Goal: Task Accomplishment & Management: Use online tool/utility

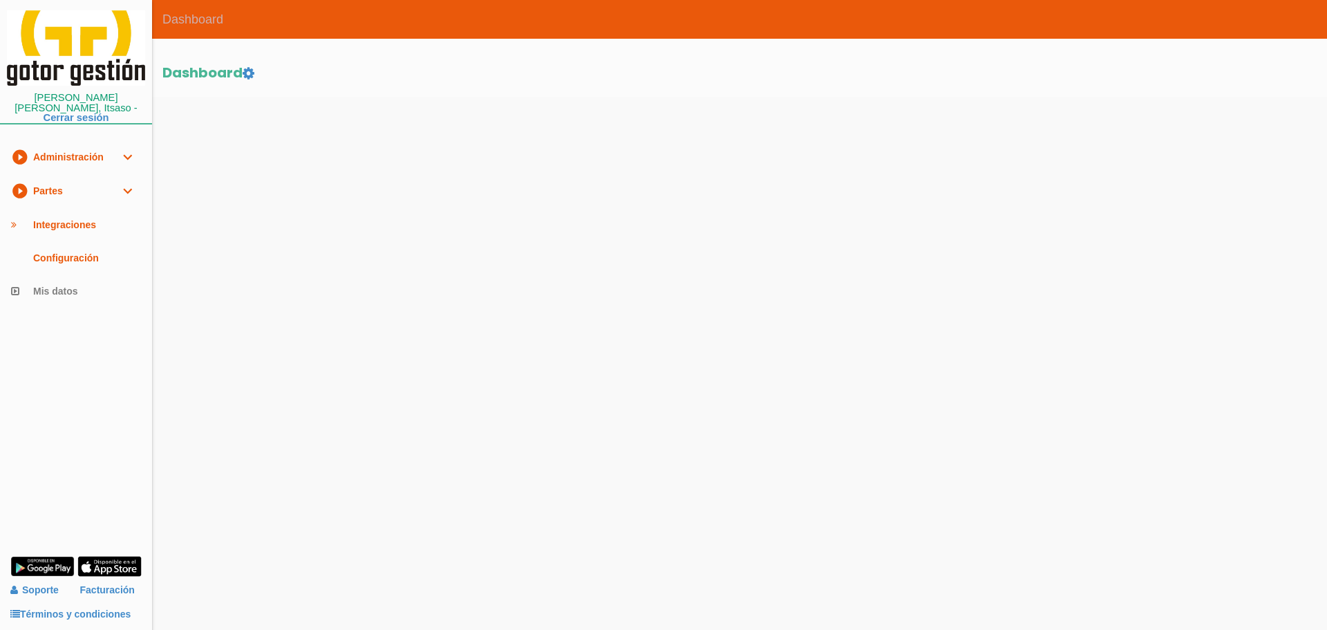
drag, startPoint x: 0, startPoint y: 0, endPoint x: 57, endPoint y: 185, distance: 193.9
click at [57, 185] on link "play_circle_filled Partes expand_more" at bounding box center [76, 191] width 152 height 34
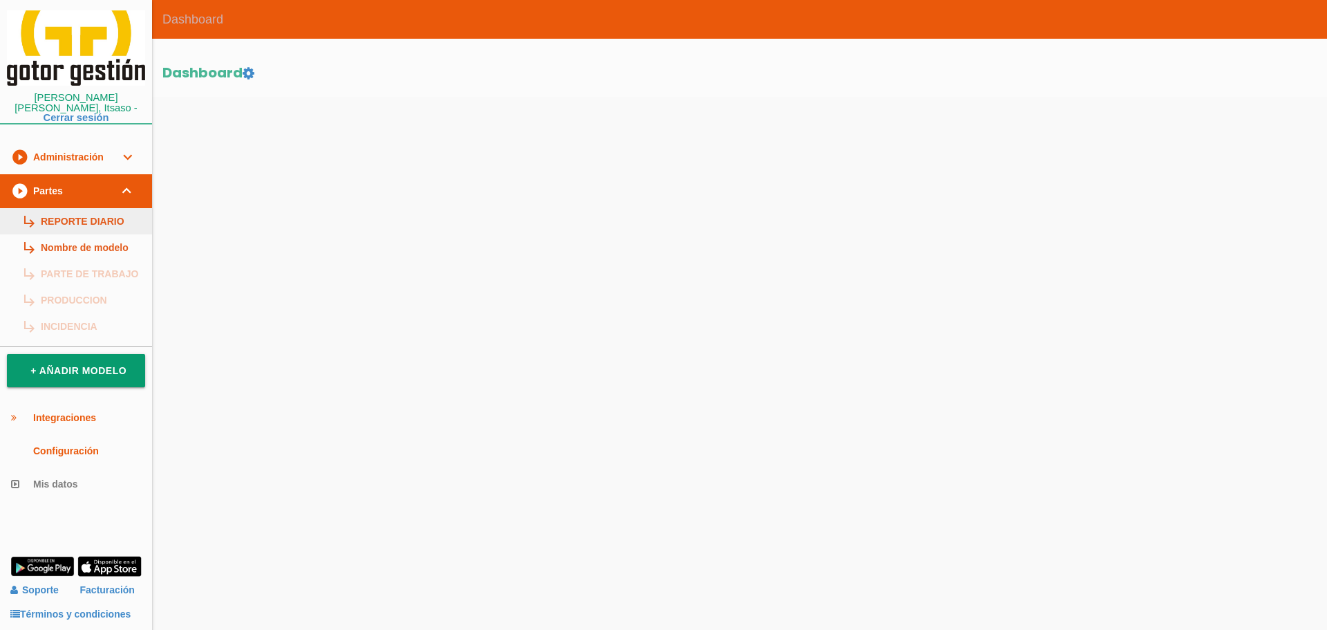
click at [64, 216] on link "subdirectory_arrow_right REPORTE DIARIO" at bounding box center [76, 221] width 152 height 26
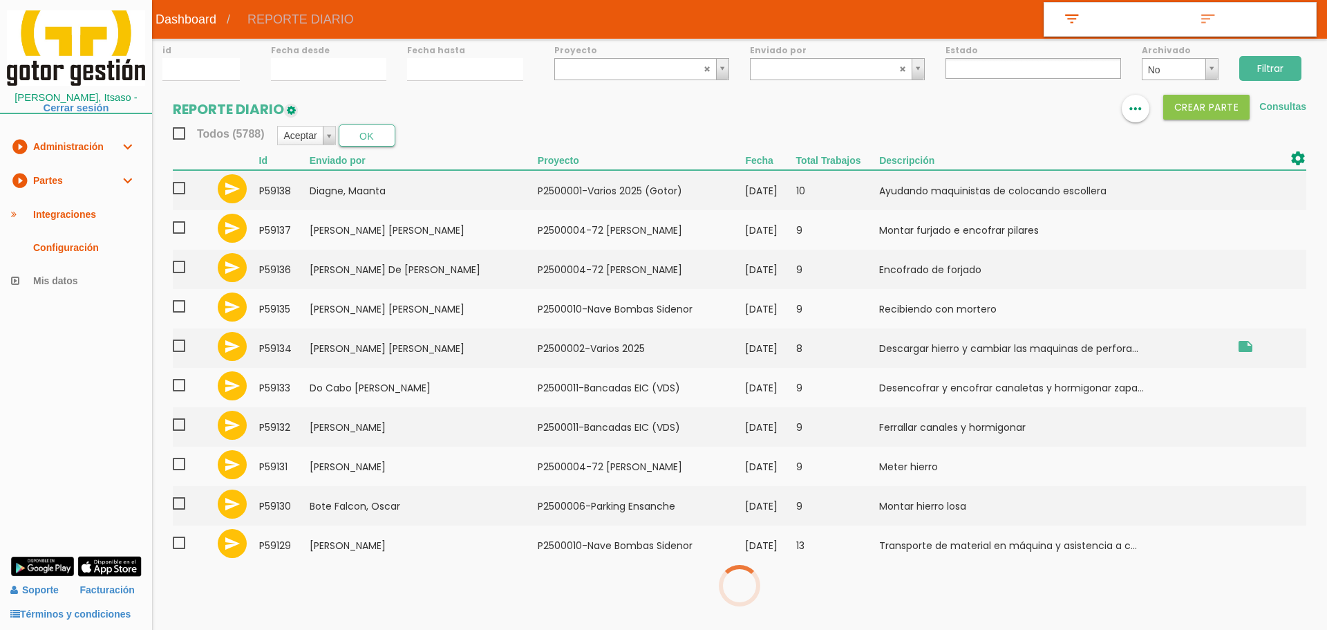
select select
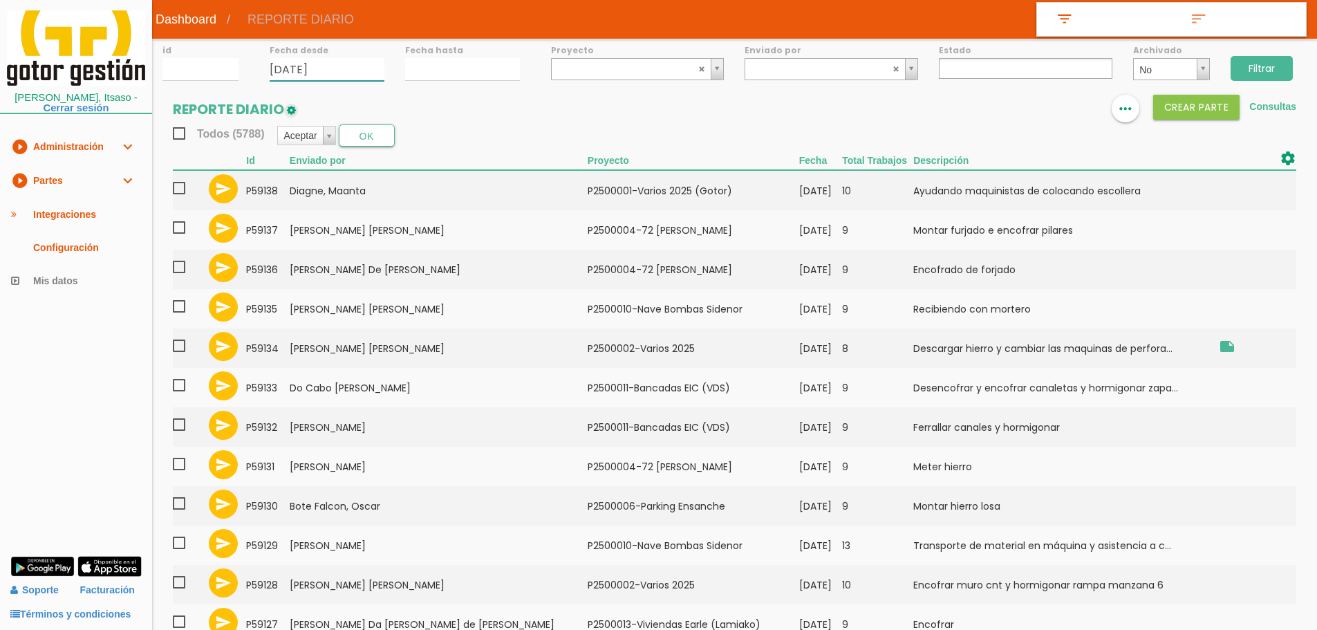
click at [314, 72] on input "05/09/2025" at bounding box center [327, 69] width 115 height 23
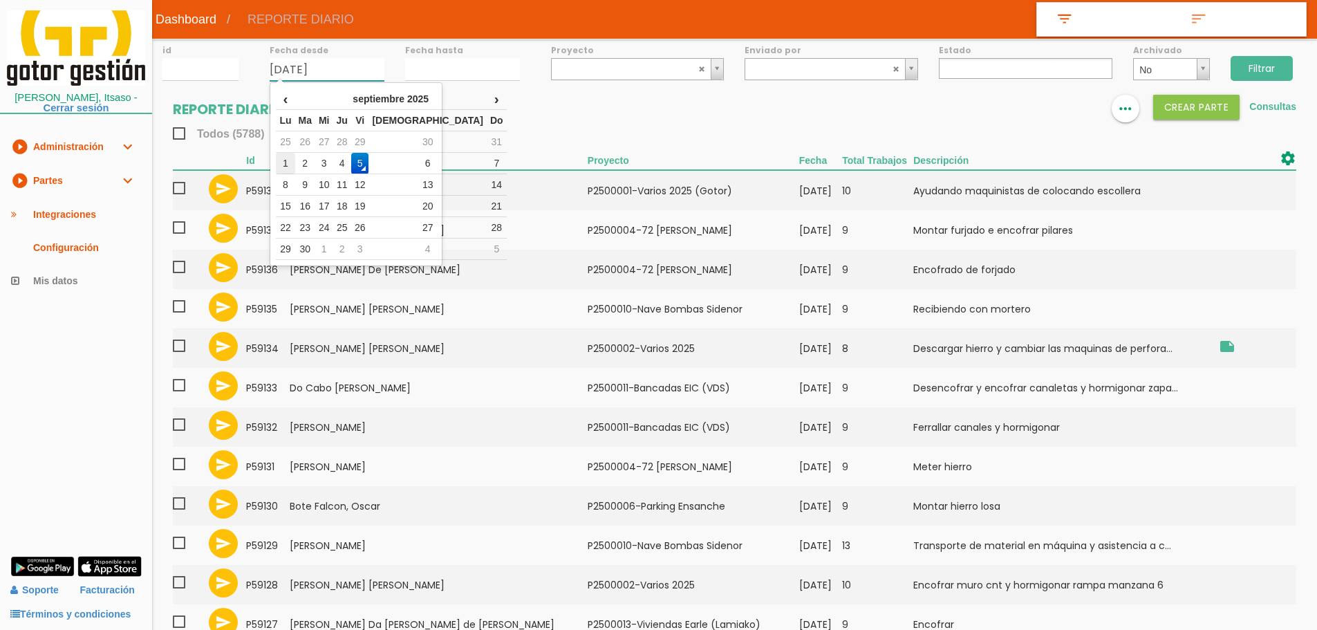
click at [292, 160] on td "1" at bounding box center [285, 163] width 19 height 21
type input "01/09/2025"
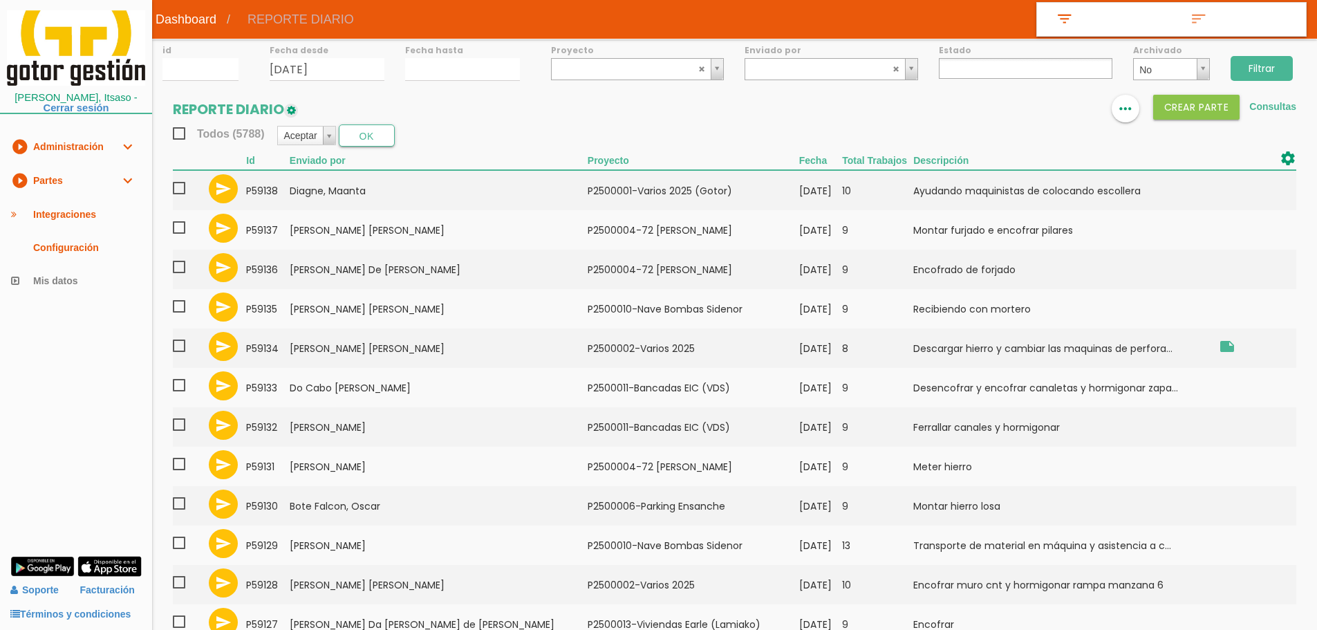
click at [433, 55] on label "Fecha hasta" at bounding box center [462, 50] width 115 height 12
click at [433, 82] on div "id Fecha desde 01/09/2025 Fecha hasta Proyecto ﻿P2500001-Varios 2025 (Gotor) P2…" at bounding box center [734, 506] width 1165 height 934
click at [464, 68] on input "05/09/2025" at bounding box center [462, 69] width 115 height 23
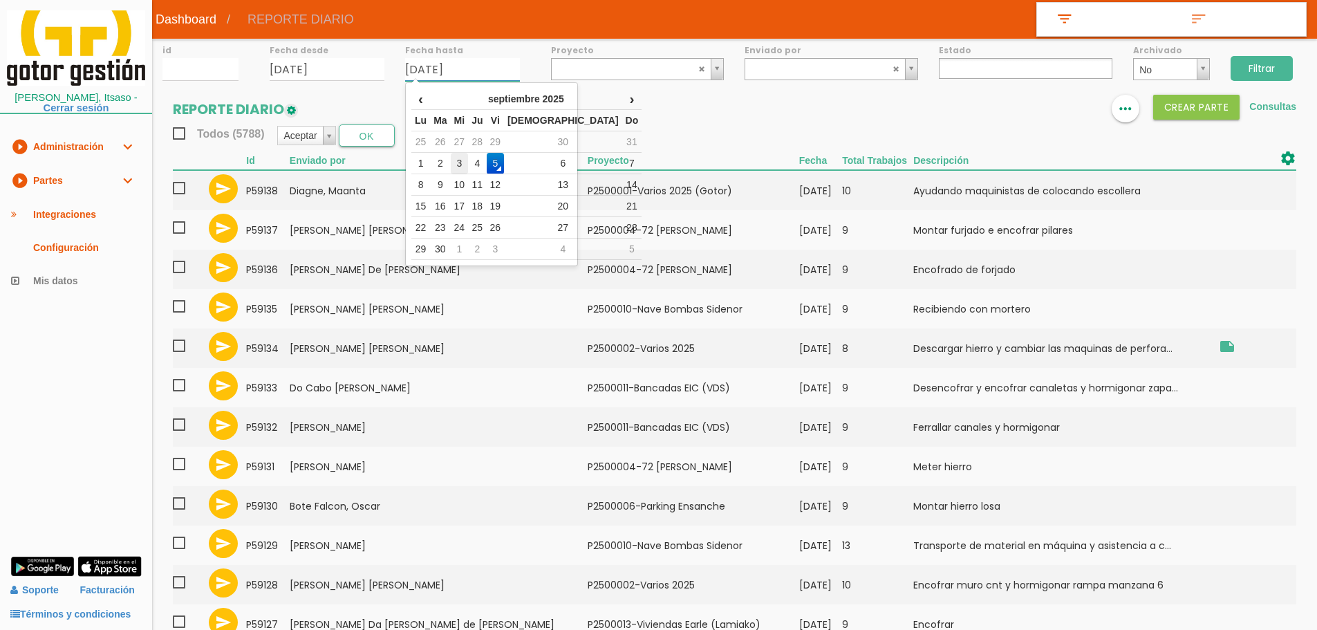
click at [469, 160] on td "3" at bounding box center [460, 163] width 18 height 21
type input "03/09/2025"
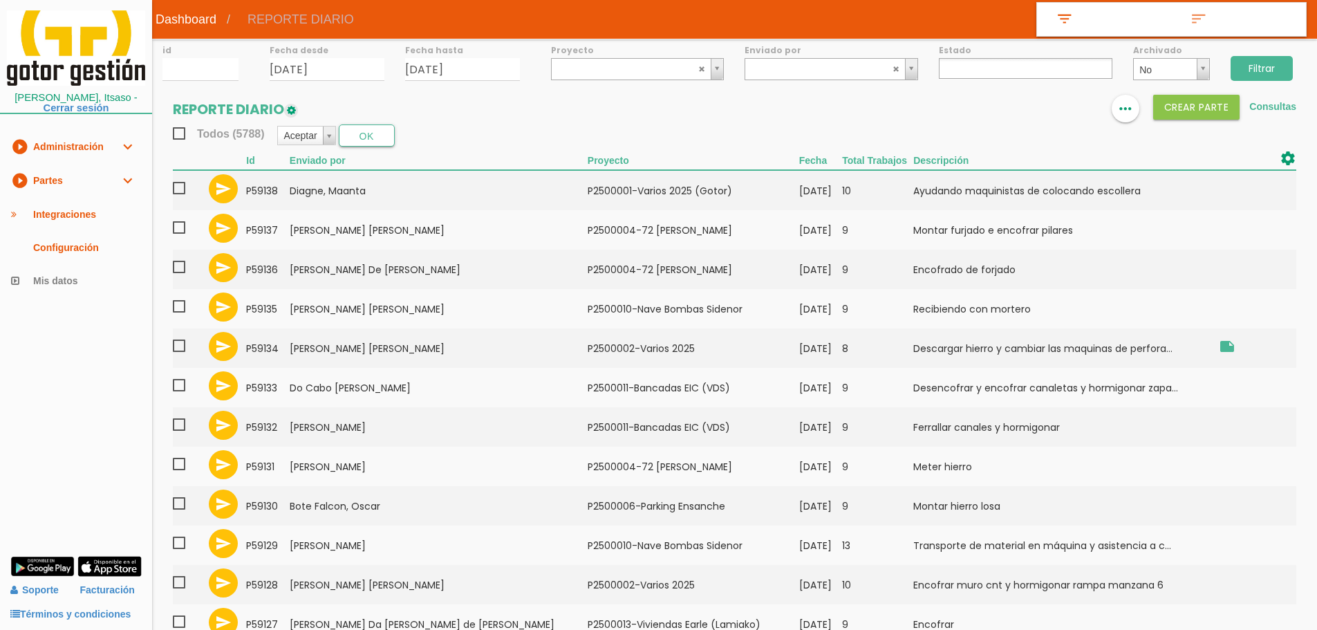
click at [1269, 60] on input "Filtrar" at bounding box center [1261, 68] width 62 height 25
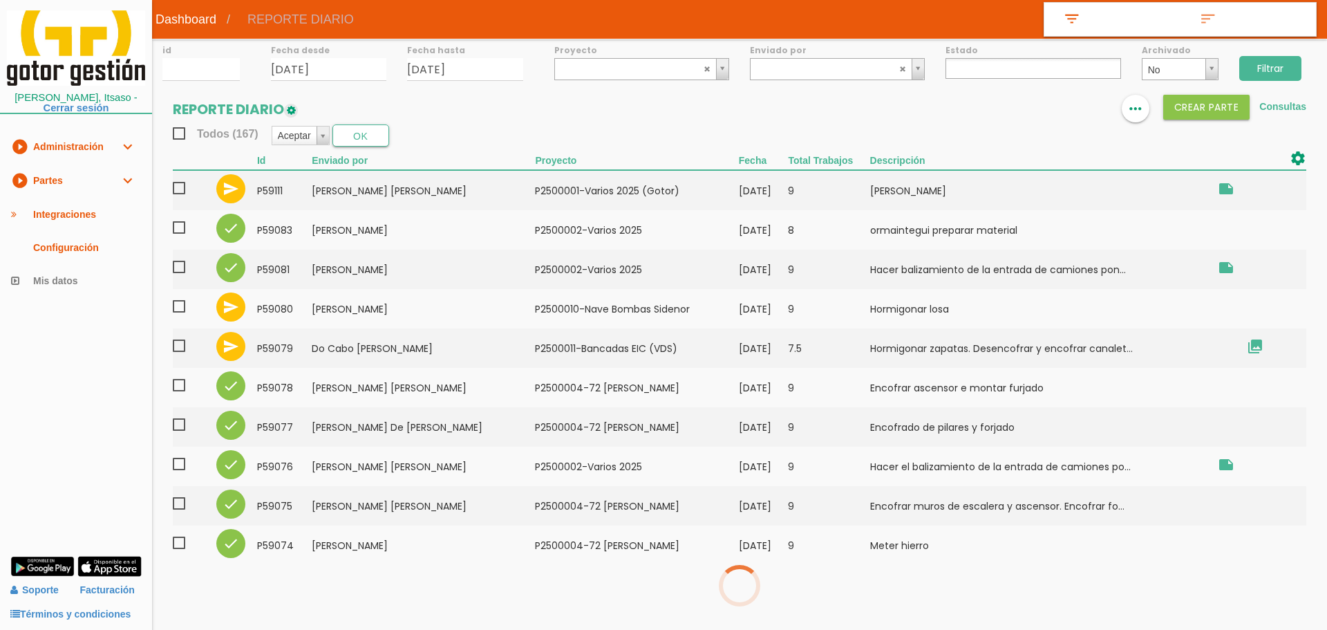
select select
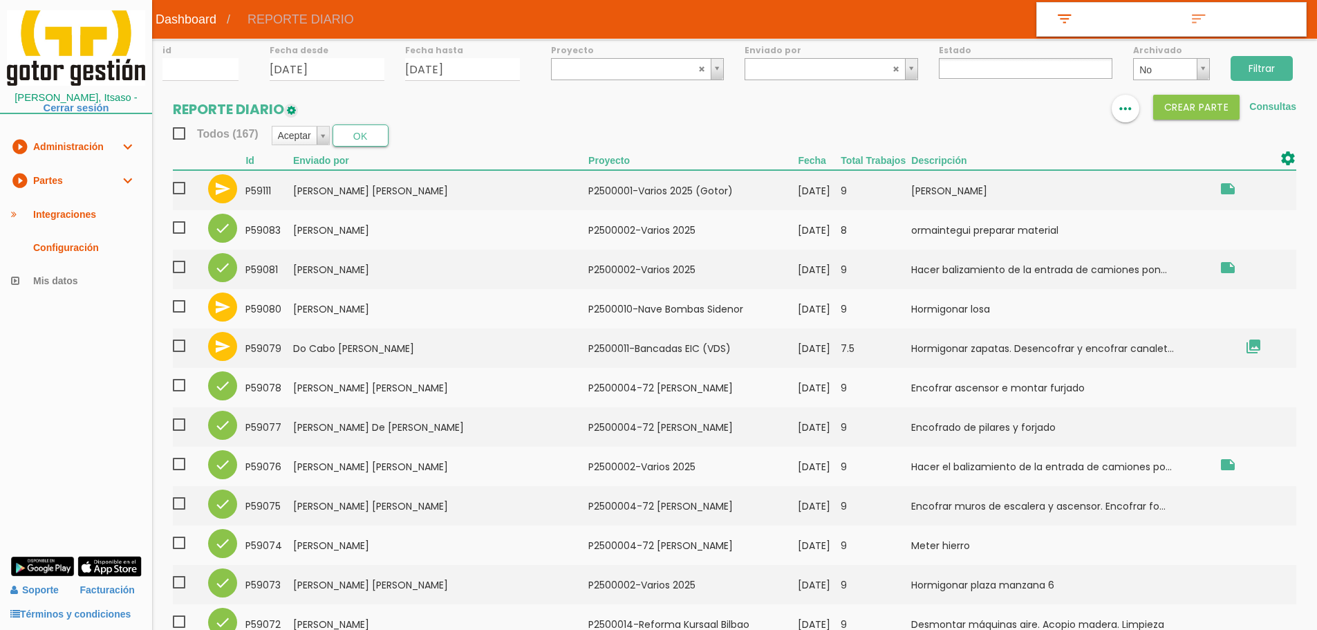
click at [63, 173] on link "play_circle_filled Partes expand_more" at bounding box center [76, 181] width 152 height 34
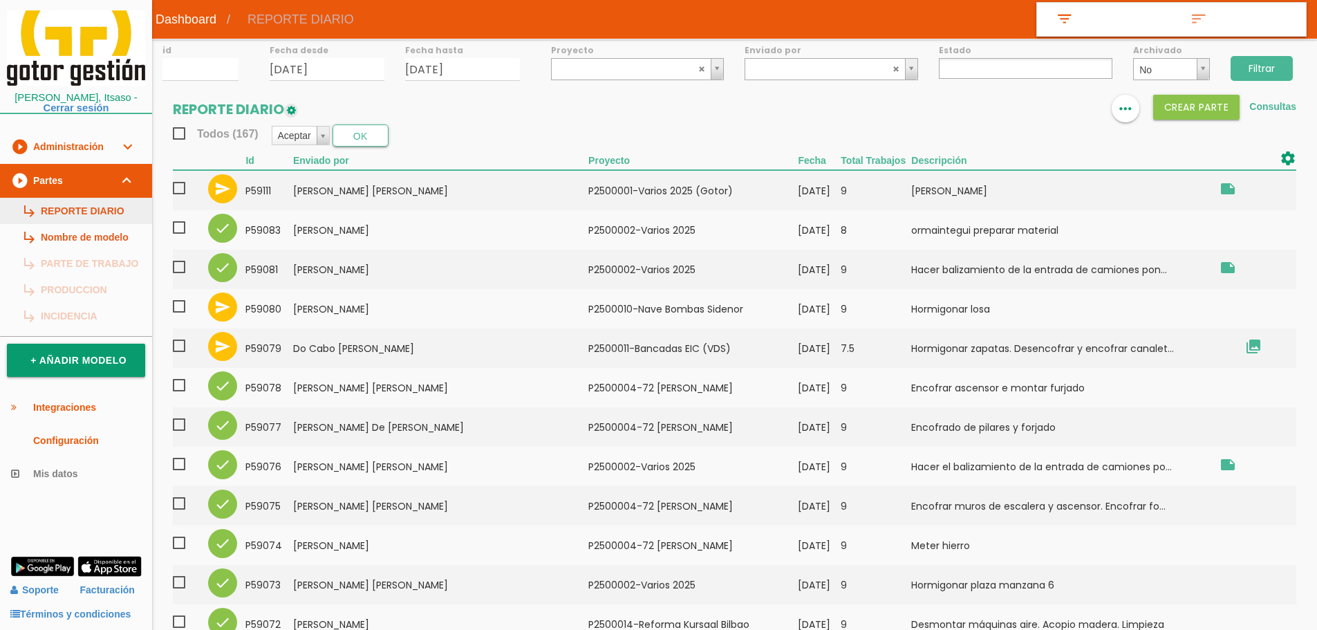
click at [71, 213] on link "subdirectory_arrow_right REPORTE DIARIO" at bounding box center [76, 211] width 152 height 26
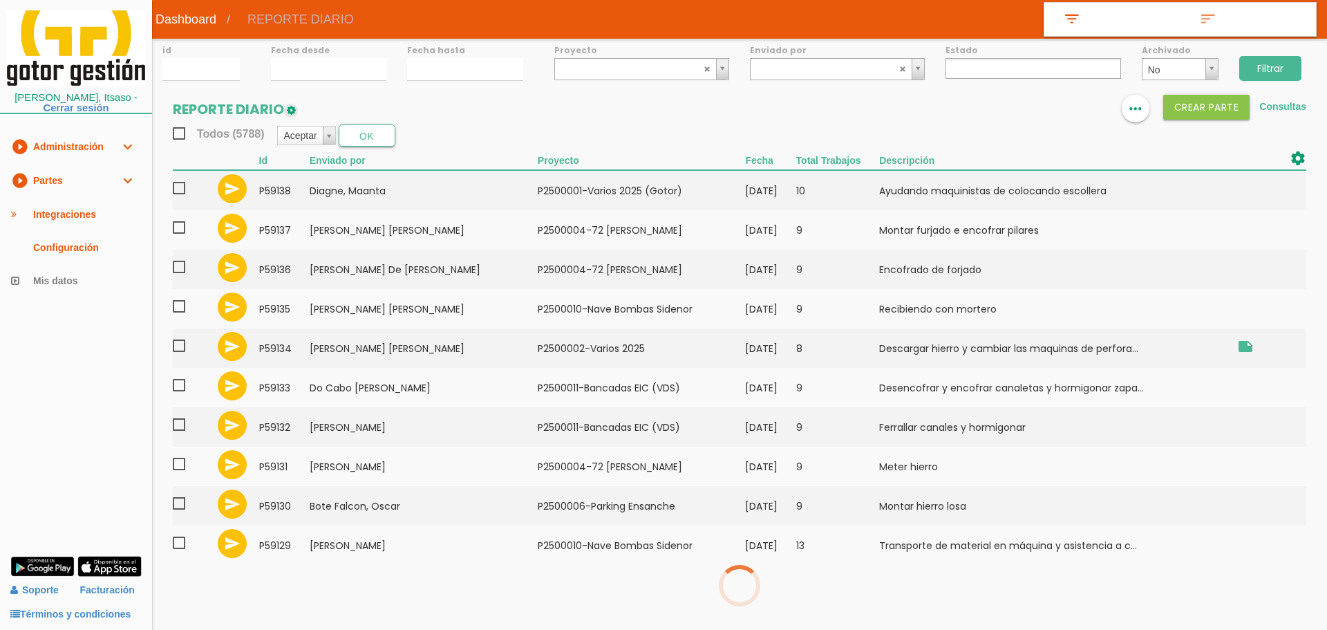
select select
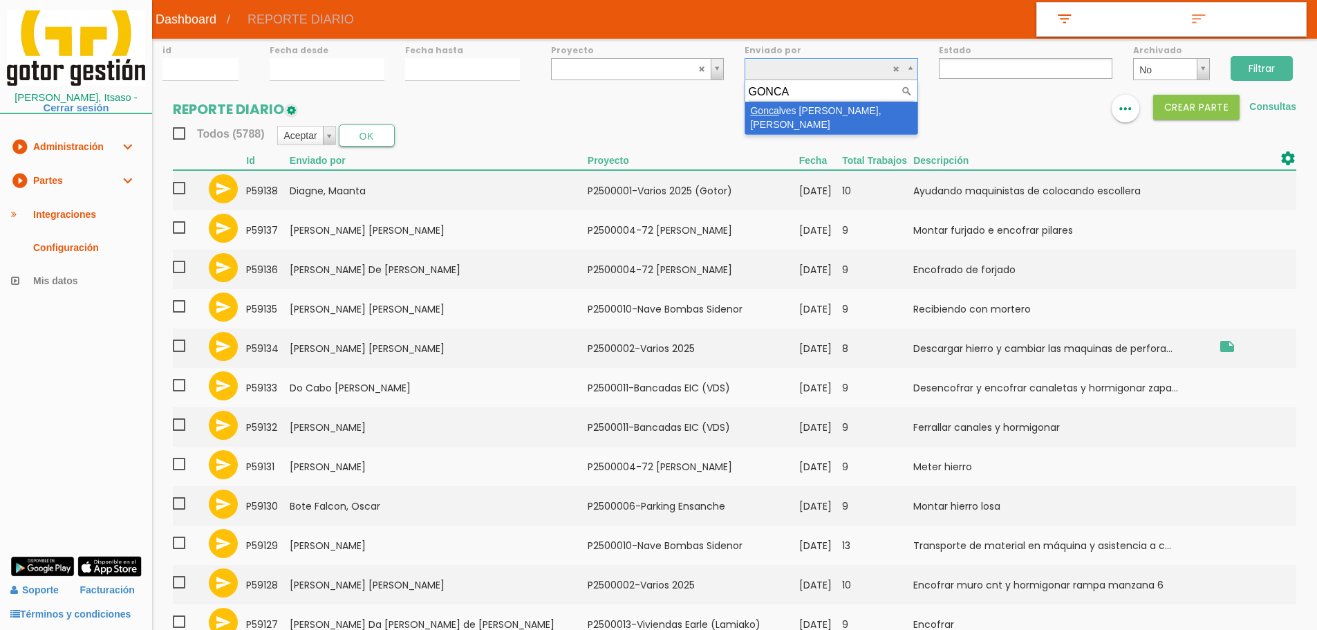
type input "GONCA"
drag, startPoint x: 871, startPoint y: 107, endPoint x: 945, endPoint y: 93, distance: 75.4
select select "118"
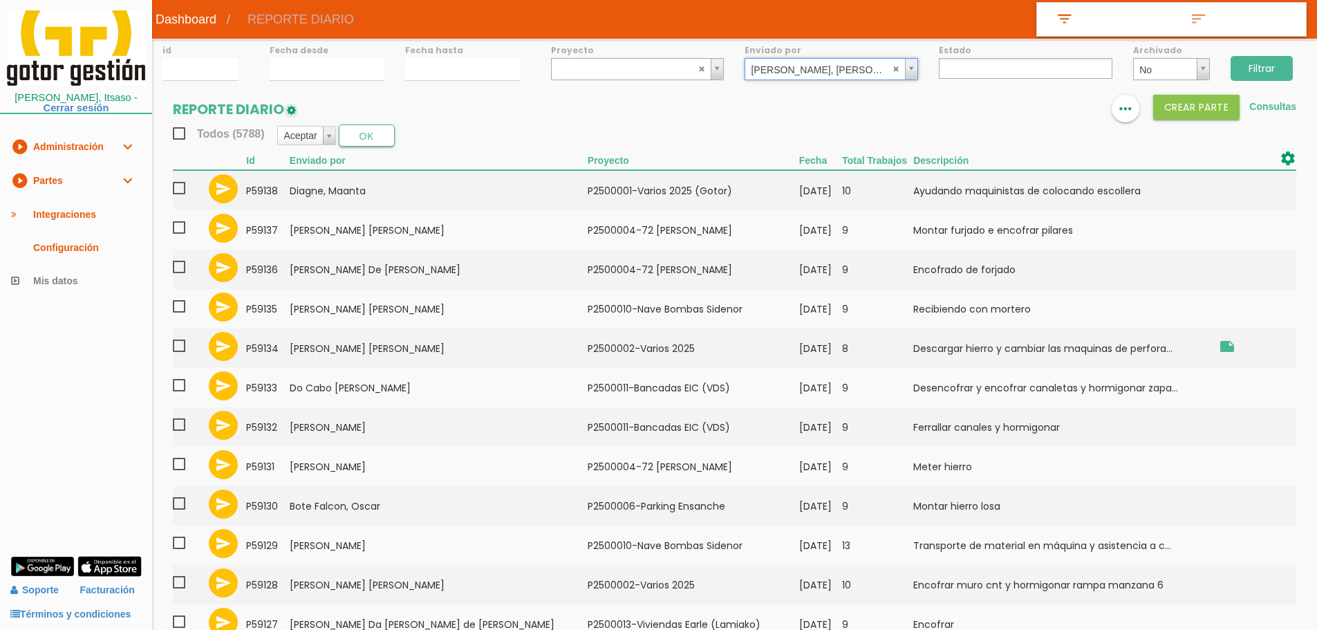
click at [1274, 61] on input "Filtrar" at bounding box center [1261, 68] width 62 height 25
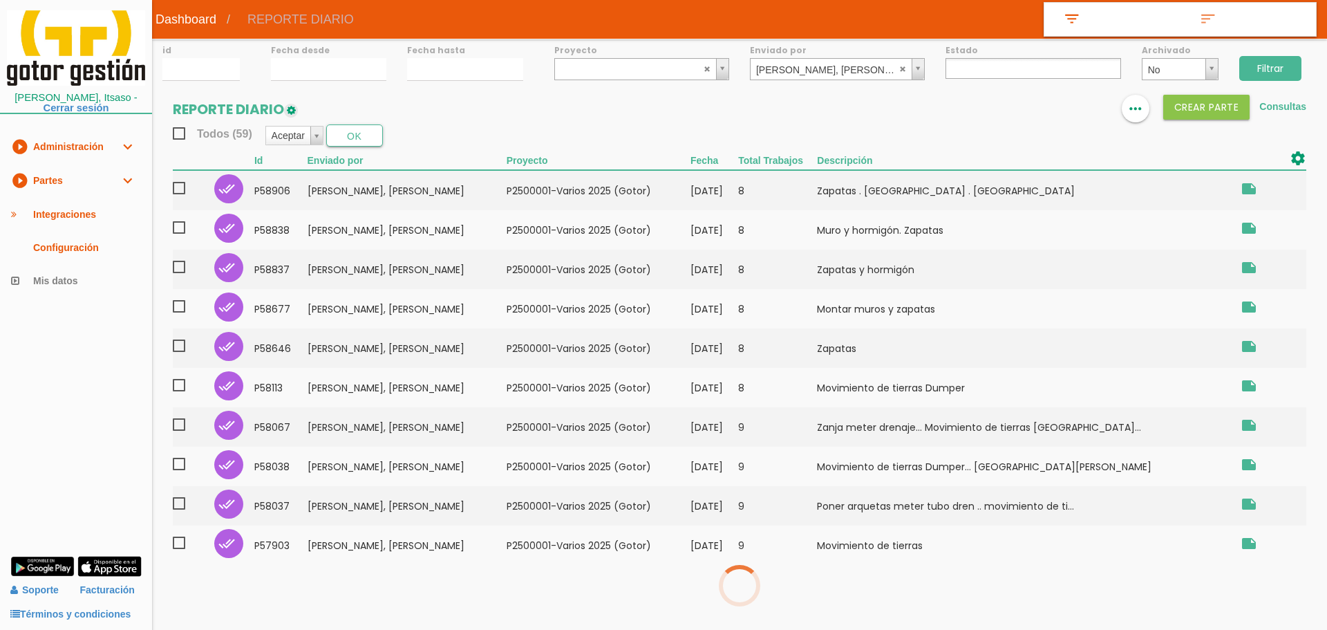
select select
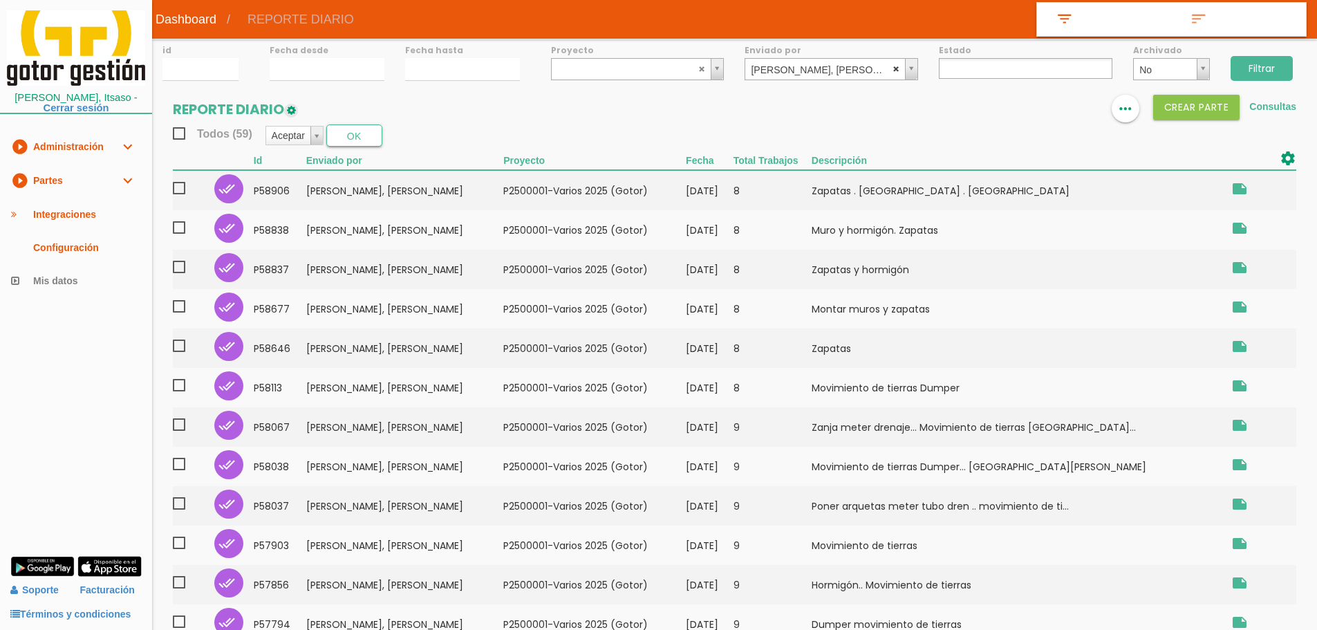
select select
click at [895, 68] on abbr at bounding box center [896, 68] width 8 height 8
type input "AYU"
select select "7"
click at [1283, 62] on input "Filtrar" at bounding box center [1261, 68] width 62 height 25
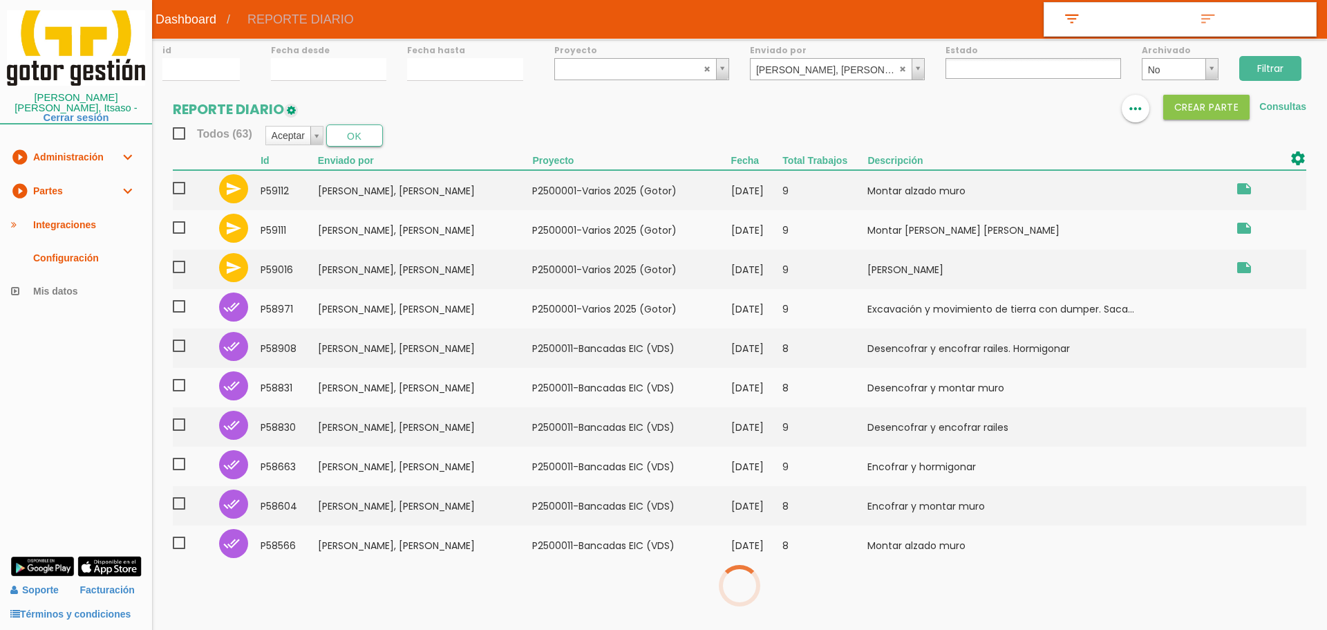
select select
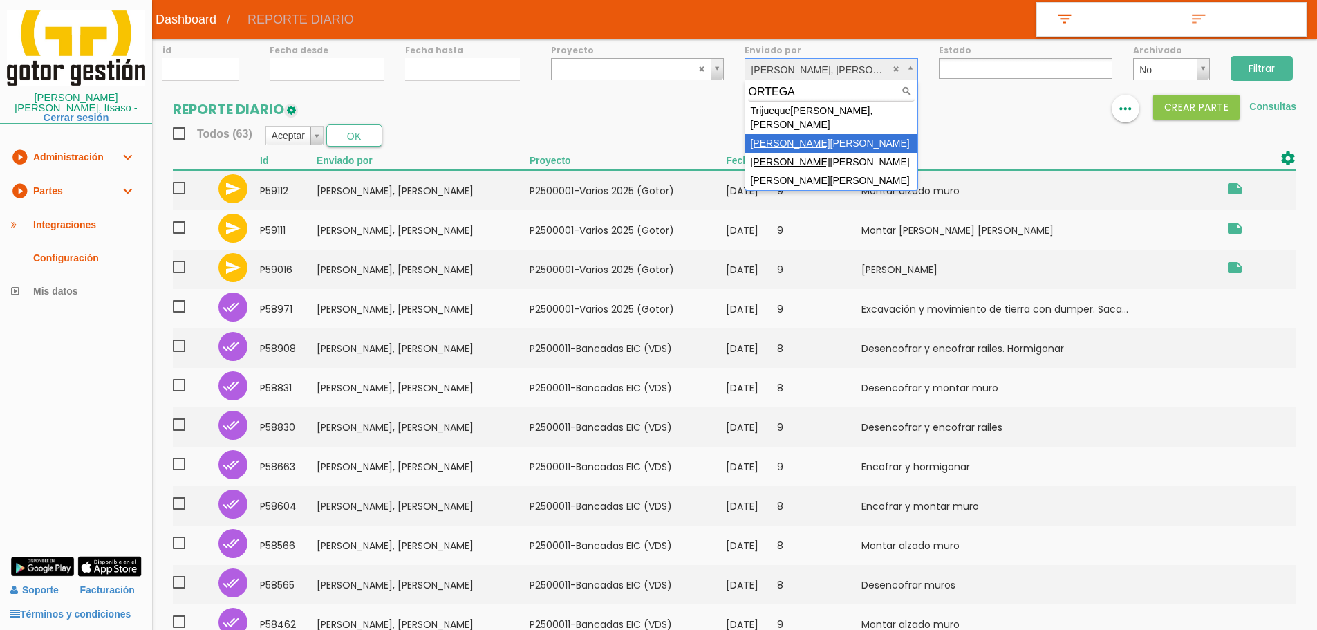
type input "ORTEGA"
select select "129"
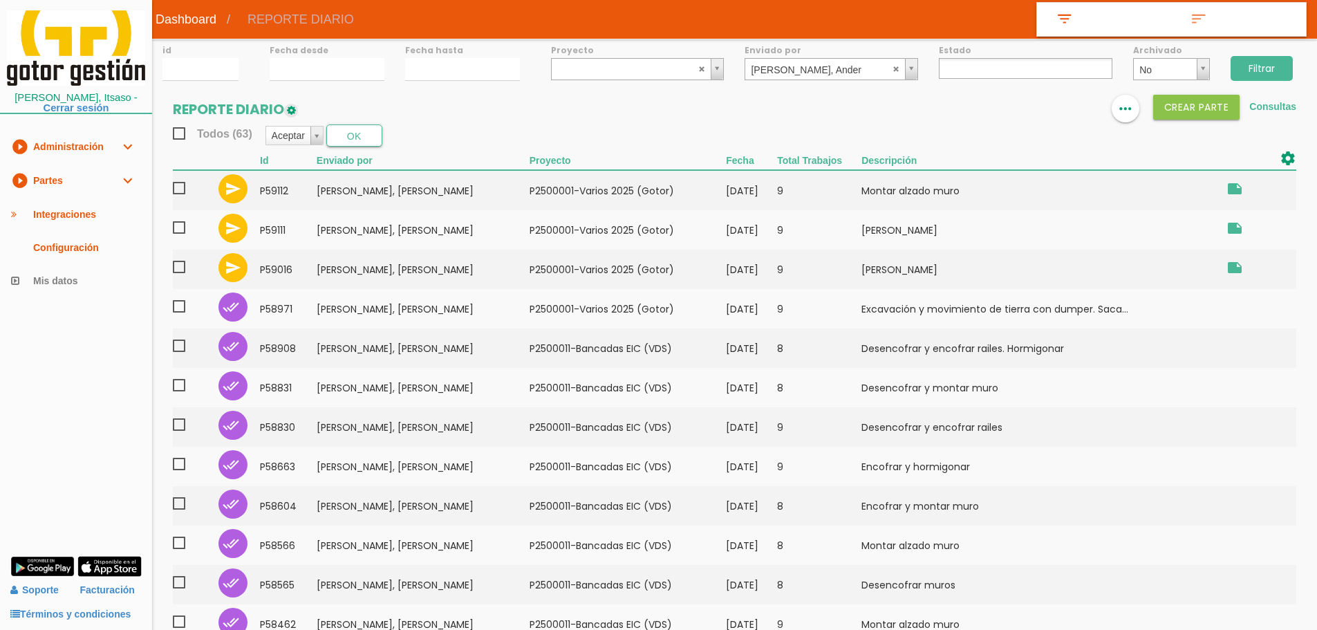
click at [1272, 64] on input "Filtrar" at bounding box center [1261, 68] width 62 height 25
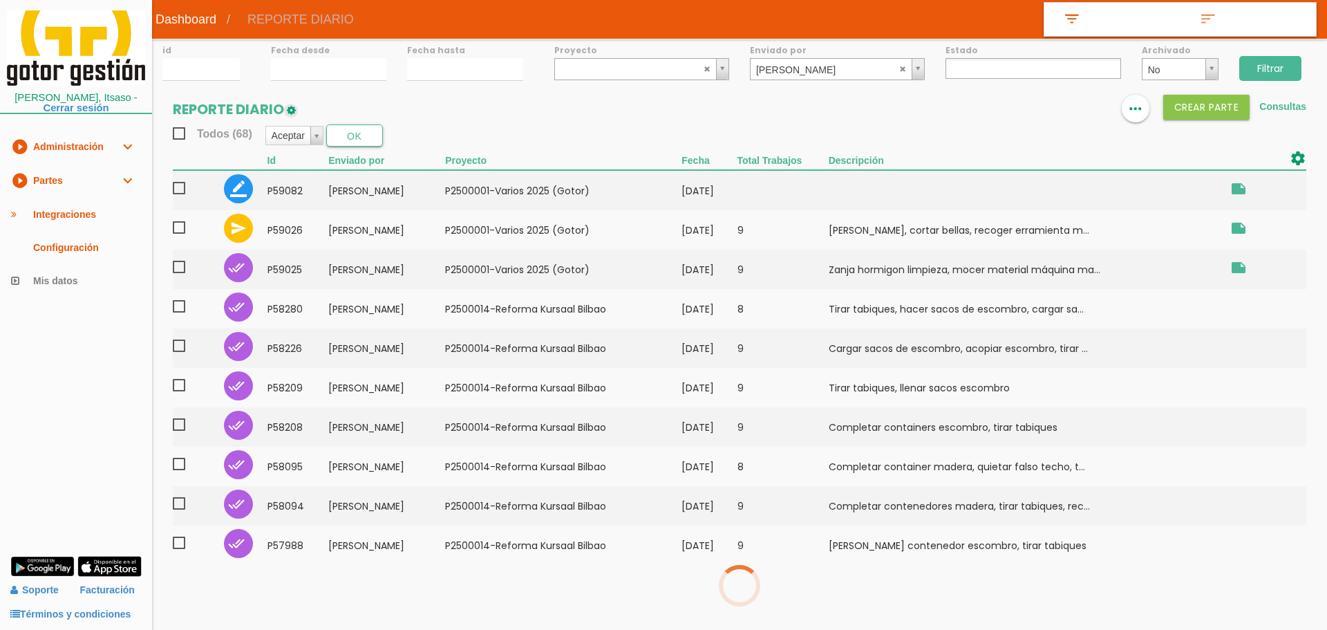
select select
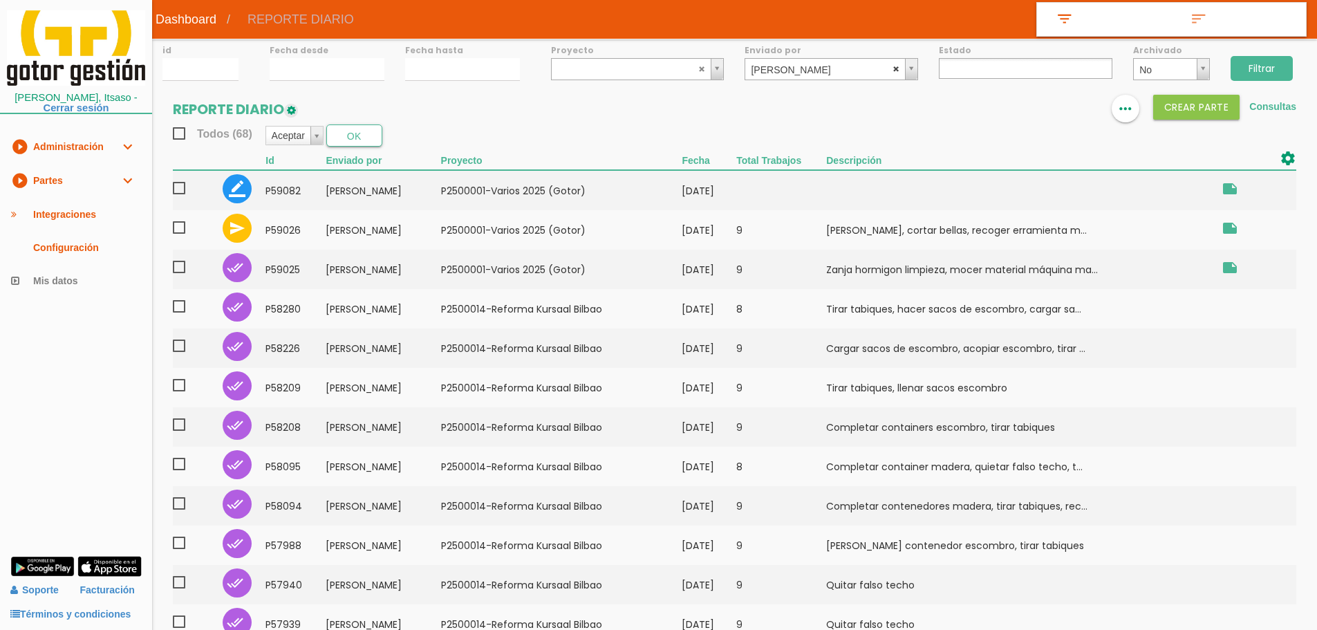
select select
click at [898, 70] on abbr at bounding box center [896, 68] width 8 height 8
click at [355, 71] on input "05/09/2025" at bounding box center [327, 69] width 115 height 23
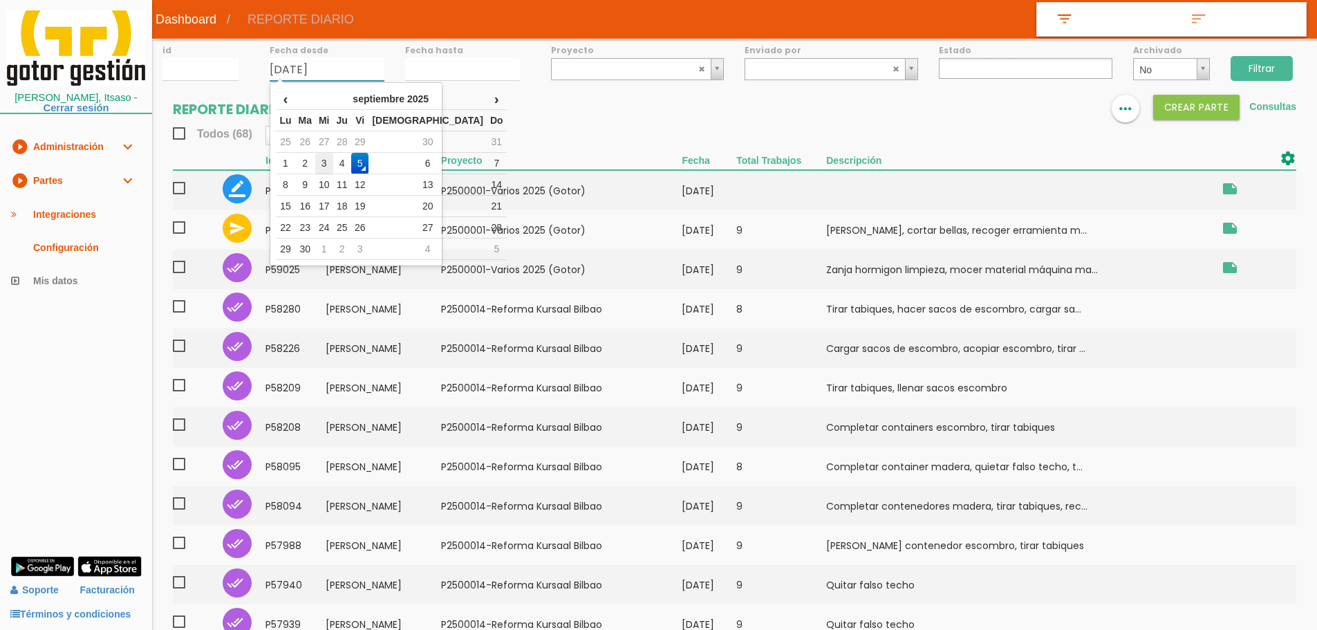
click at [333, 155] on td "3" at bounding box center [324, 163] width 18 height 21
type input "03/09/2025"
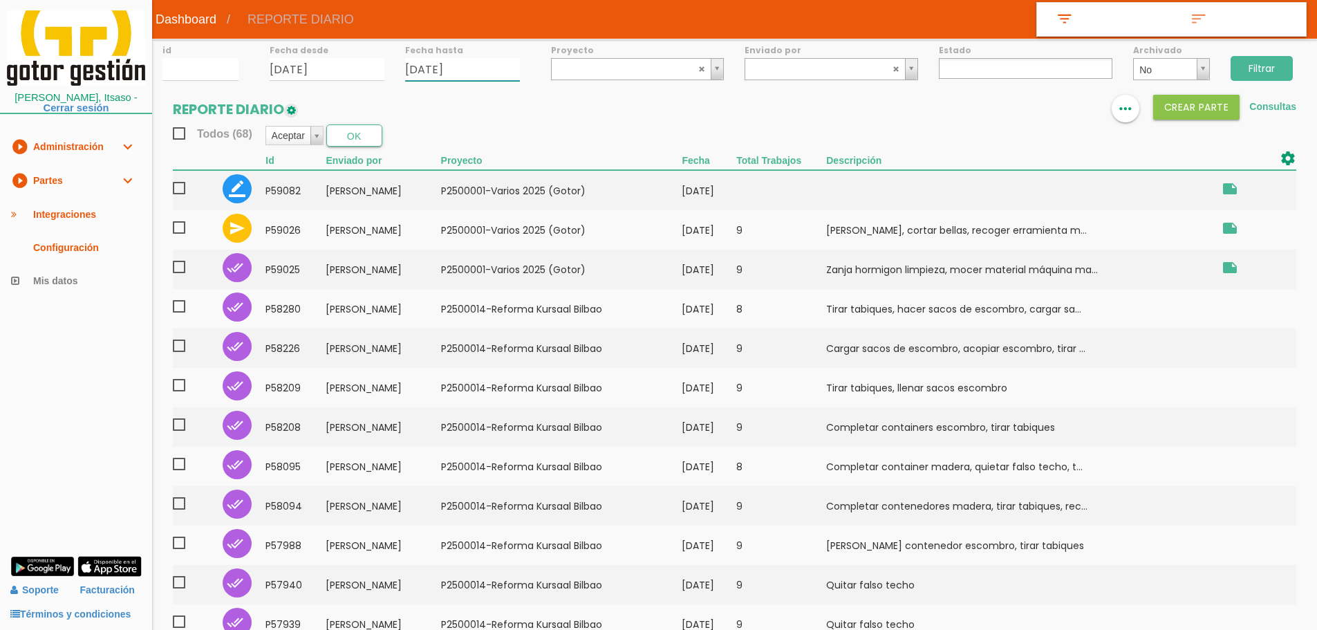
click at [437, 62] on input "05/09/2025" at bounding box center [462, 69] width 115 height 23
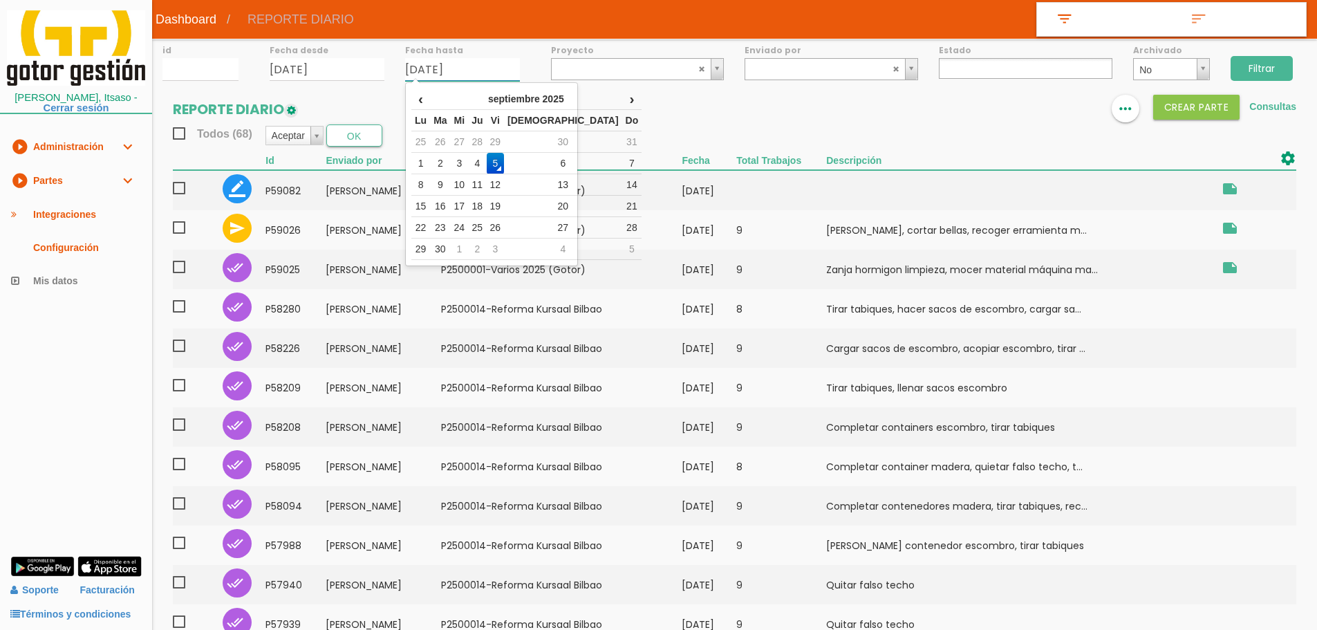
drag, startPoint x: 475, startPoint y: 166, endPoint x: 487, endPoint y: 160, distance: 13.3
click at [469, 166] on td "3" at bounding box center [460, 163] width 18 height 21
type input "03/09/2025"
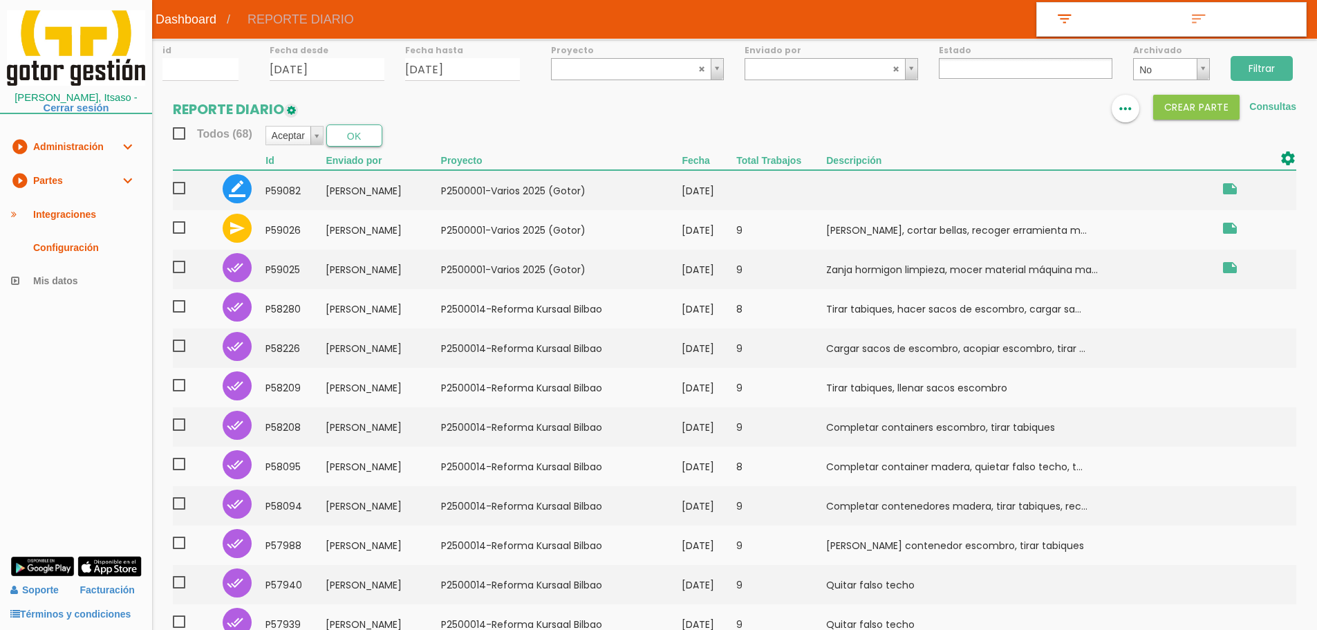
click at [1246, 70] on input "Filtrar" at bounding box center [1261, 68] width 62 height 25
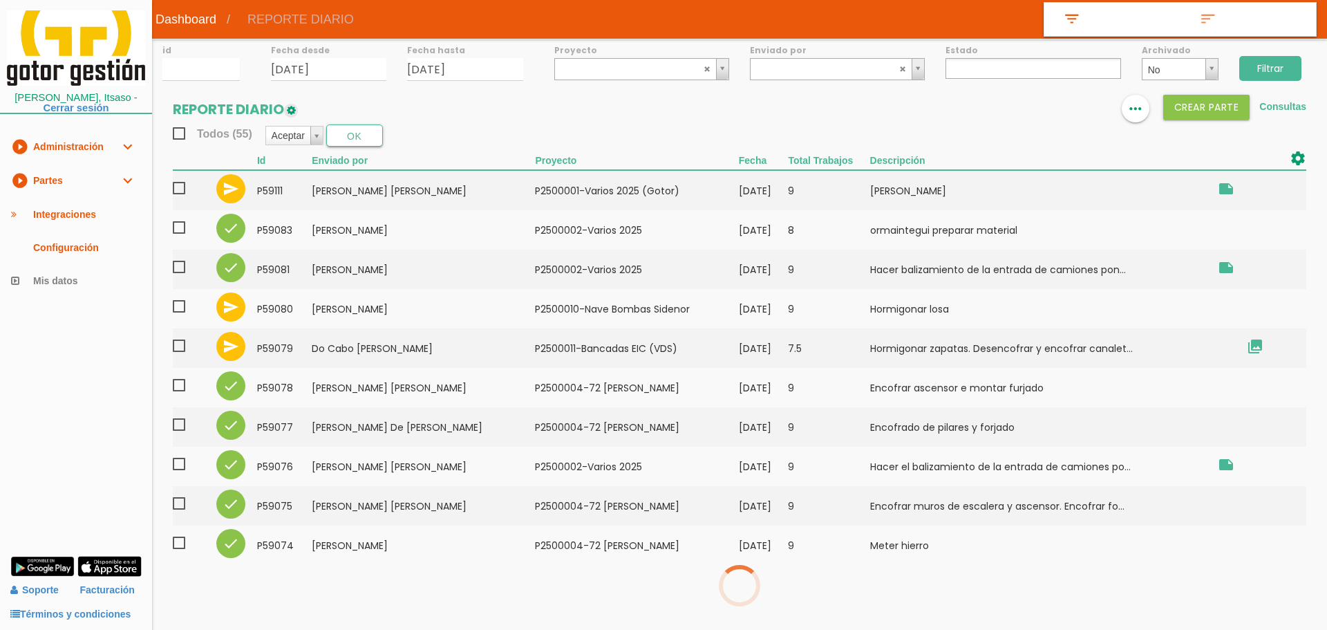
select select
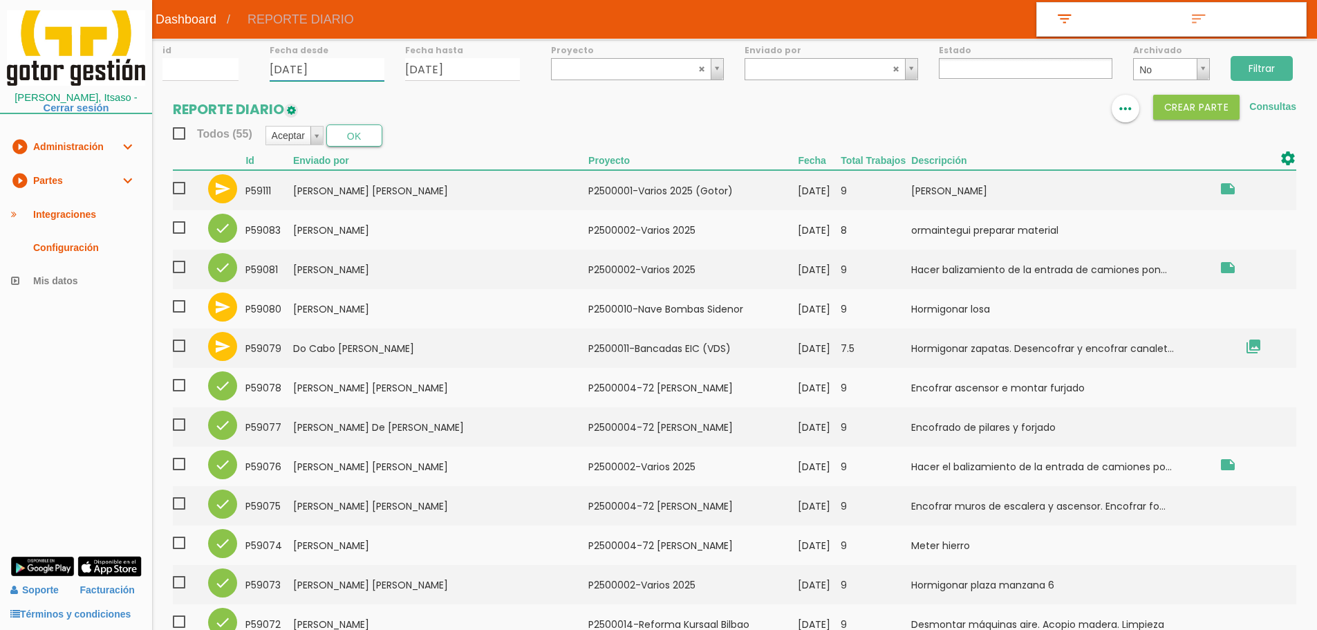
click at [360, 64] on input "[DATE]" at bounding box center [327, 69] width 115 height 23
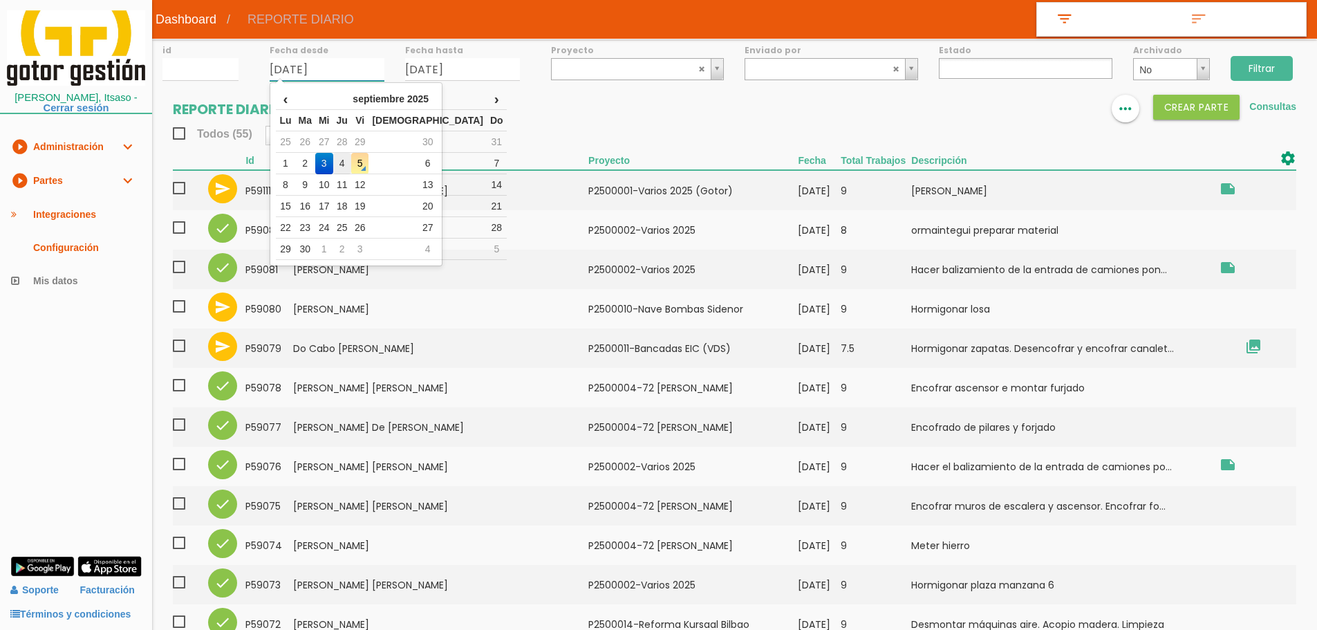
click at [351, 165] on td "4" at bounding box center [342, 163] width 18 height 21
type input "[DATE]"
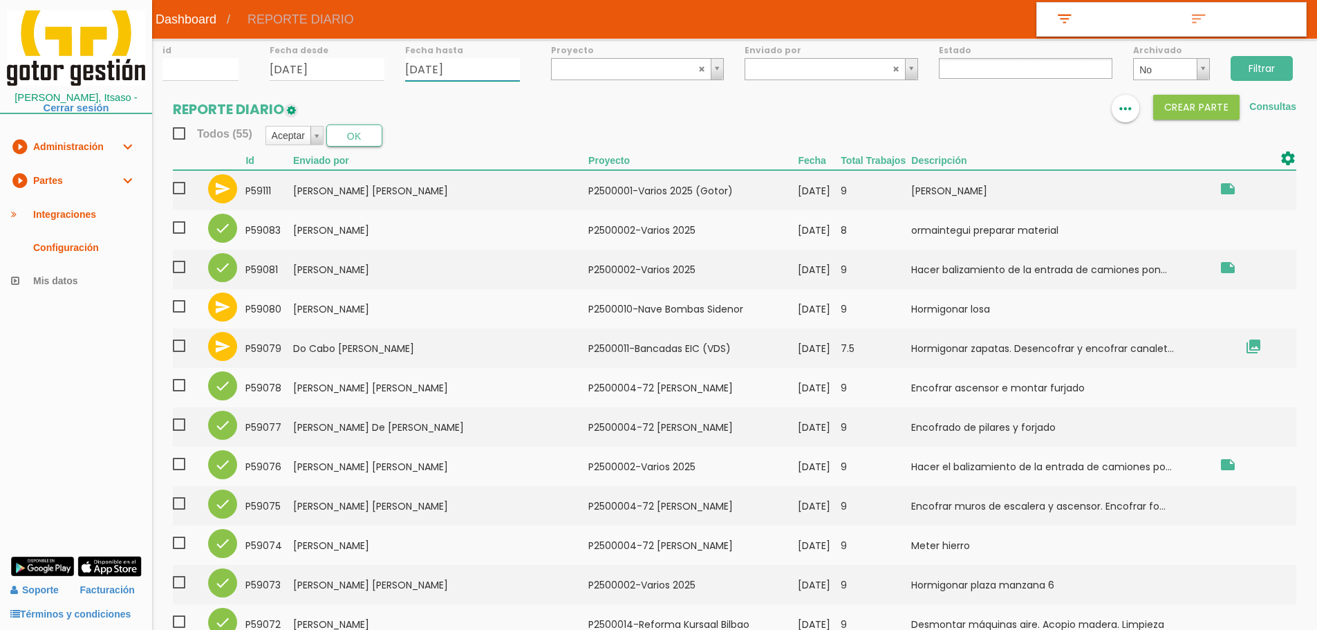
click at [478, 65] on input "03/09/2025" at bounding box center [462, 69] width 115 height 23
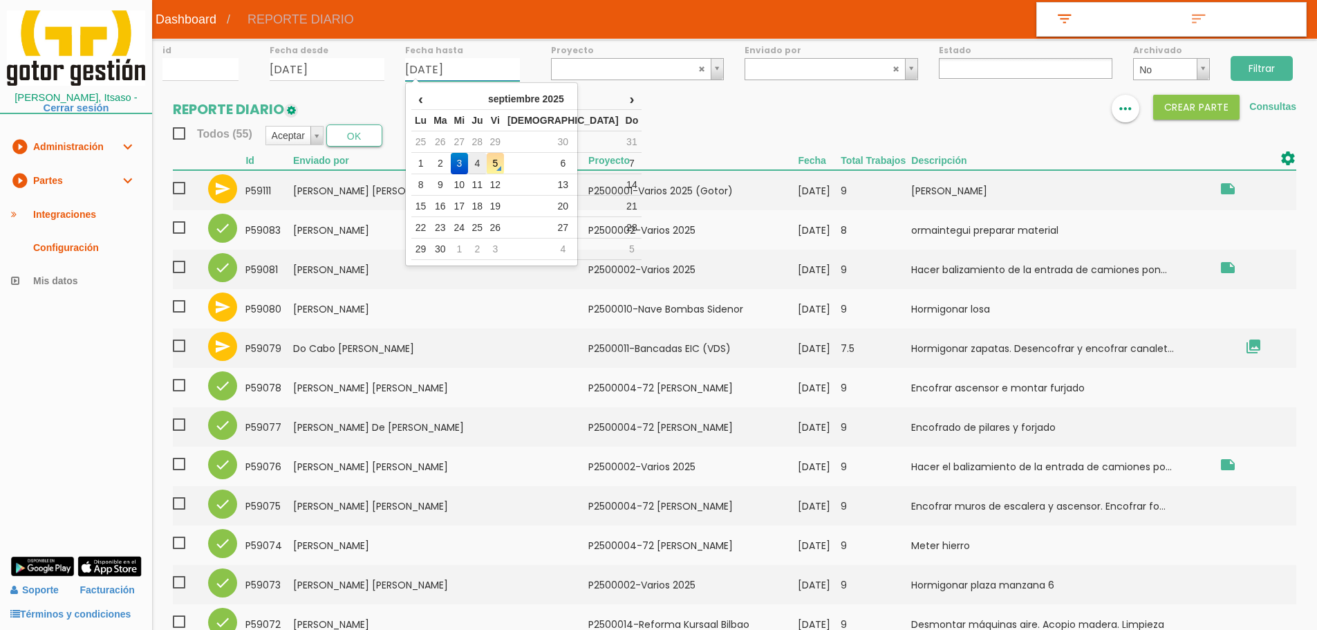
click at [486, 167] on td "4" at bounding box center [477, 163] width 18 height 21
type input "[DATE]"
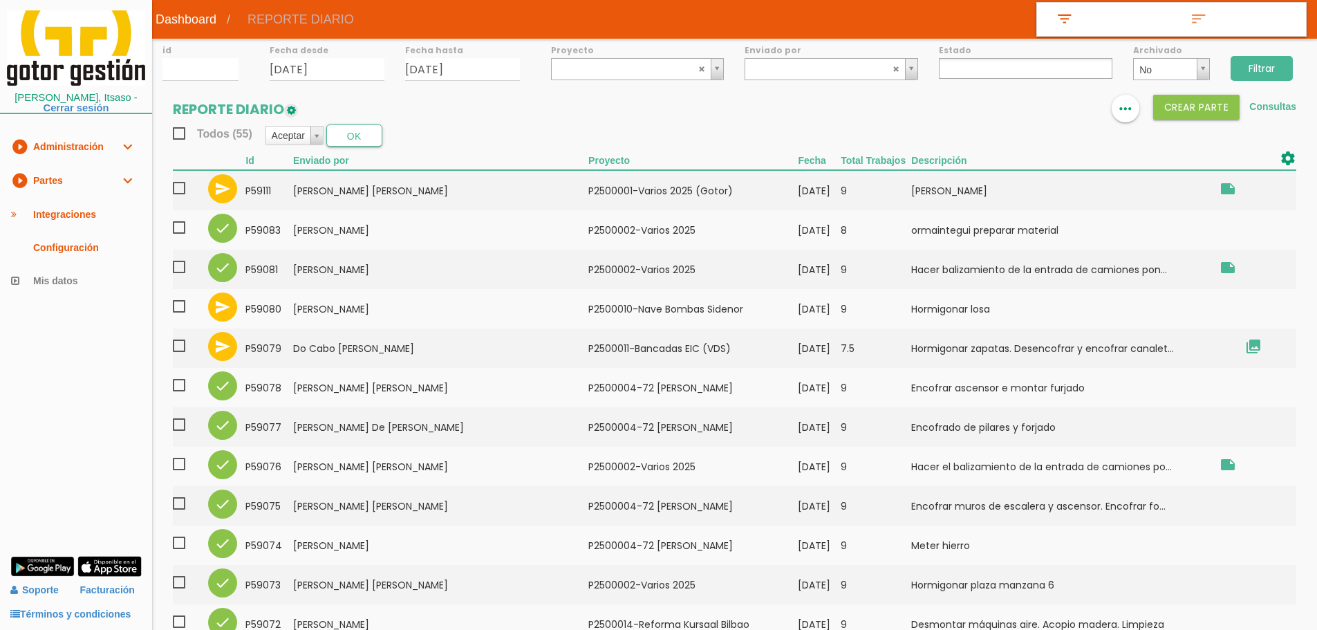
click at [1272, 60] on input "Filtrar" at bounding box center [1261, 68] width 62 height 25
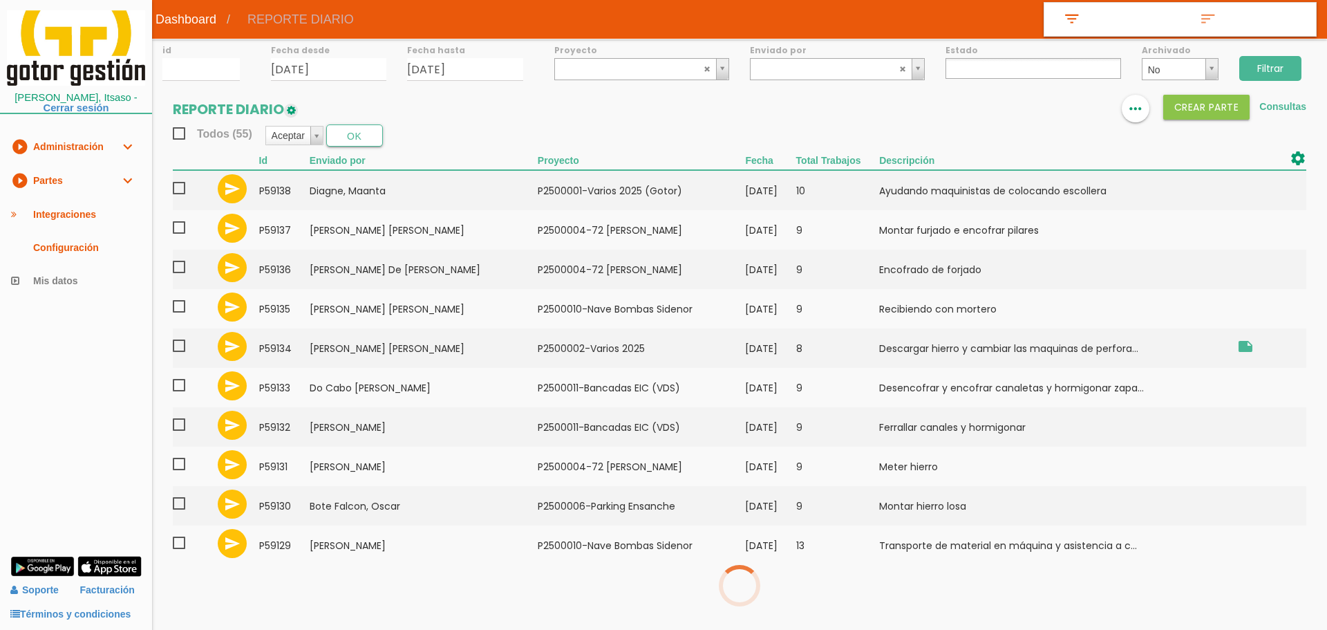
select select
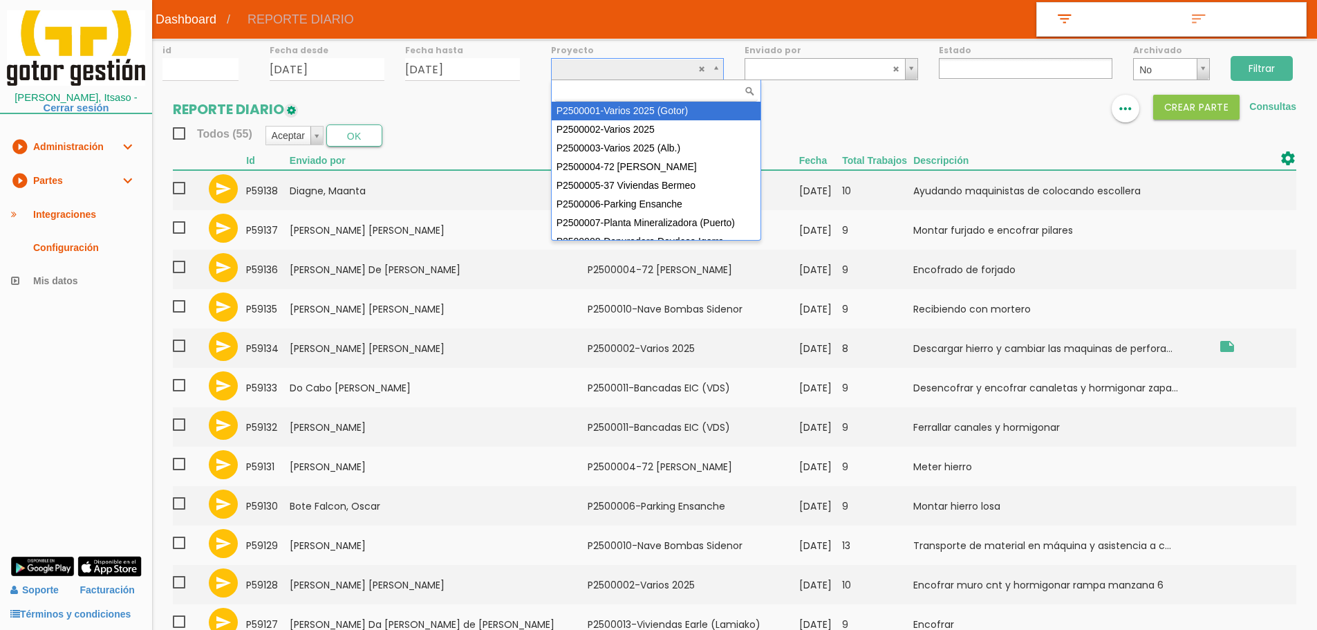
select select "83"
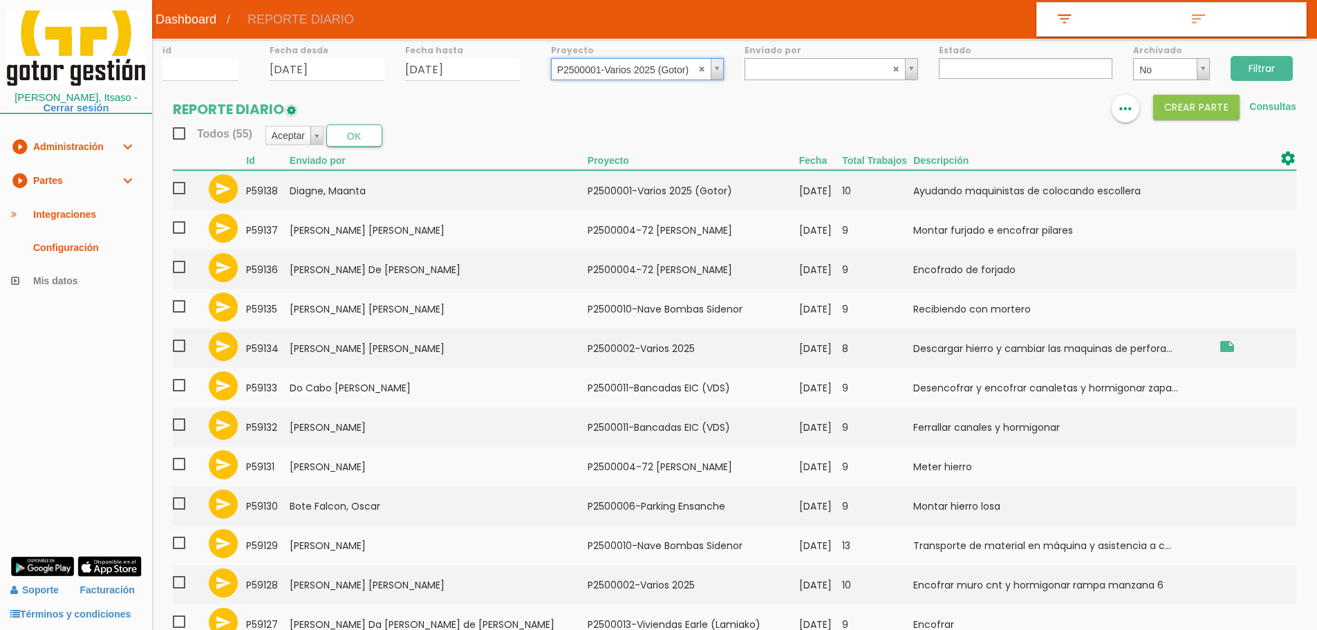
click at [1274, 70] on input "Filtrar" at bounding box center [1261, 68] width 62 height 25
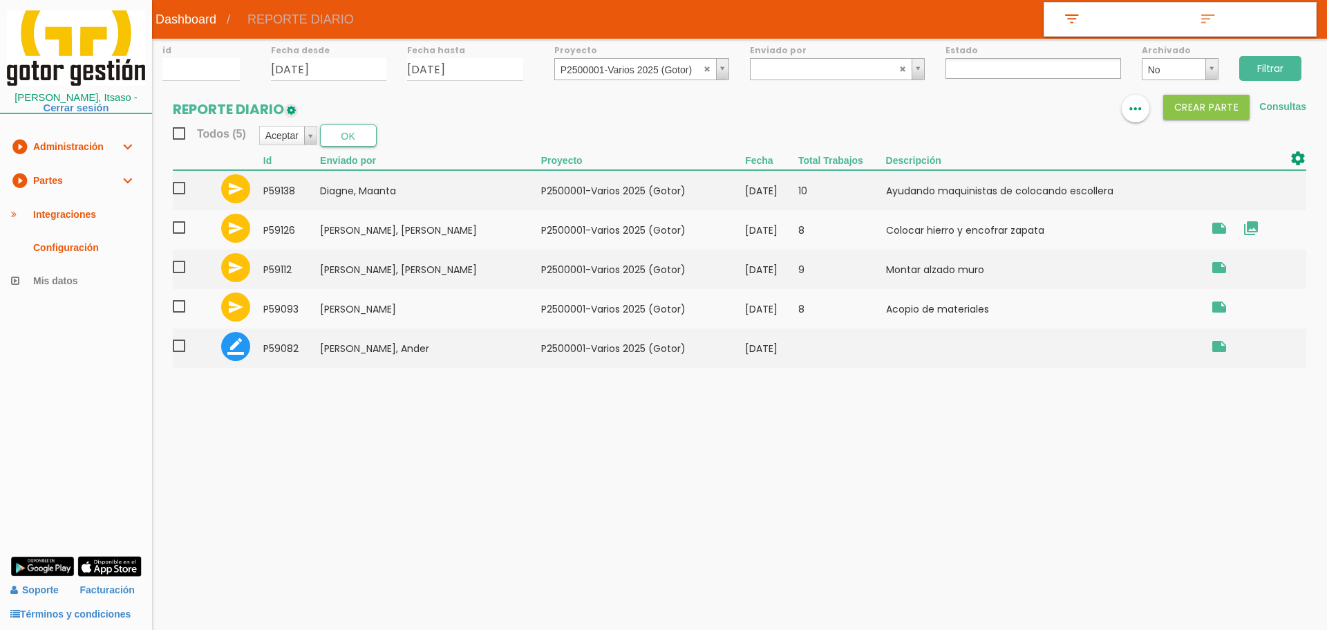
select select
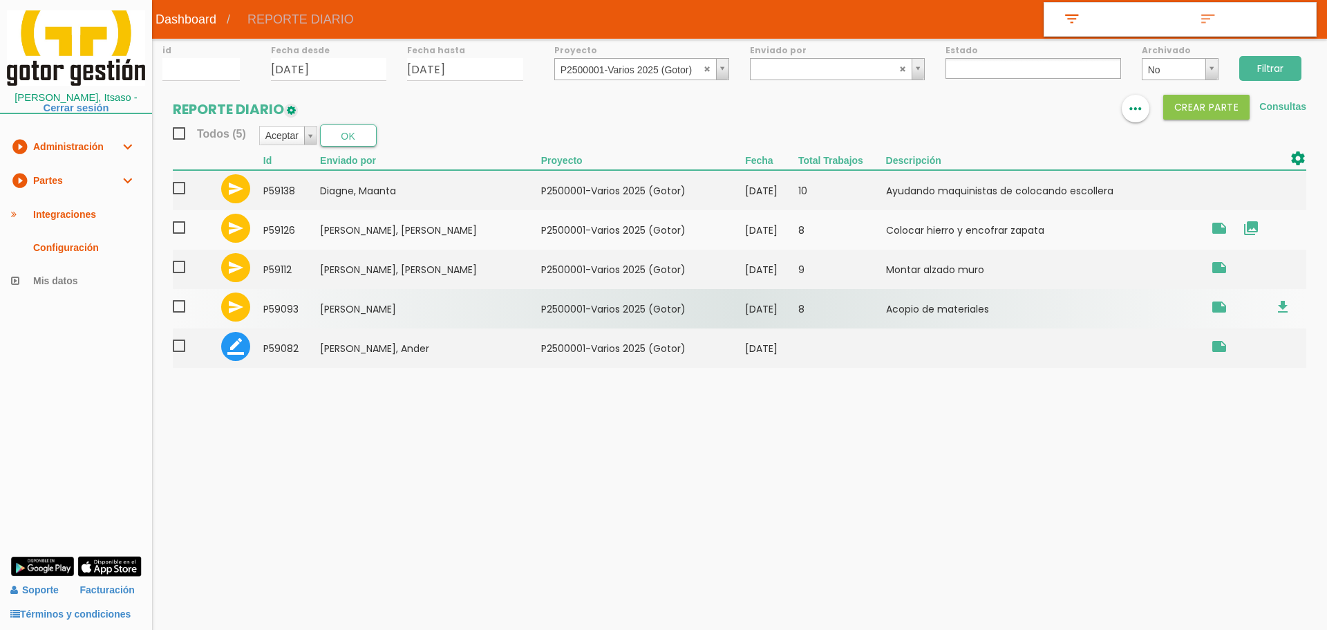
click at [178, 305] on span at bounding box center [185, 306] width 24 height 17
click at [0, 0] on input "checkbox" at bounding box center [0, 0] width 0 height 0
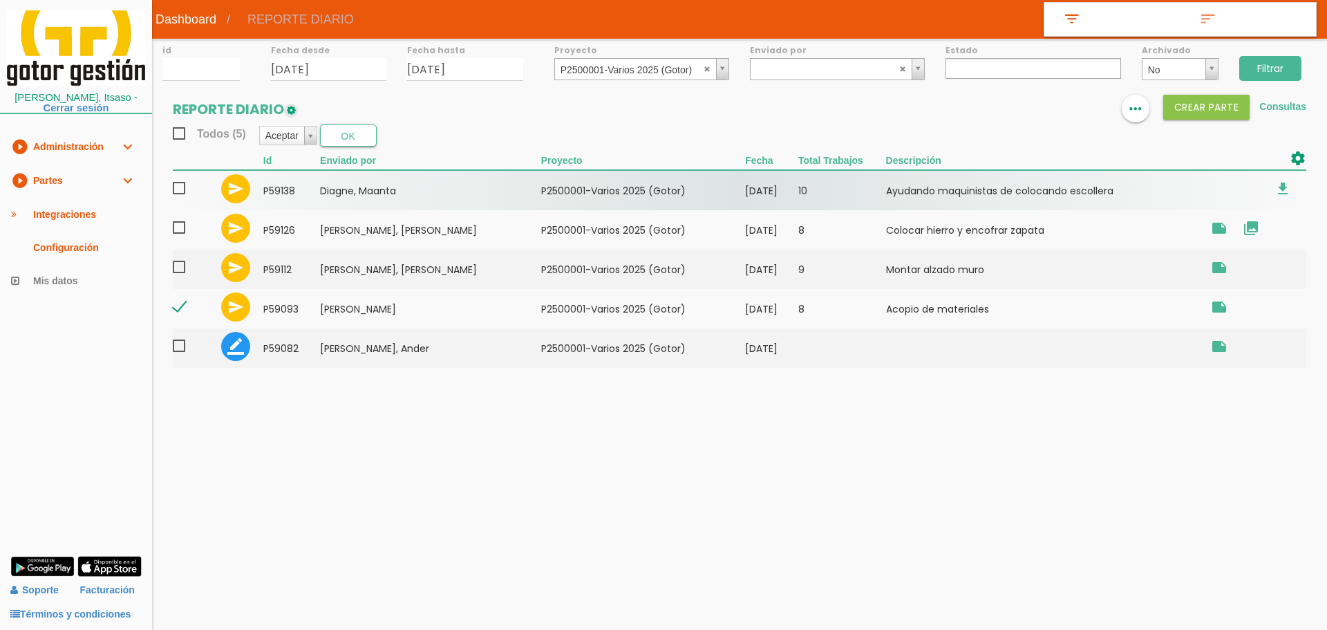
click at [180, 190] on span at bounding box center [185, 188] width 24 height 17
click at [0, 0] on input "checkbox" at bounding box center [0, 0] width 0 height 0
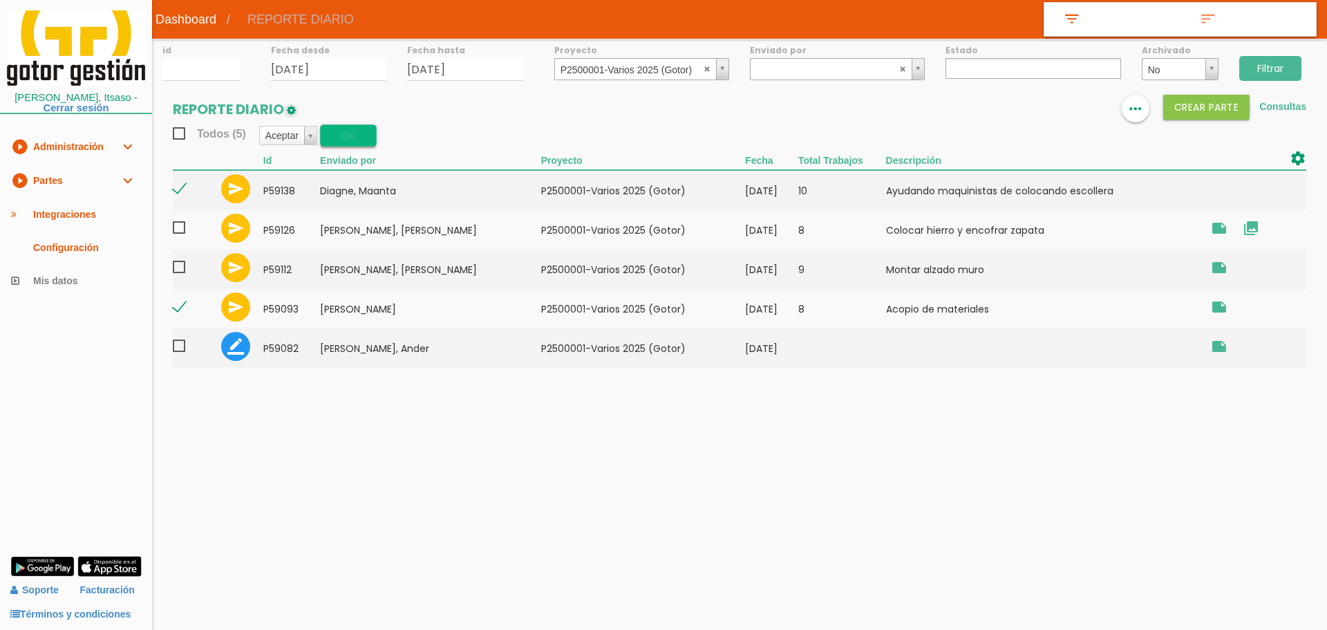
click at [359, 131] on button "OK" at bounding box center [348, 135] width 57 height 22
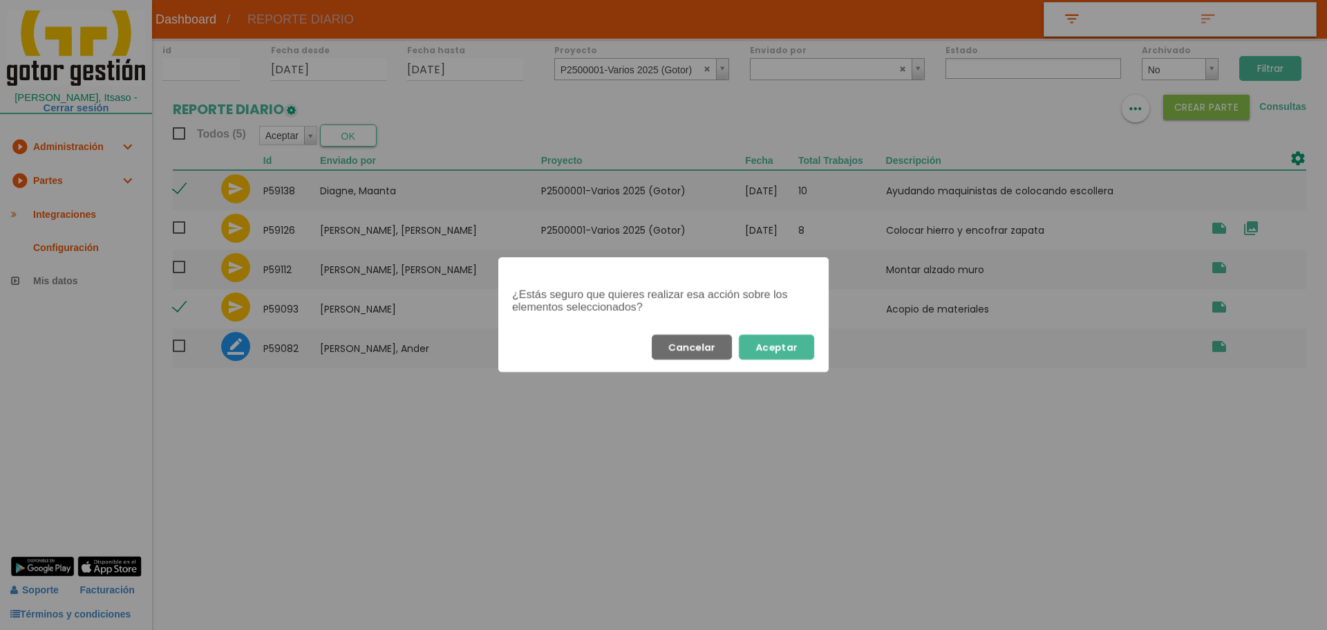
drag, startPoint x: 793, startPoint y: 351, endPoint x: 837, endPoint y: 322, distance: 52.3
click at [794, 351] on button "Aceptar" at bounding box center [776, 347] width 75 height 25
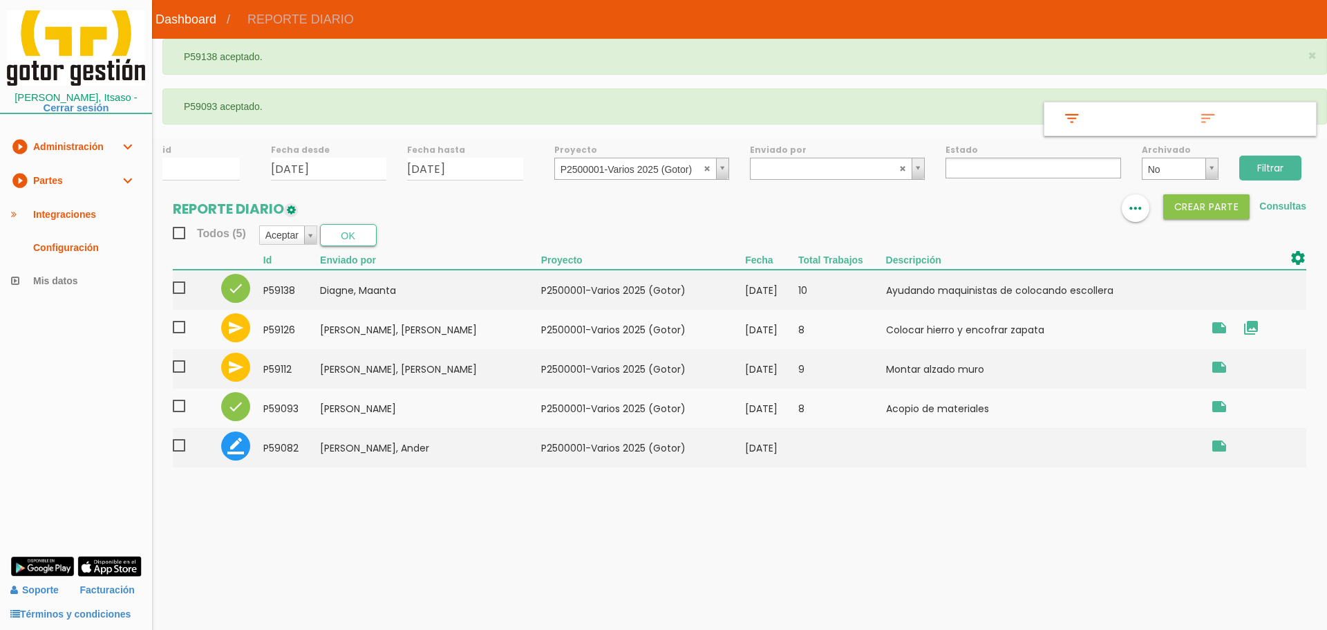
select select
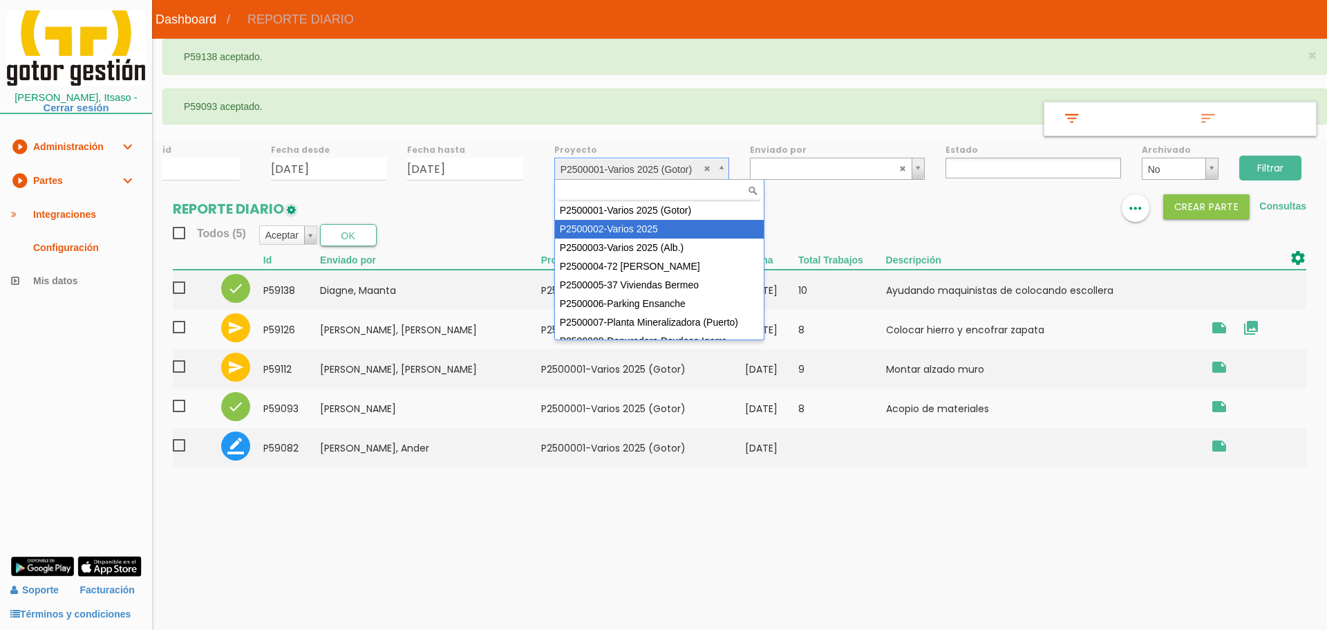
select select "84"
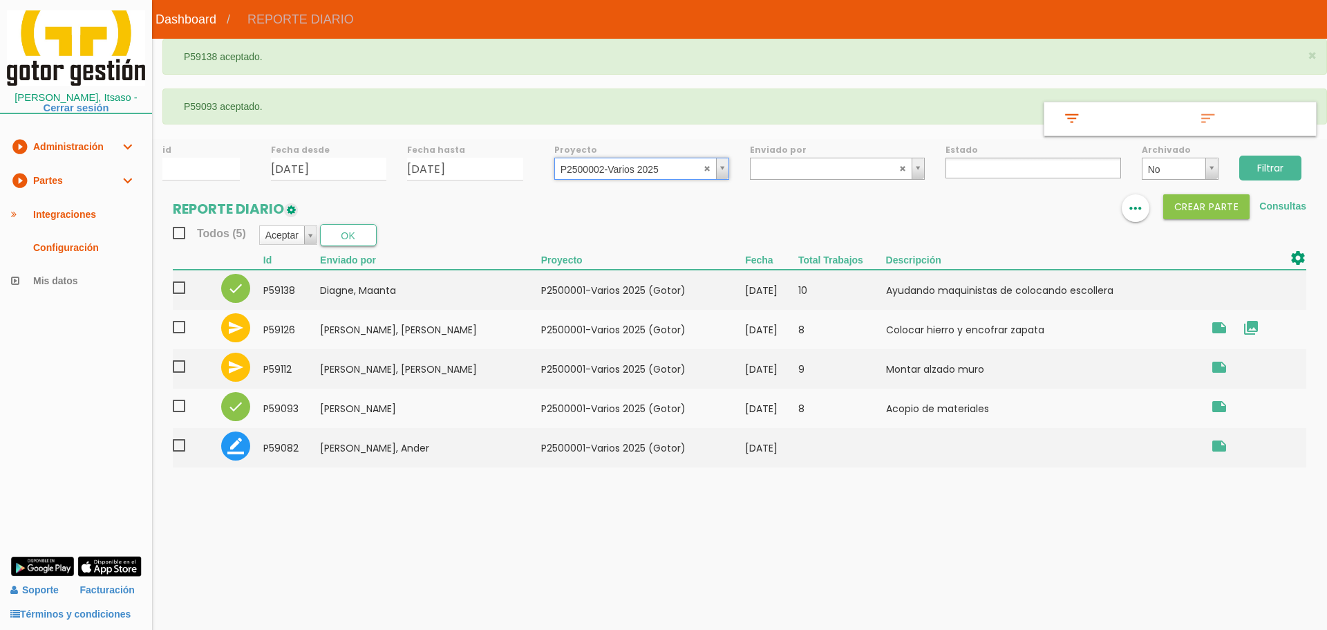
click at [1252, 169] on input "Filtrar" at bounding box center [1270, 168] width 62 height 25
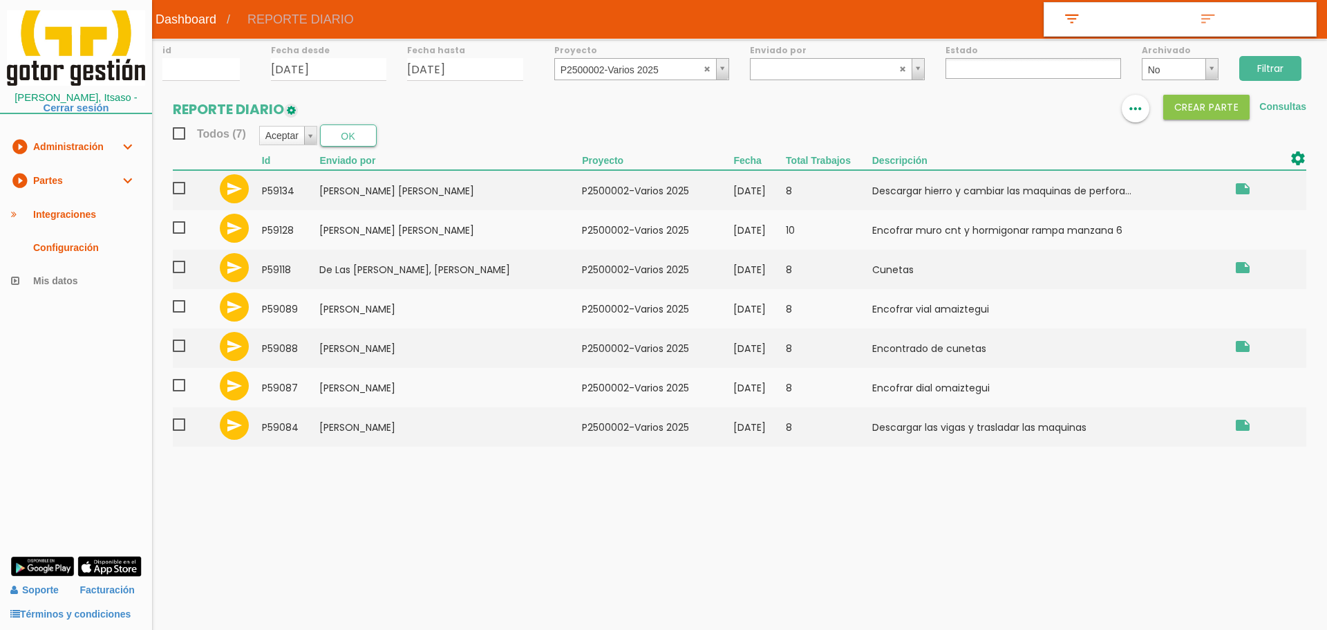
select select
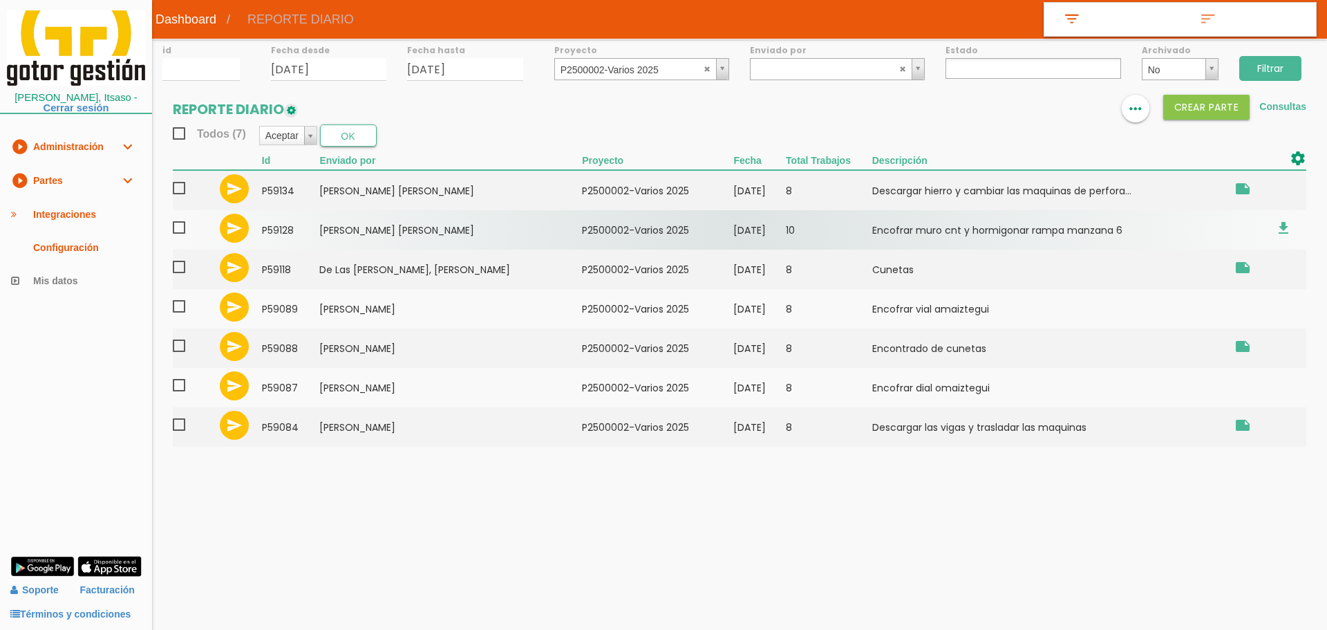
click at [180, 231] on span at bounding box center [185, 227] width 24 height 17
click at [0, 0] on input "checkbox" at bounding box center [0, 0] width 0 height 0
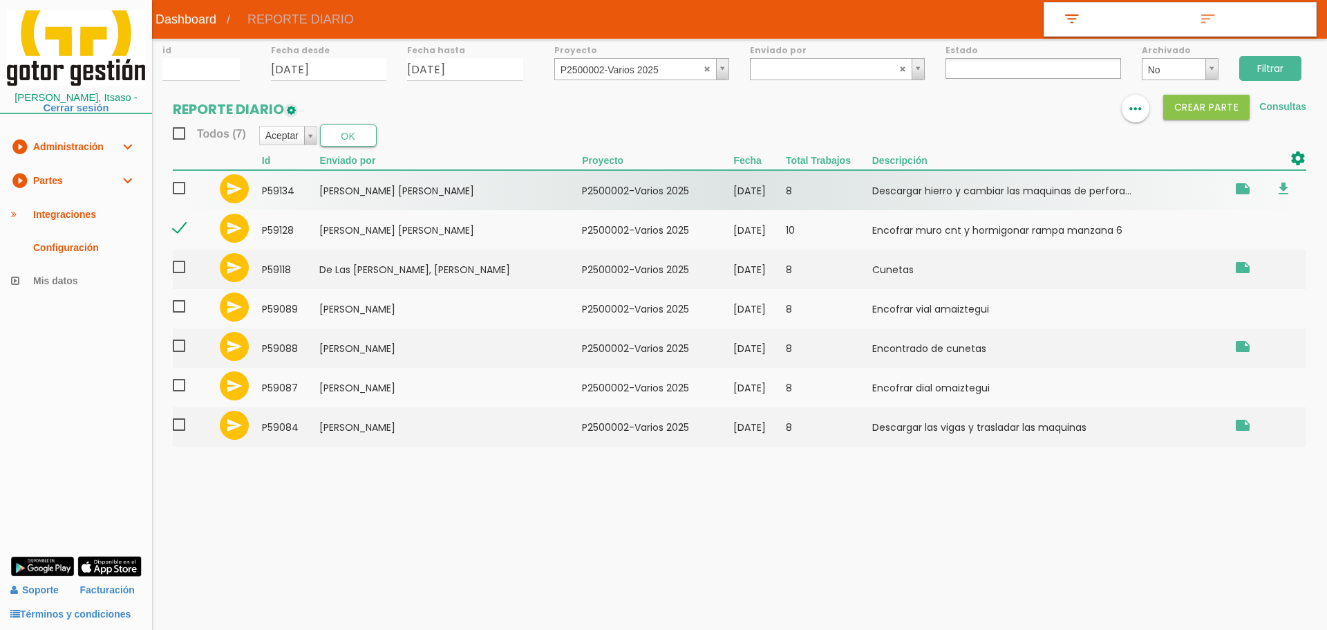
click at [180, 188] on span at bounding box center [185, 188] width 24 height 17
click at [0, 0] on input "checkbox" at bounding box center [0, 0] width 0 height 0
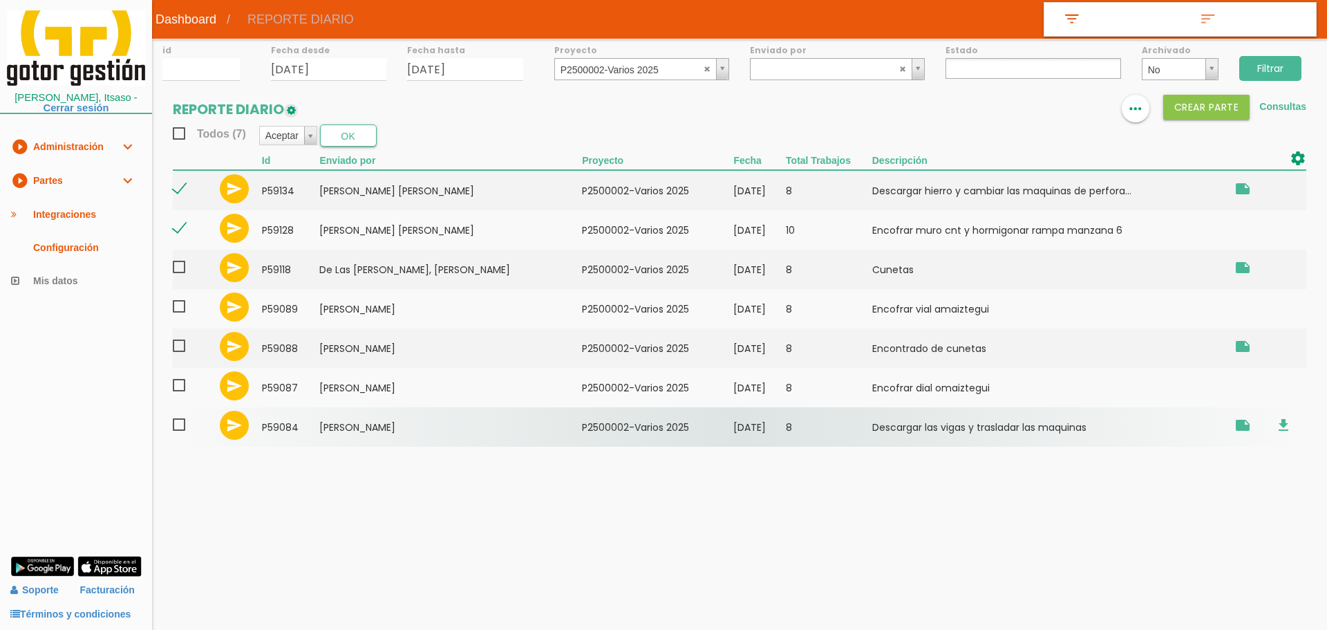
click at [175, 424] on span at bounding box center [185, 424] width 24 height 17
click at [0, 0] on input "checkbox" at bounding box center [0, 0] width 0 height 0
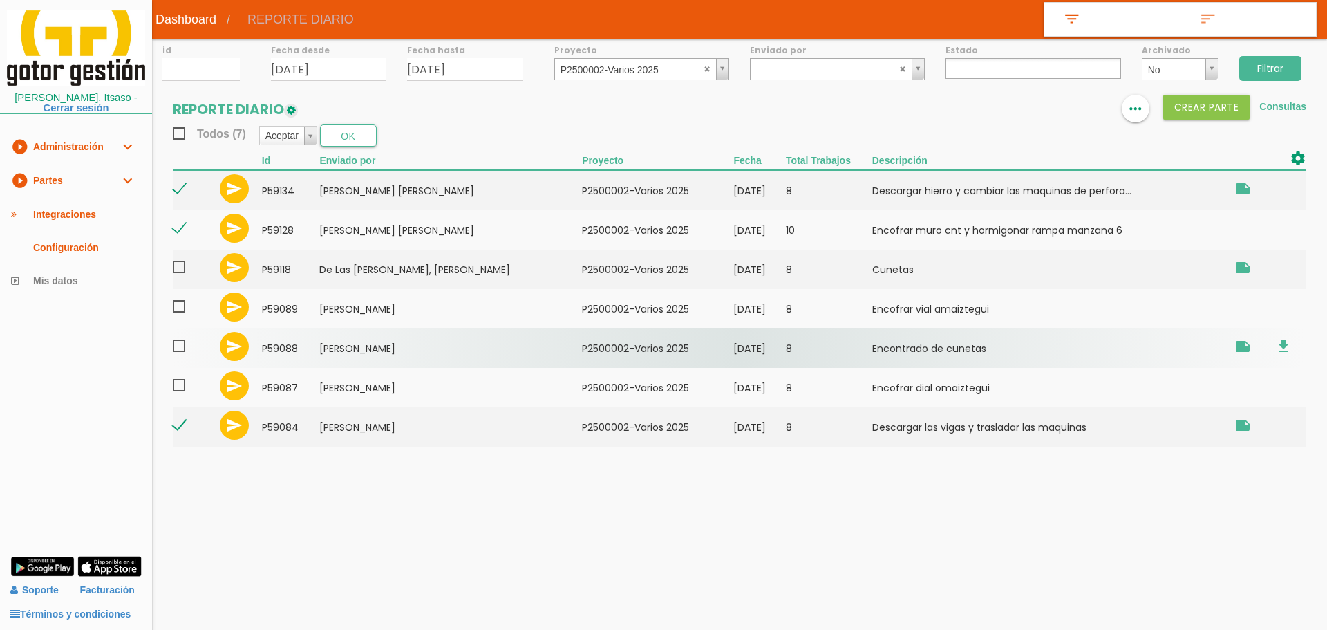
click at [180, 346] on span at bounding box center [185, 345] width 24 height 17
click at [0, 0] on input "checkbox" at bounding box center [0, 0] width 0 height 0
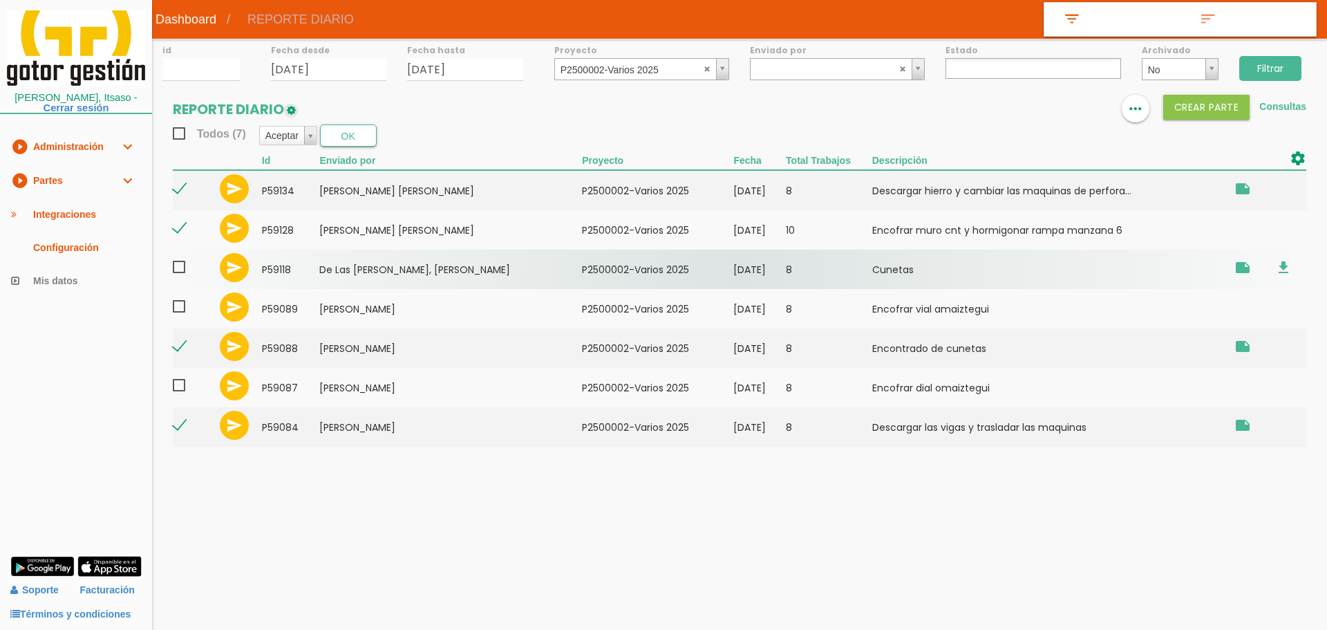
click at [178, 266] on span at bounding box center [185, 266] width 24 height 17
click at [0, 0] on input "checkbox" at bounding box center [0, 0] width 0 height 0
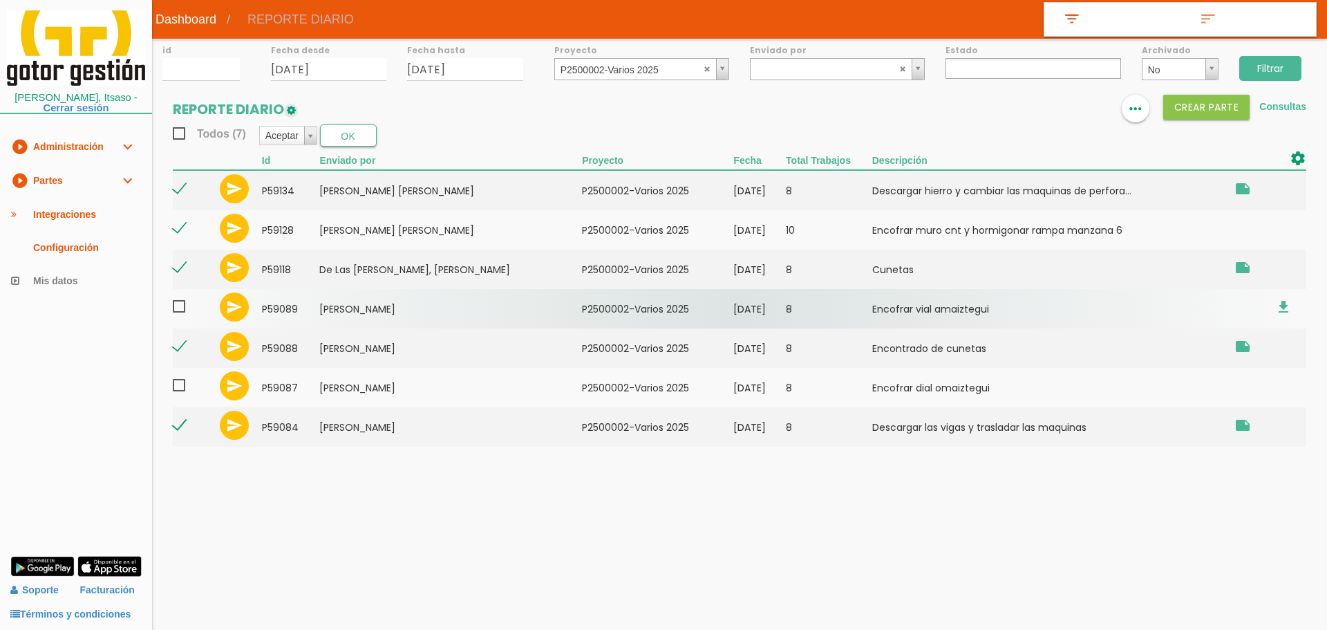
click at [180, 305] on span at bounding box center [185, 306] width 24 height 17
click at [0, 0] on input "checkbox" at bounding box center [0, 0] width 0 height 0
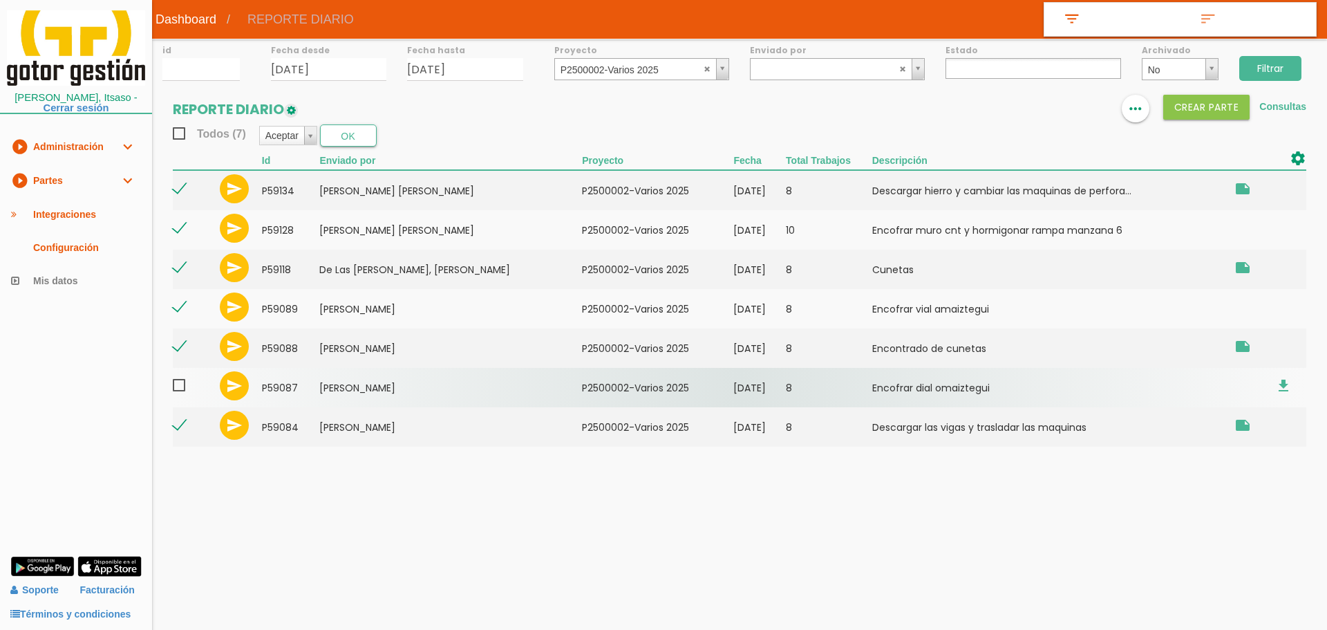
click at [182, 386] on span at bounding box center [185, 385] width 24 height 17
click at [0, 0] on input "checkbox" at bounding box center [0, 0] width 0 height 0
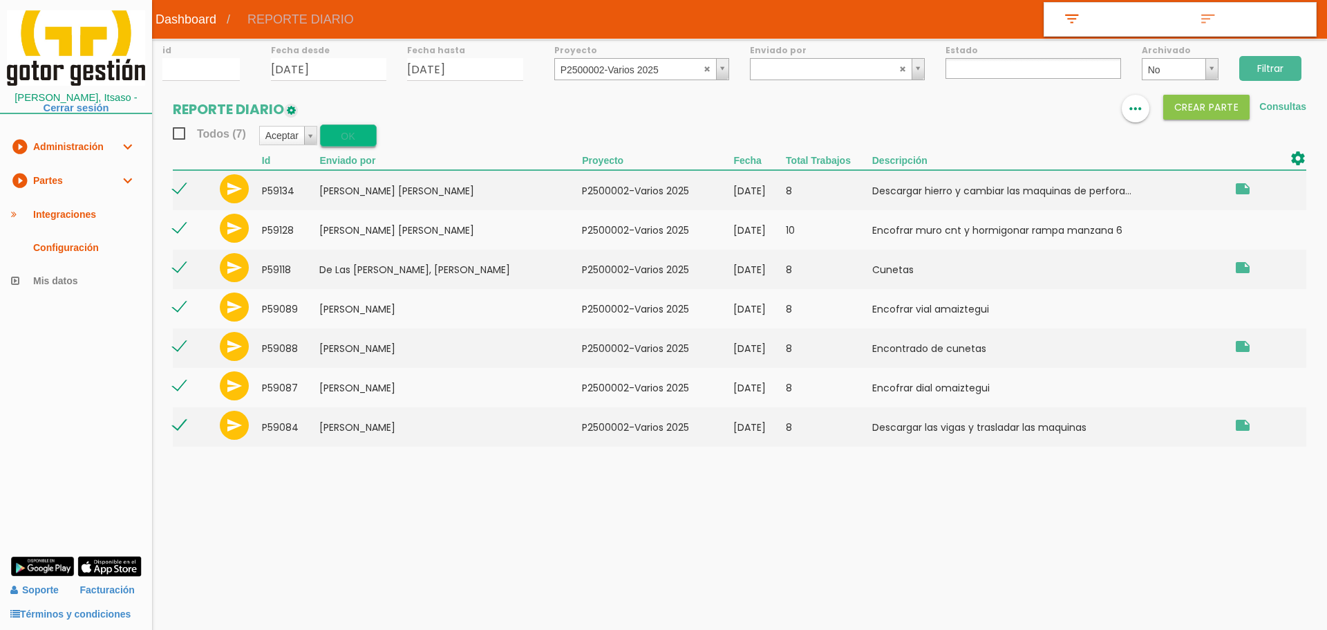
click at [357, 133] on button "OK" at bounding box center [348, 135] width 57 height 22
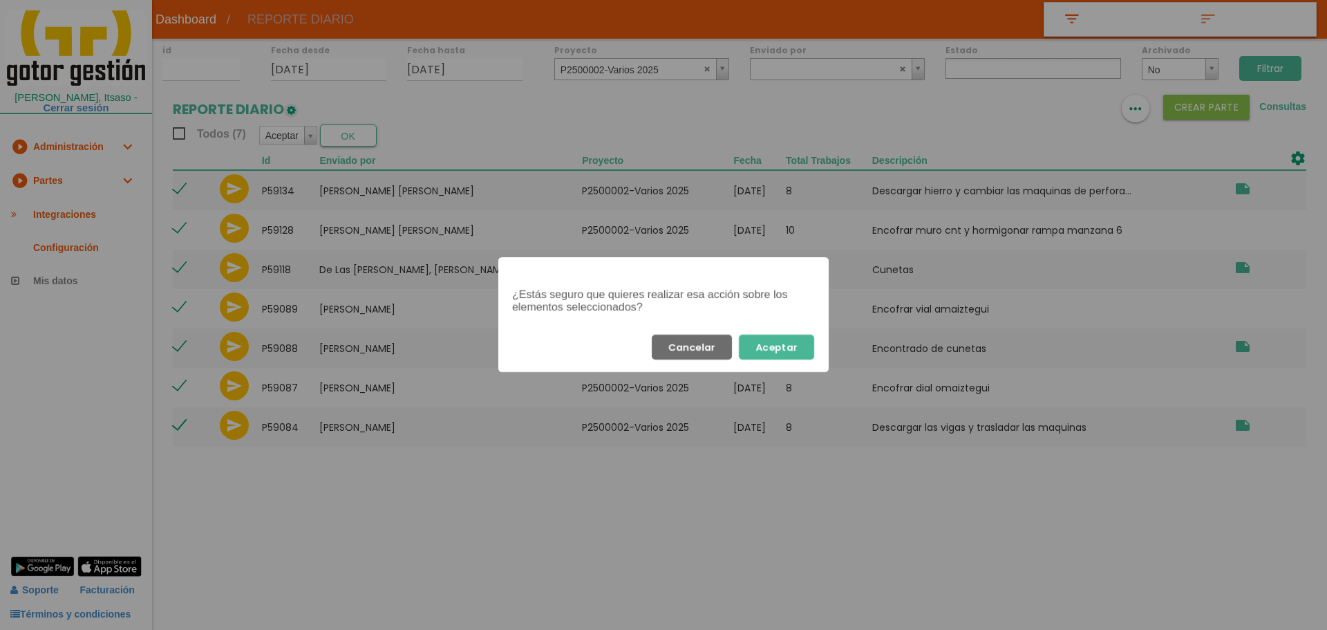
click at [773, 343] on button "Aceptar" at bounding box center [776, 347] width 75 height 25
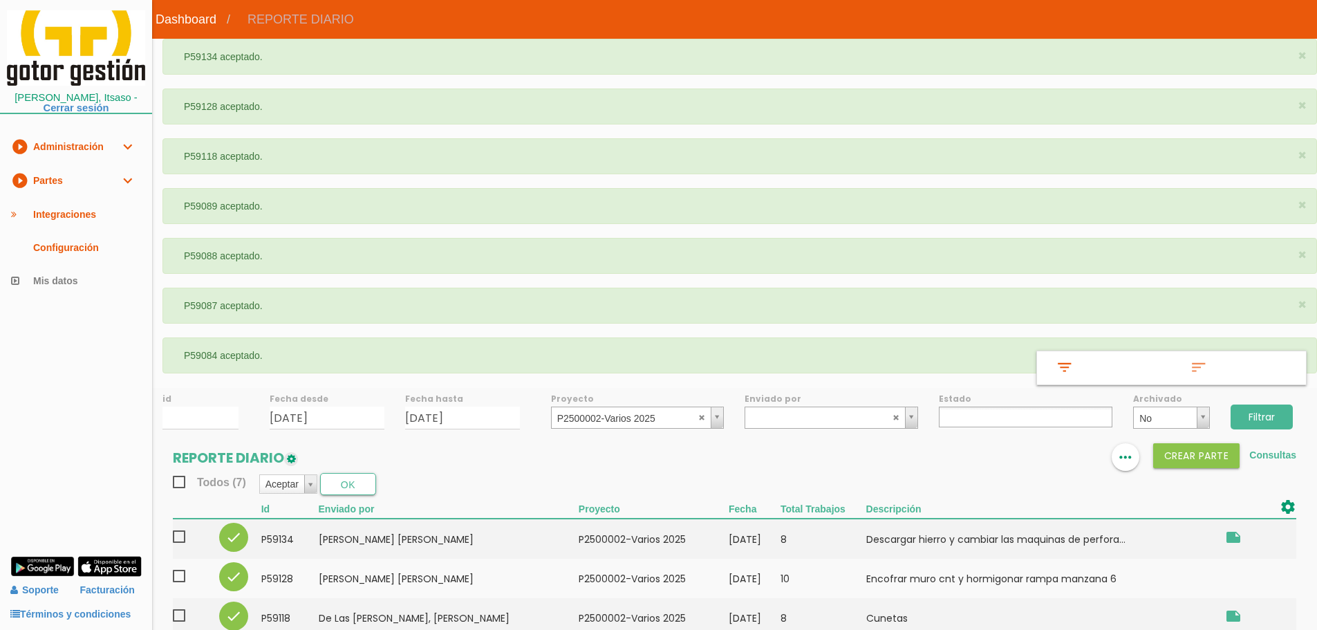
select select
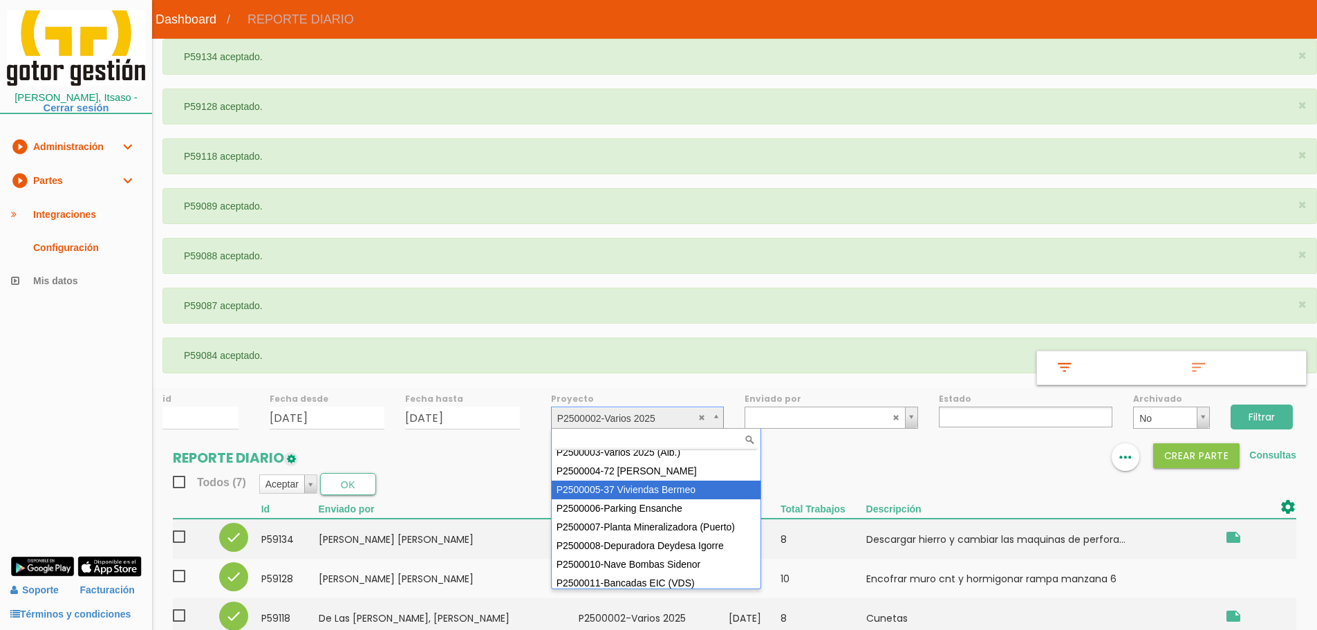
scroll to position [69, 0]
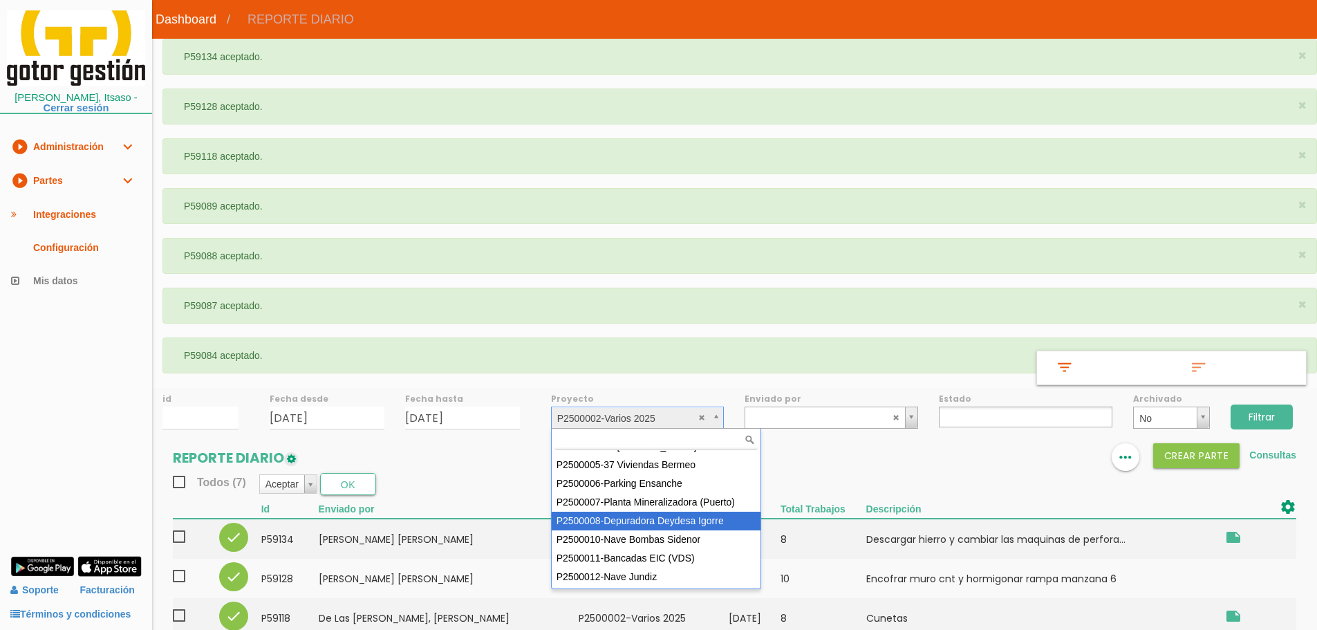
select select "90"
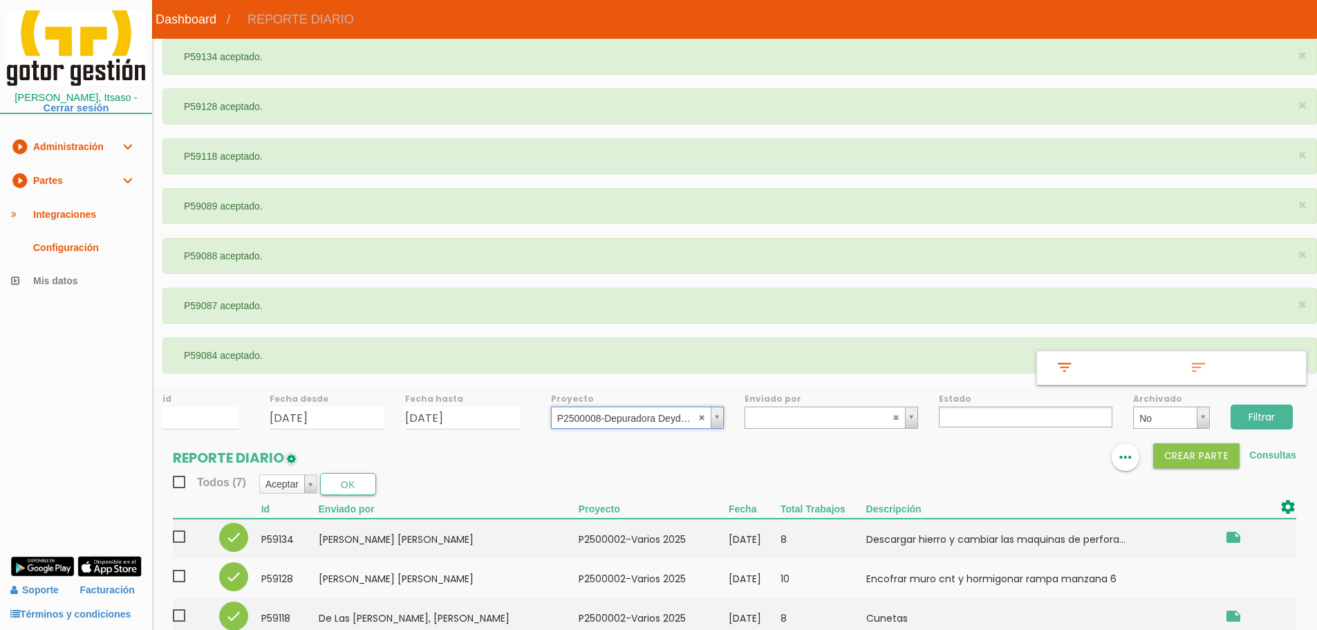
click at [1252, 417] on input "Filtrar" at bounding box center [1261, 416] width 62 height 25
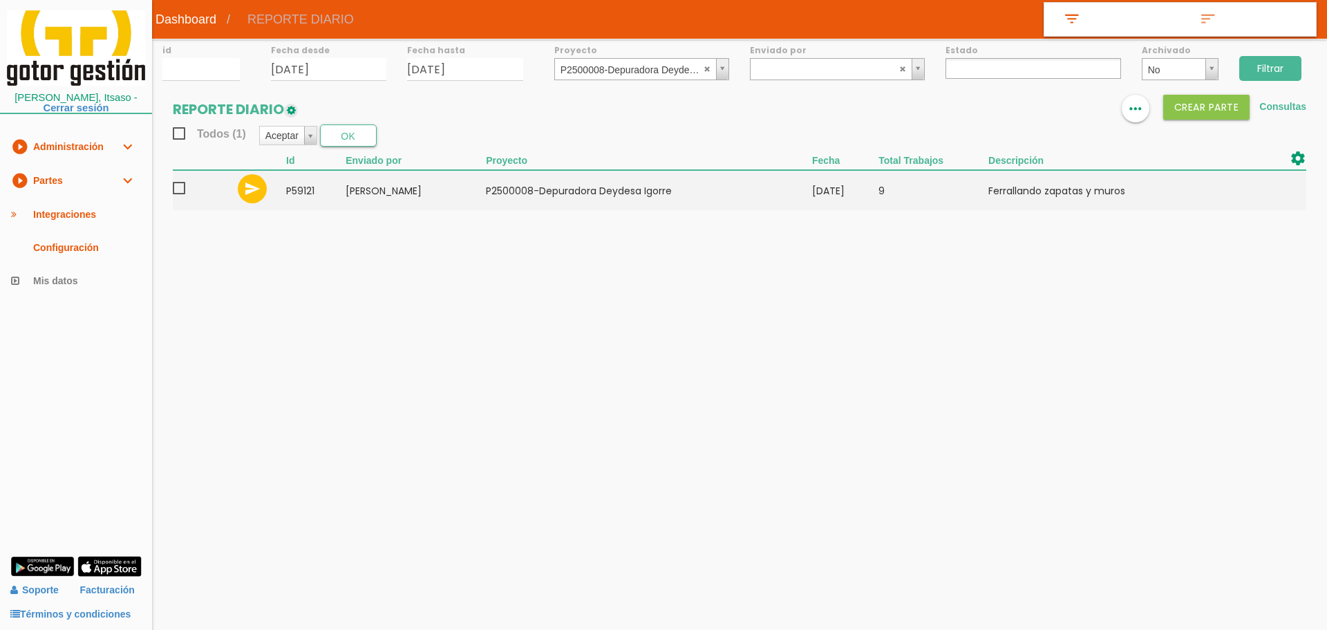
select select
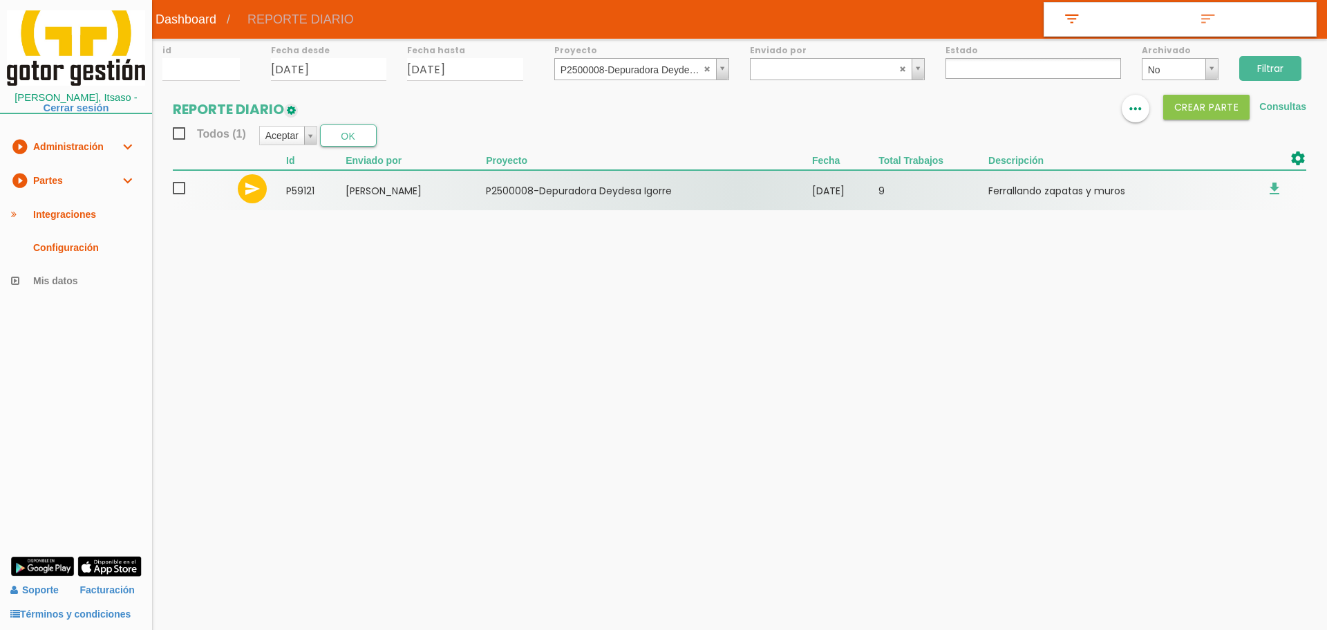
click at [180, 194] on span at bounding box center [185, 188] width 24 height 17
click at [0, 0] on input "checkbox" at bounding box center [0, 0] width 0 height 0
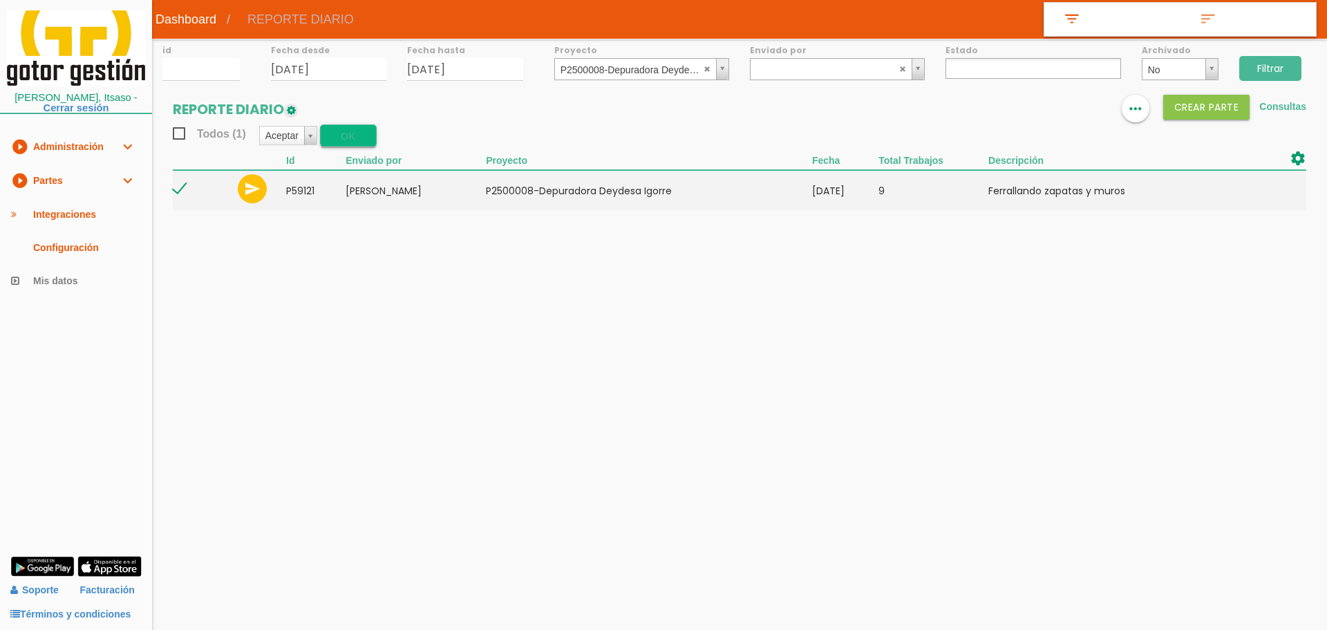
click at [346, 144] on button "OK" at bounding box center [348, 135] width 57 height 22
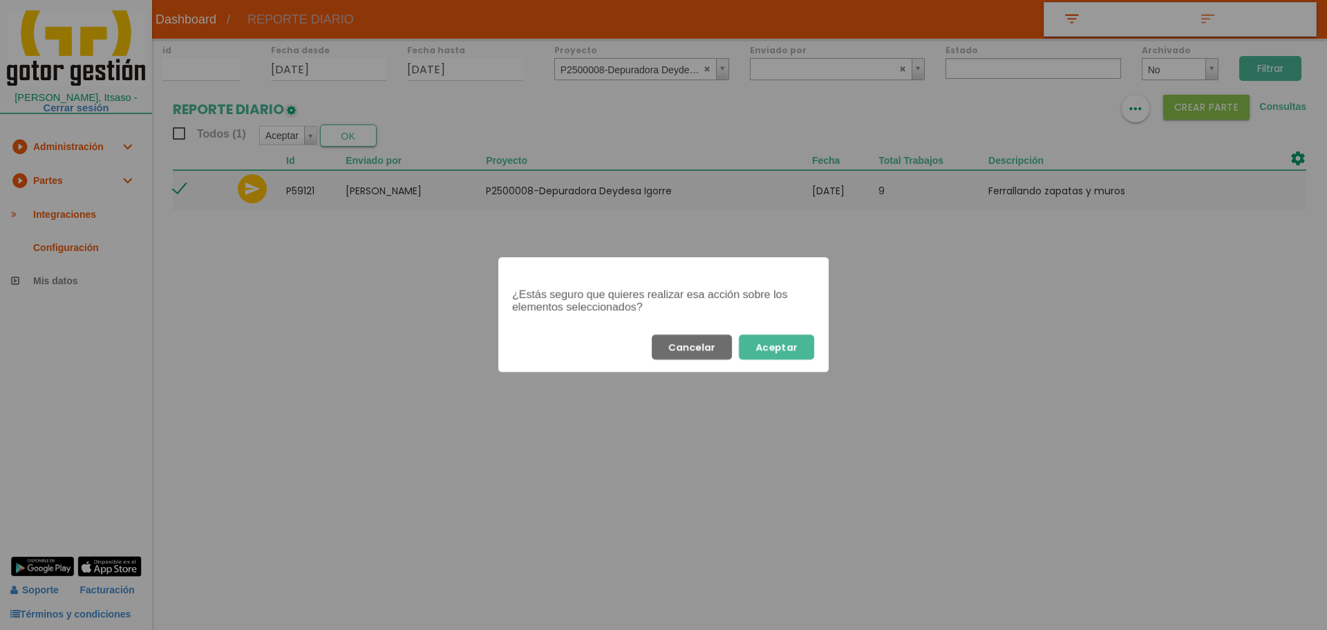
click at [795, 345] on button "Aceptar" at bounding box center [776, 347] width 75 height 25
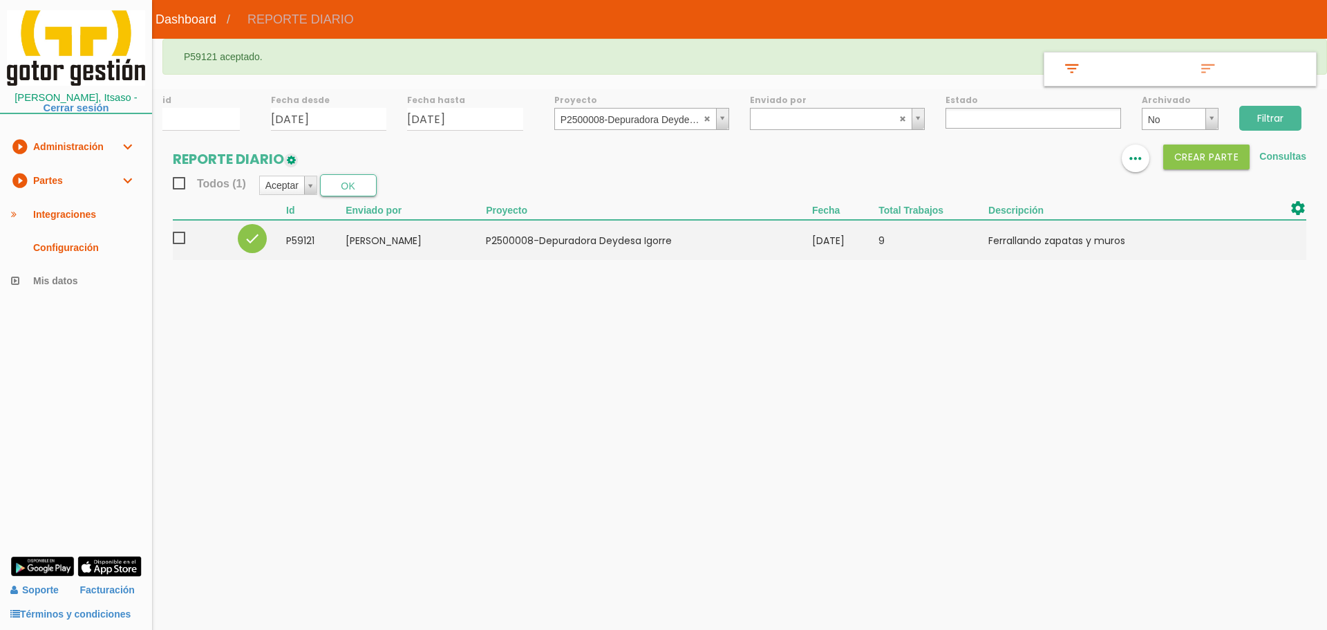
select select
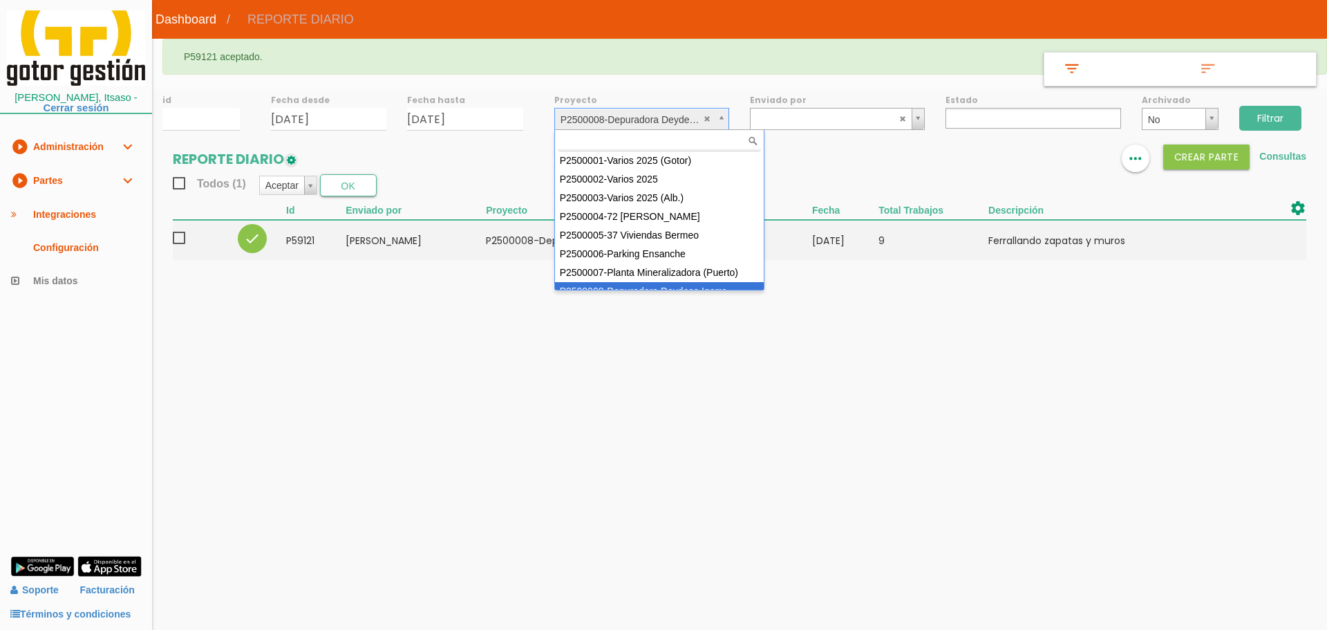
drag, startPoint x: 623, startPoint y: 121, endPoint x: 614, endPoint y: 193, distance: 72.4
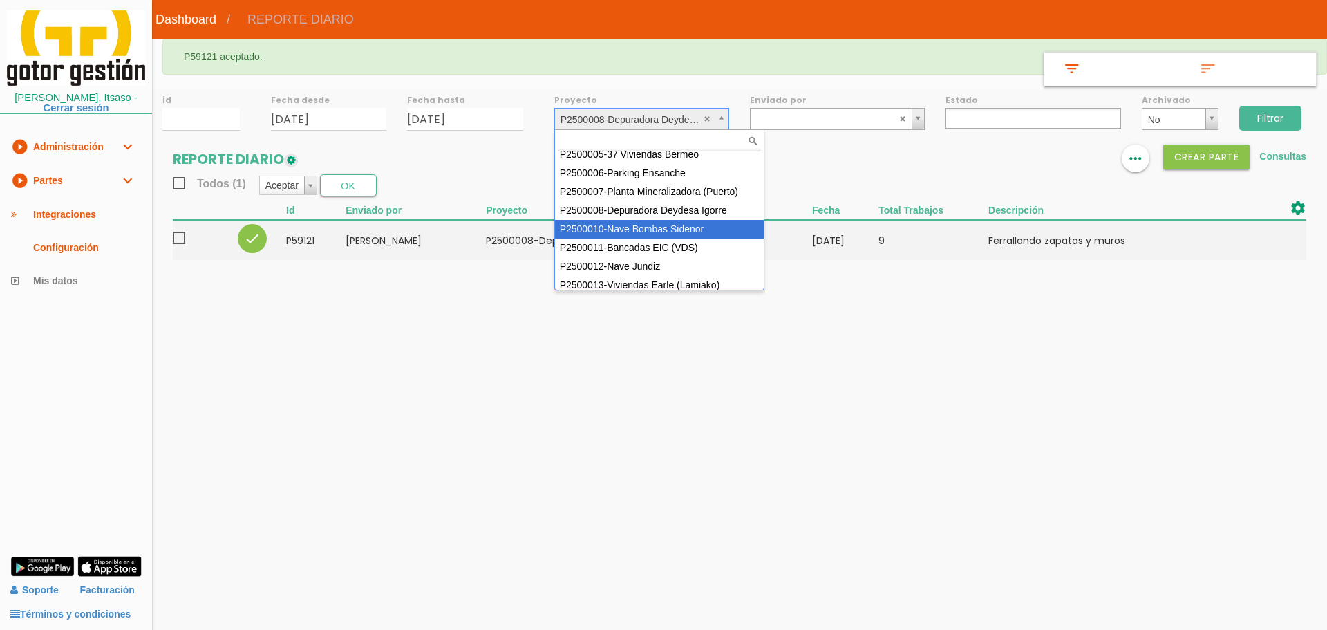
scroll to position [104, 0]
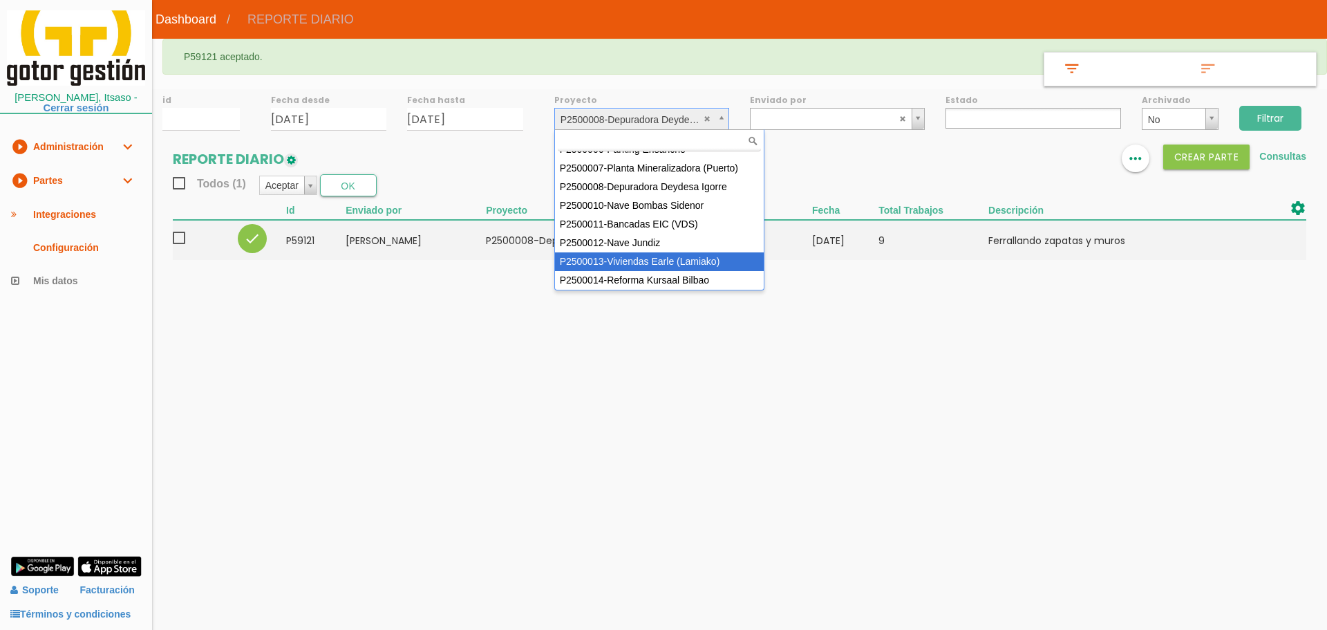
select select "96"
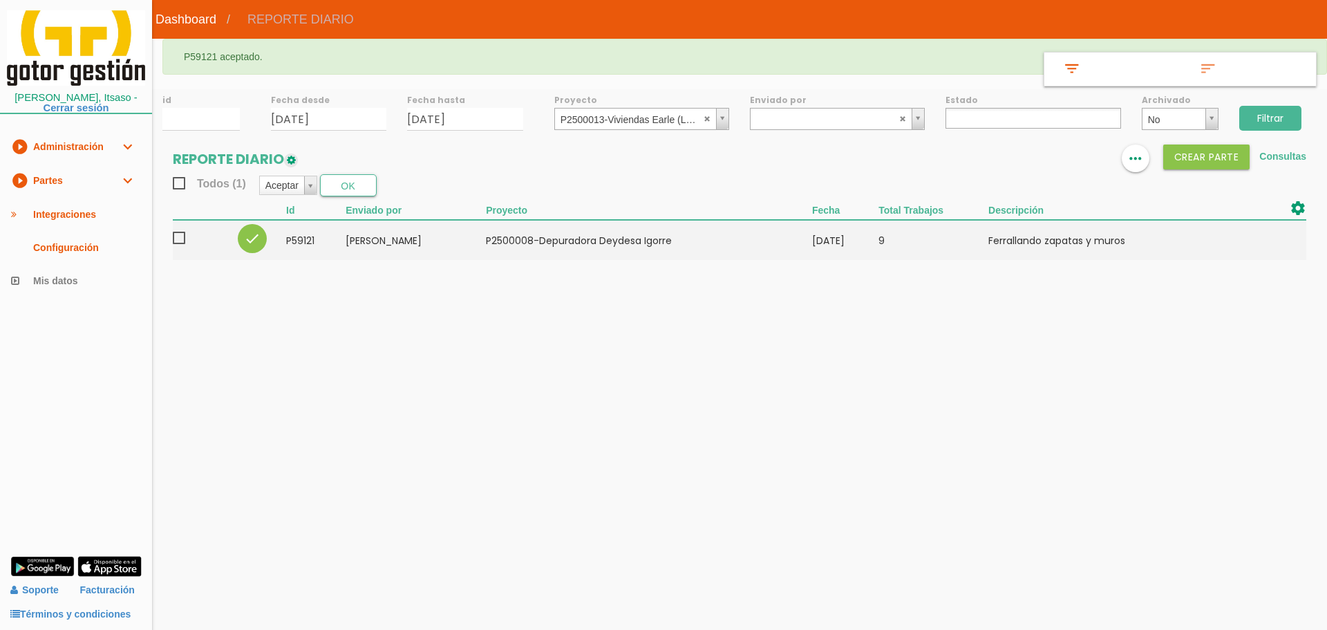
click at [1268, 125] on input "Filtrar" at bounding box center [1270, 118] width 62 height 25
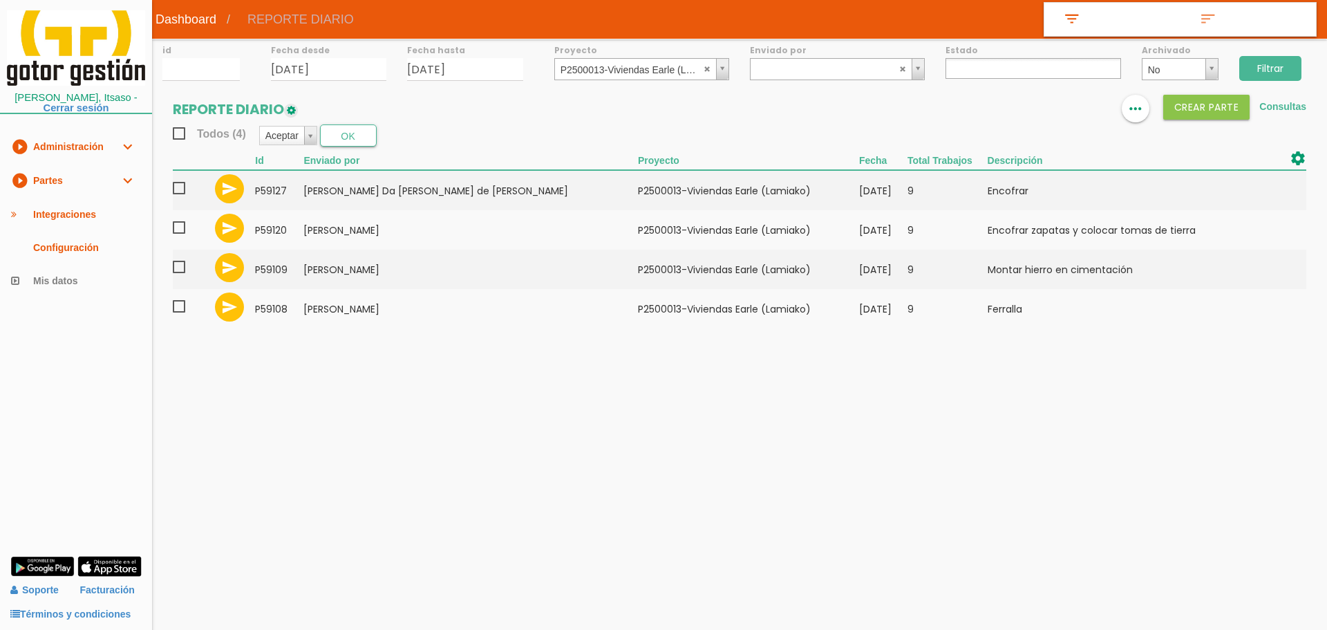
select select
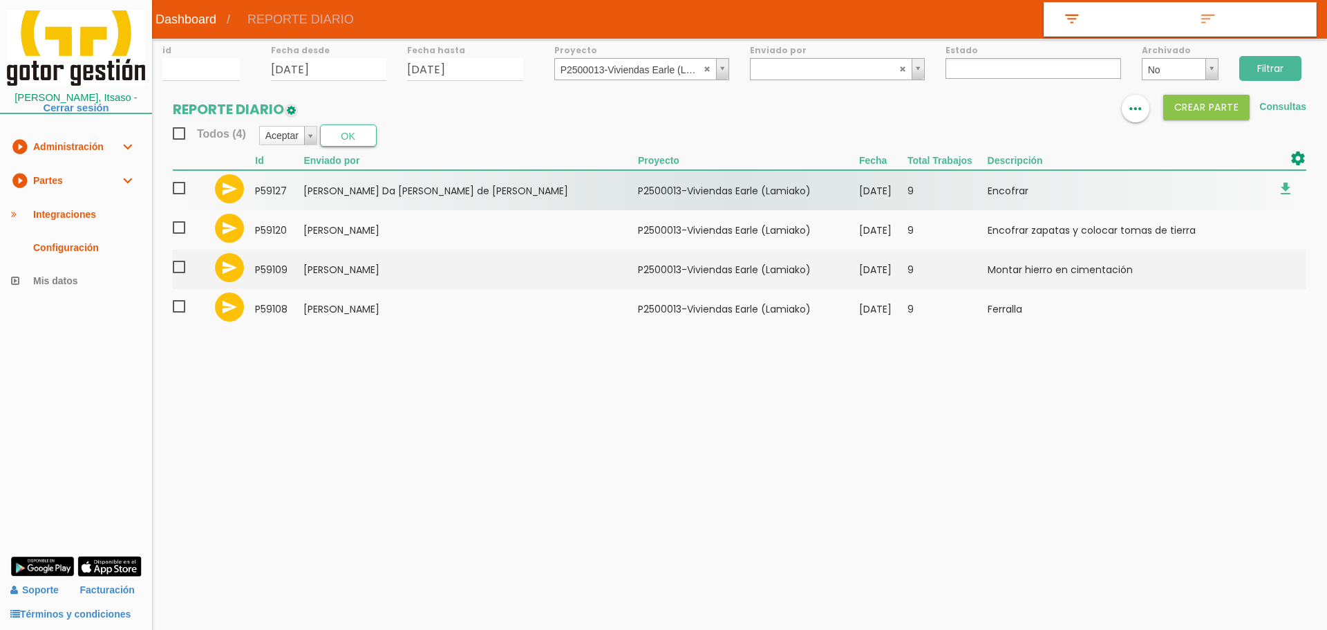
click at [174, 189] on span at bounding box center [185, 188] width 24 height 17
click at [0, 0] on input "checkbox" at bounding box center [0, 0] width 0 height 0
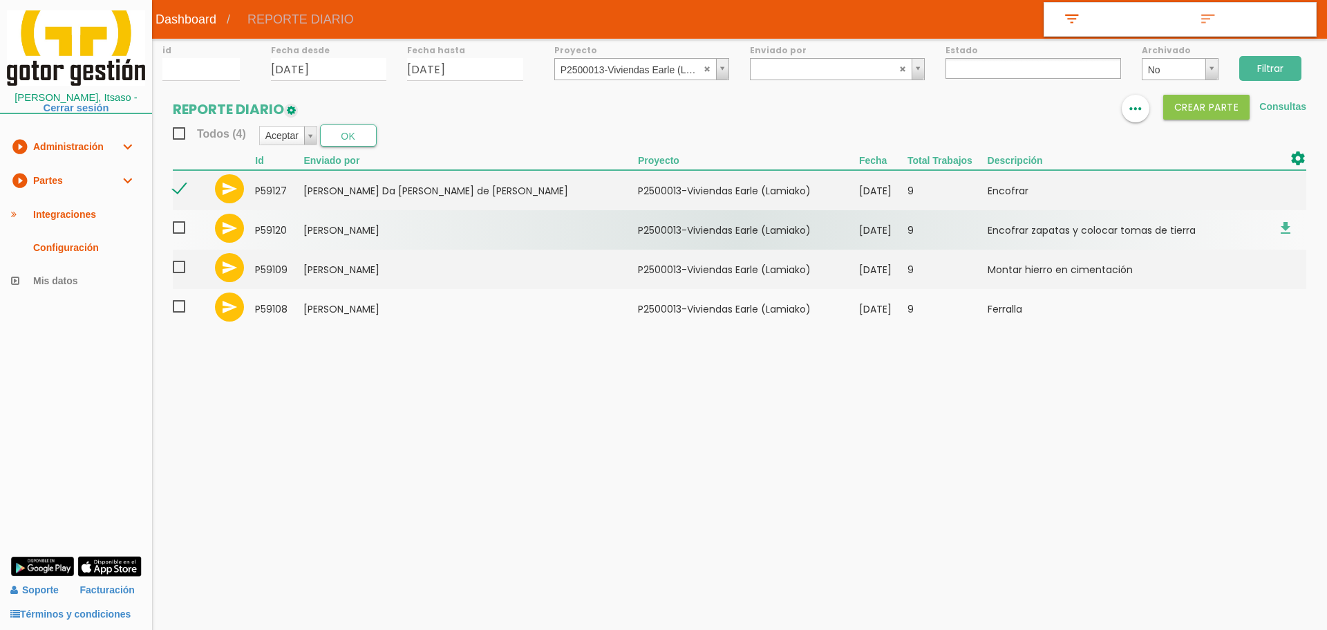
click at [179, 231] on span at bounding box center [185, 227] width 24 height 17
click at [0, 0] on input "checkbox" at bounding box center [0, 0] width 0 height 0
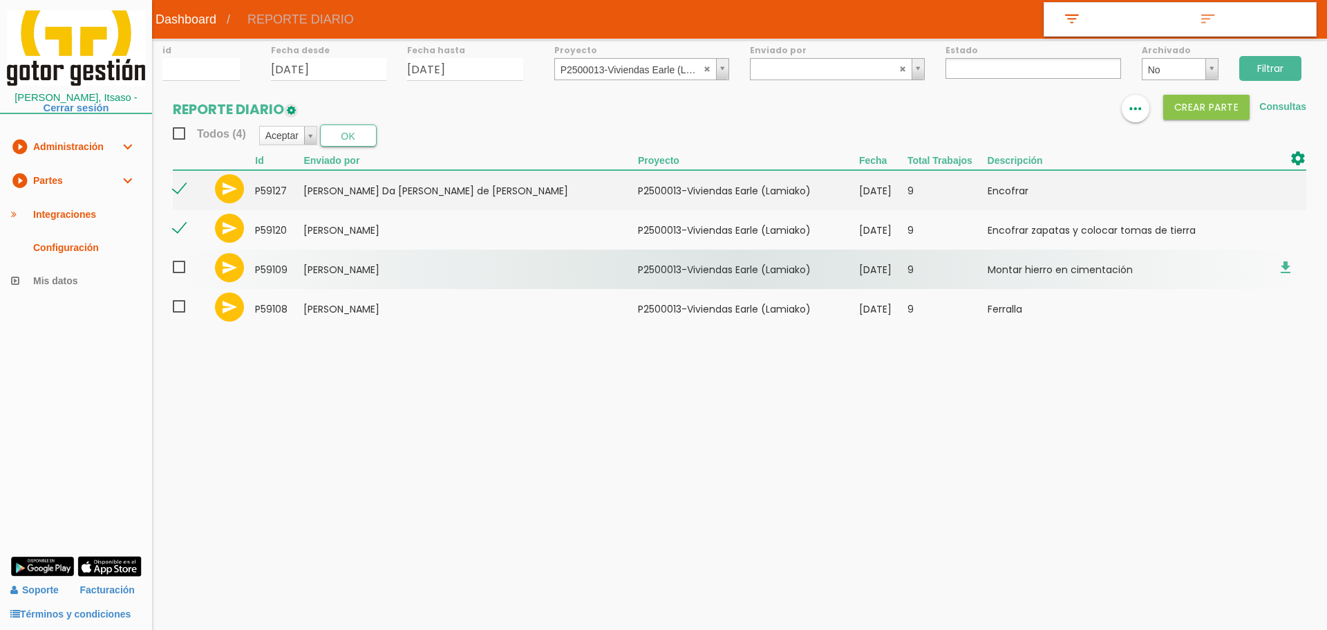
click at [183, 269] on span at bounding box center [185, 266] width 24 height 17
click at [0, 0] on input "checkbox" at bounding box center [0, 0] width 0 height 0
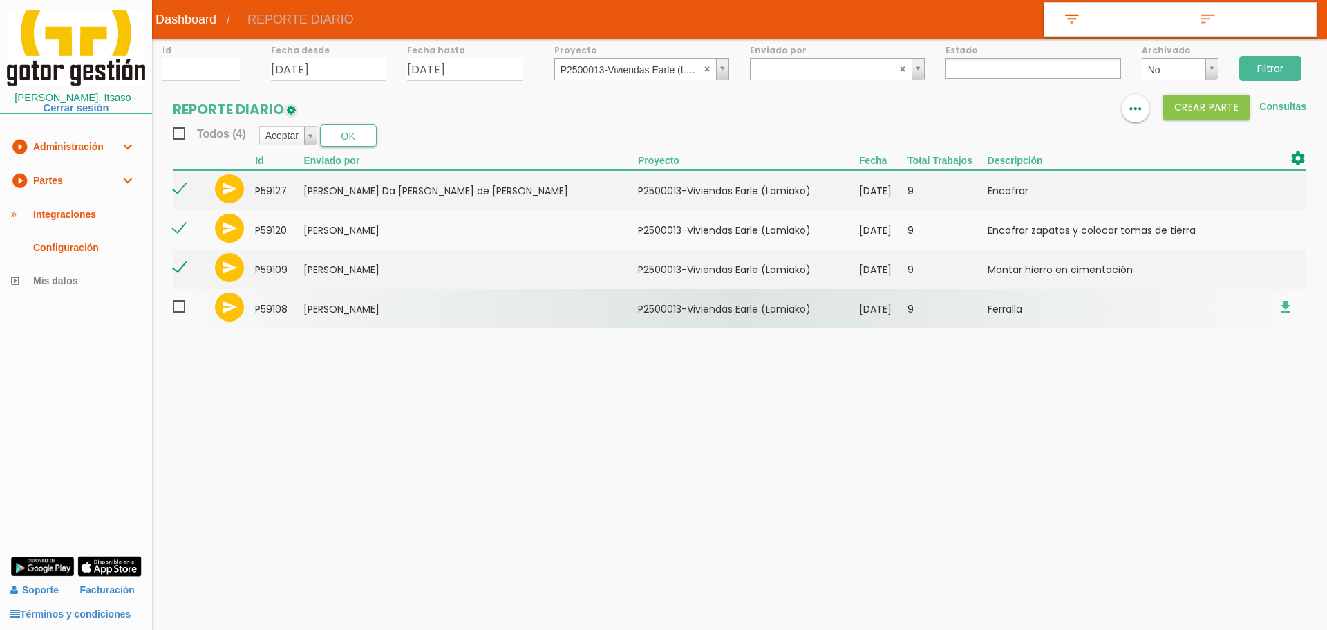
click at [182, 301] on span at bounding box center [185, 306] width 24 height 17
click at [0, 0] on input "checkbox" at bounding box center [0, 0] width 0 height 0
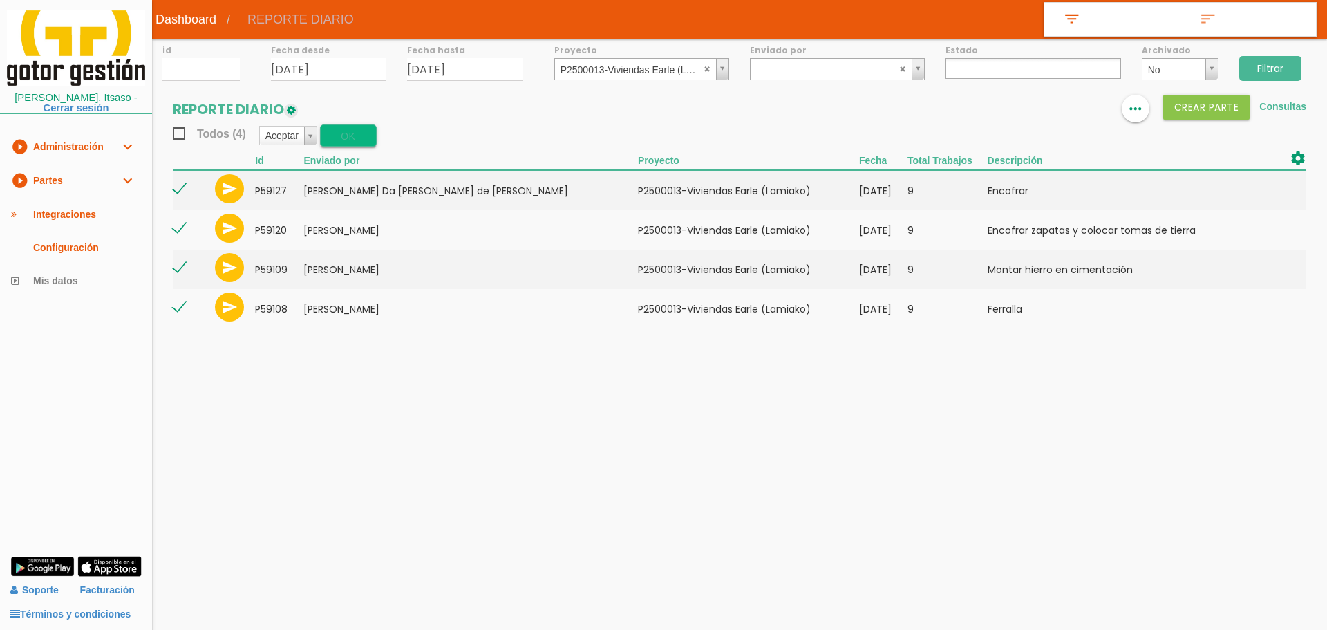
click at [361, 132] on button "OK" at bounding box center [348, 135] width 57 height 22
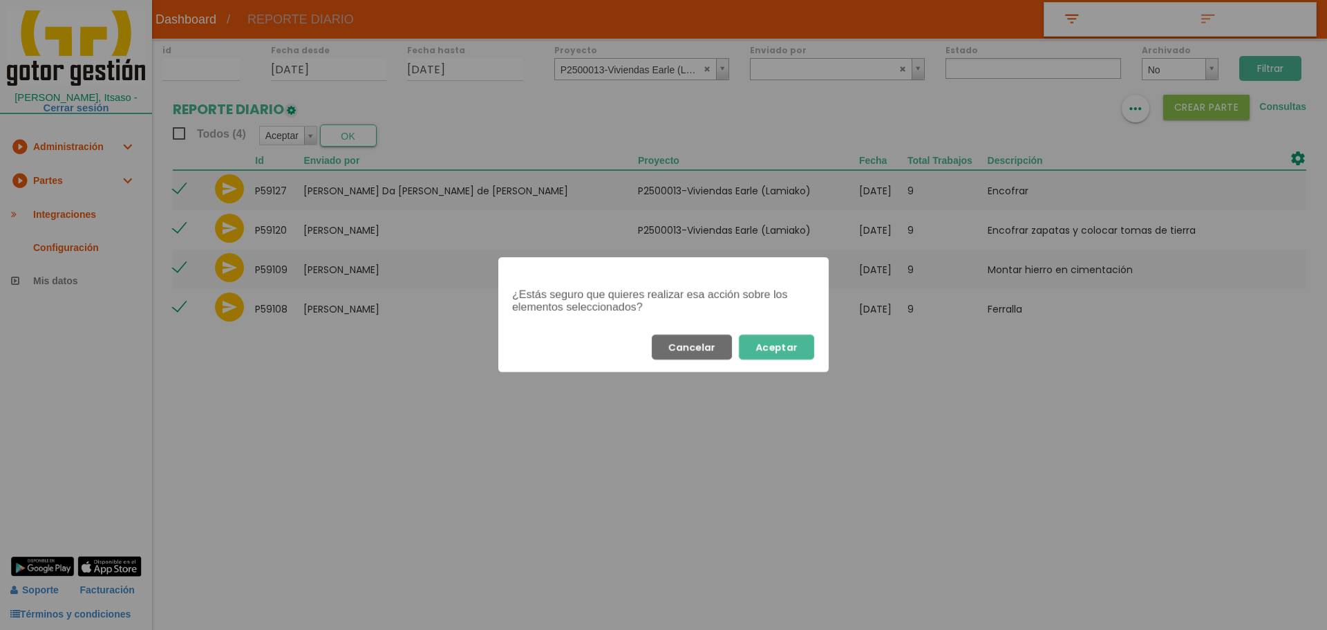
click at [790, 339] on button "Aceptar" at bounding box center [776, 347] width 75 height 25
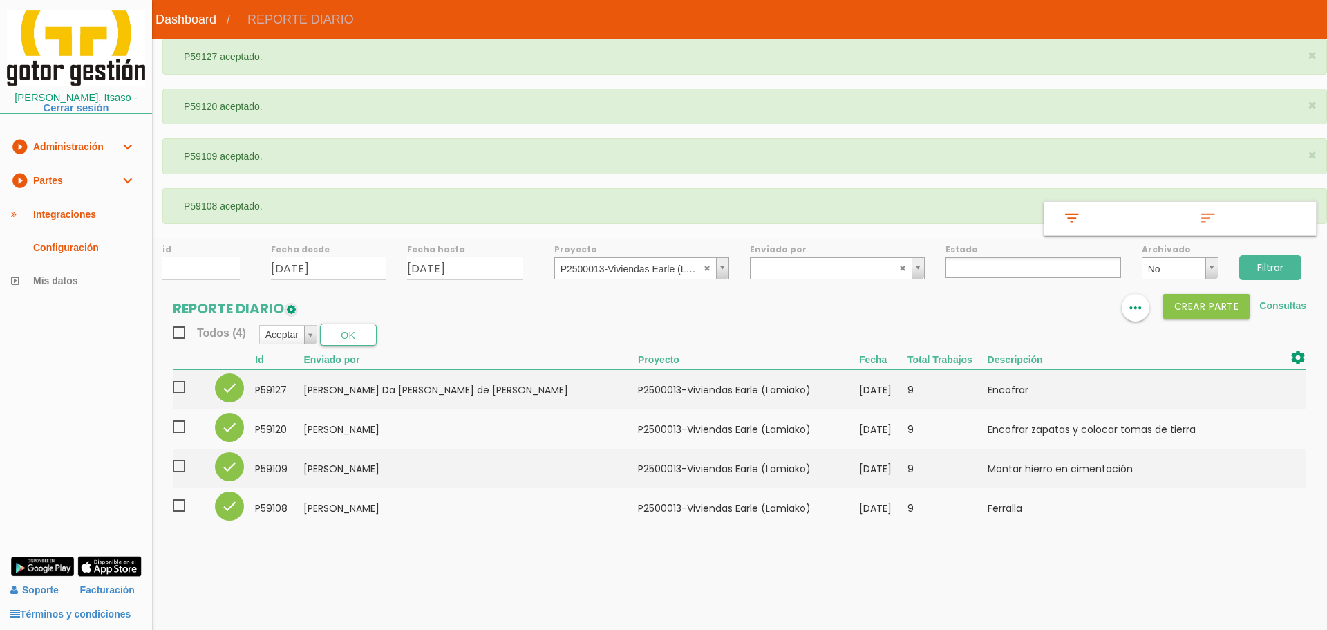
select select
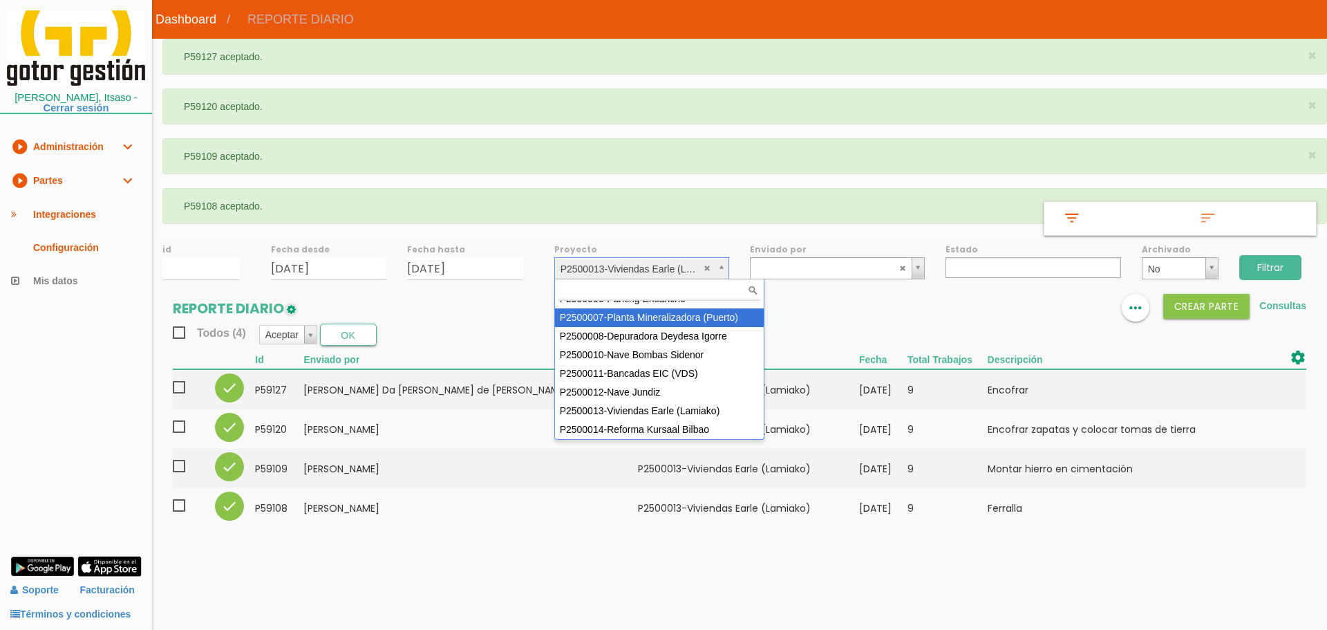
scroll to position [93, 0]
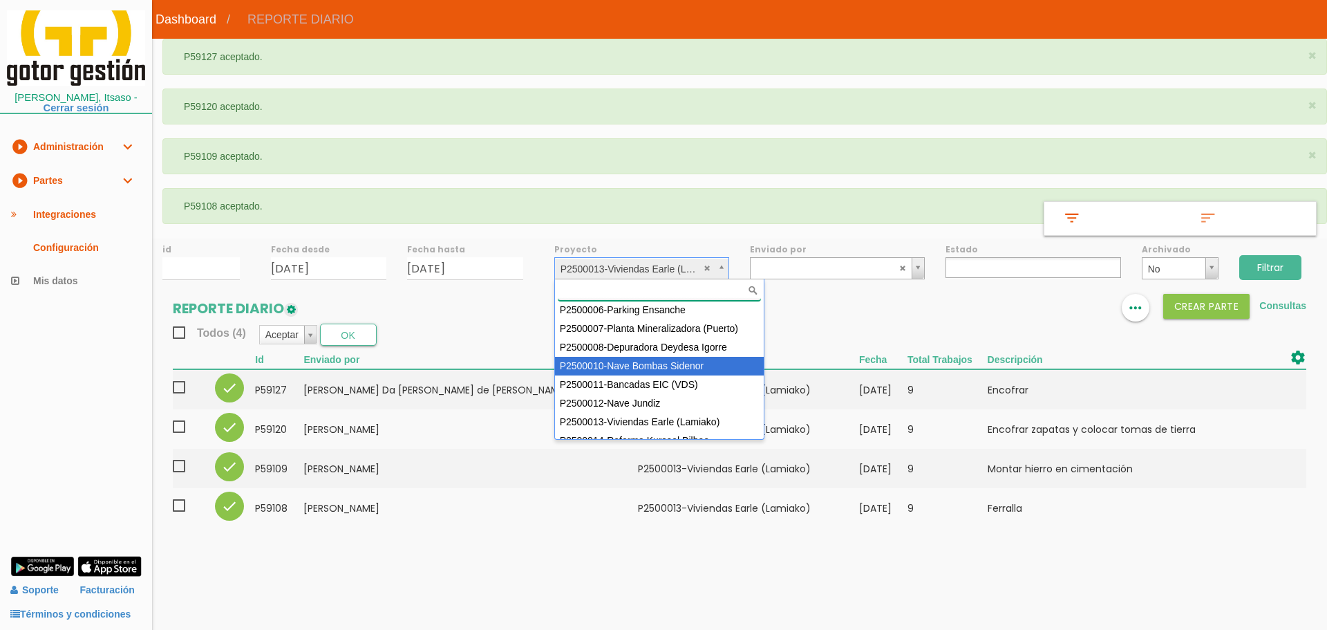
drag, startPoint x: 661, startPoint y: 370, endPoint x: 1101, endPoint y: 314, distance: 443.8
select select "92"
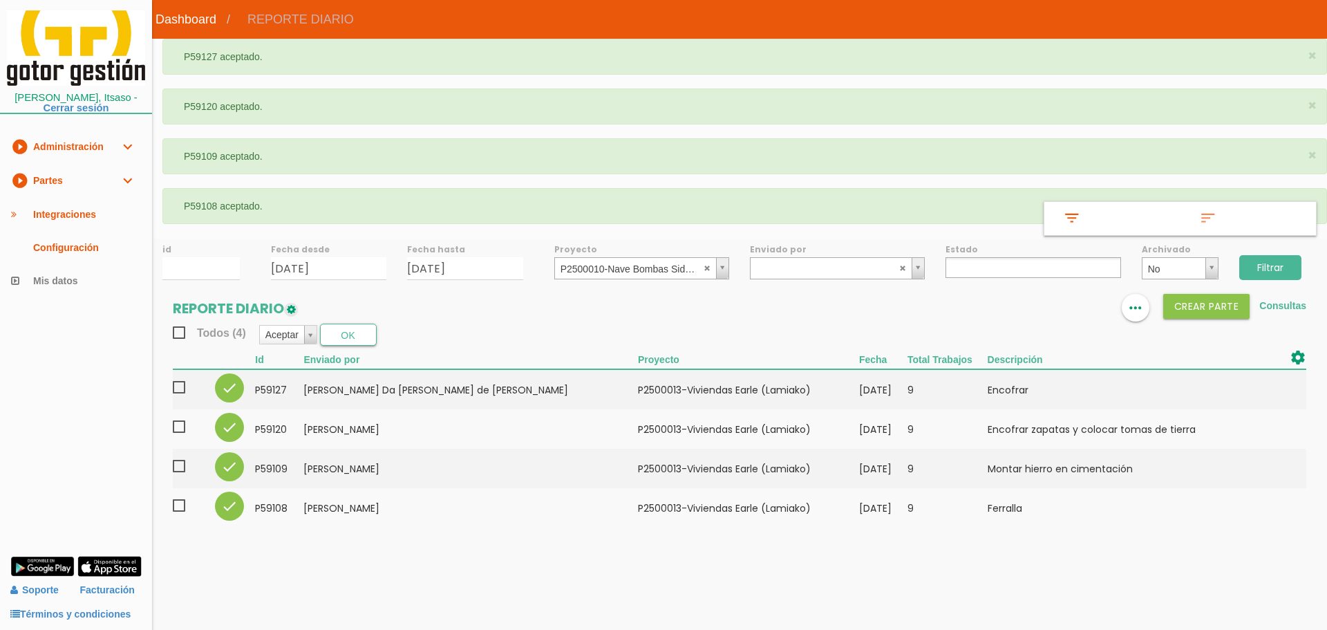
click at [1275, 264] on input "Filtrar" at bounding box center [1270, 267] width 62 height 25
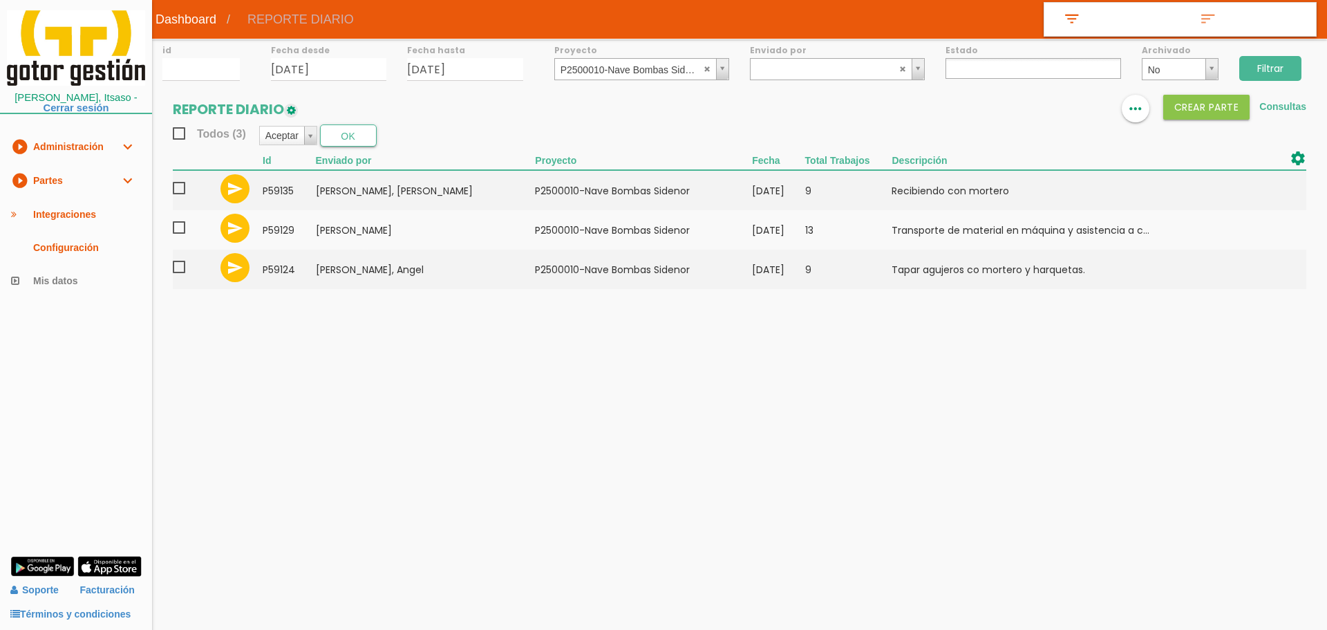
select select
click at [705, 67] on abbr at bounding box center [708, 68] width 8 height 8
click at [1279, 75] on input "Filtrar" at bounding box center [1270, 68] width 62 height 25
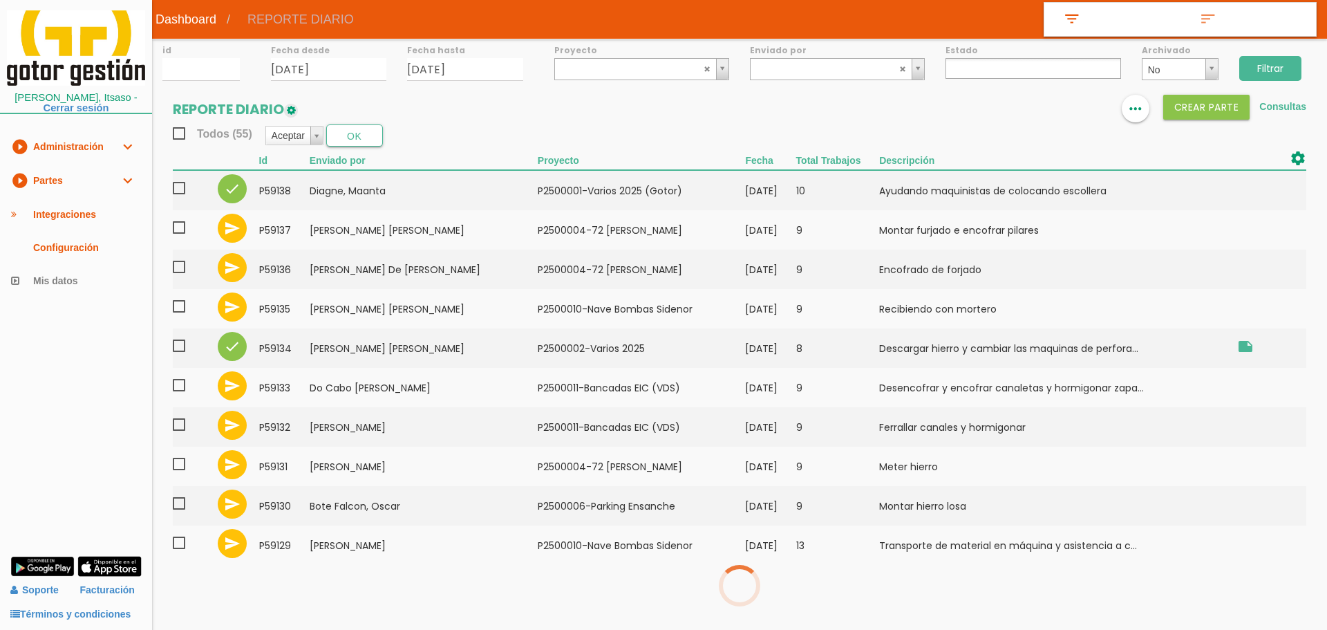
select select
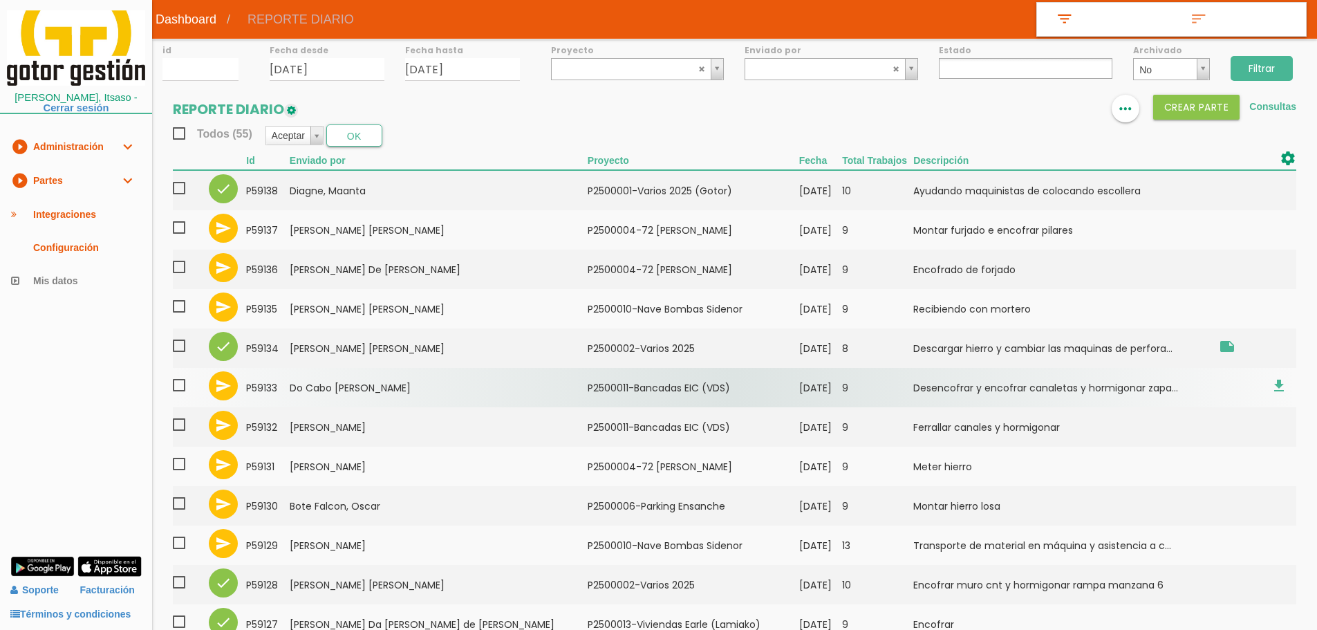
click at [415, 381] on td "Do Cabo [PERSON_NAME]" at bounding box center [439, 387] width 298 height 39
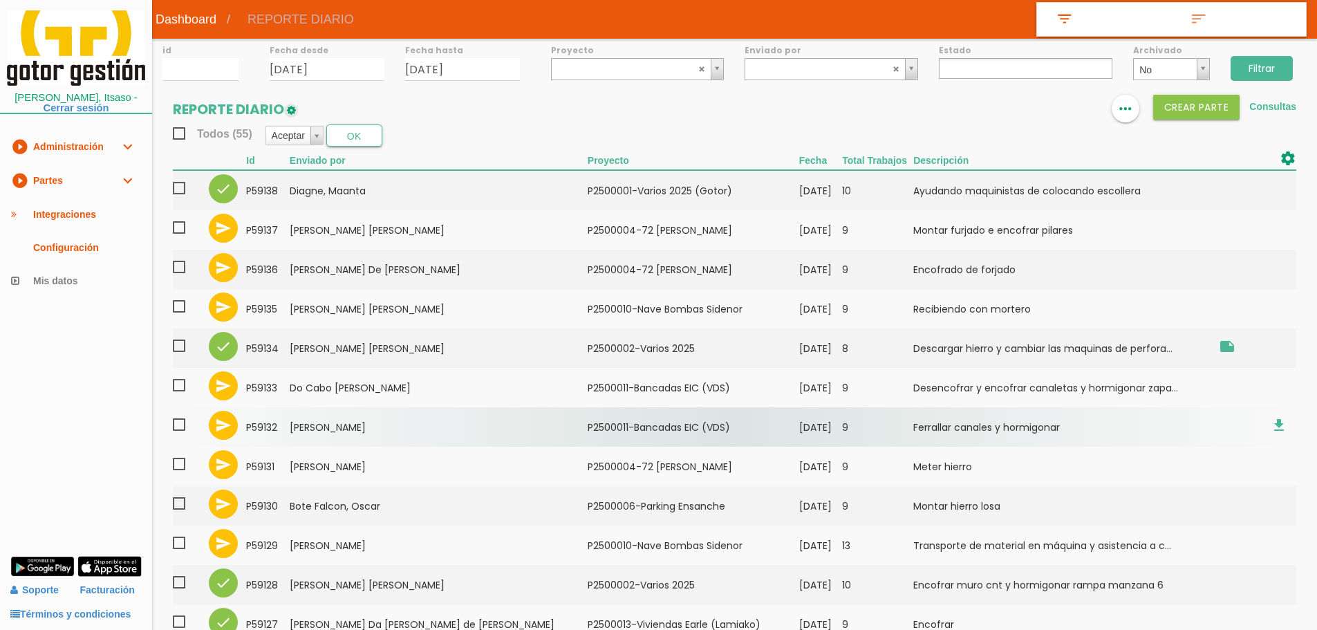
click at [370, 420] on td "Iglesias Perales, Ramiro" at bounding box center [439, 426] width 298 height 39
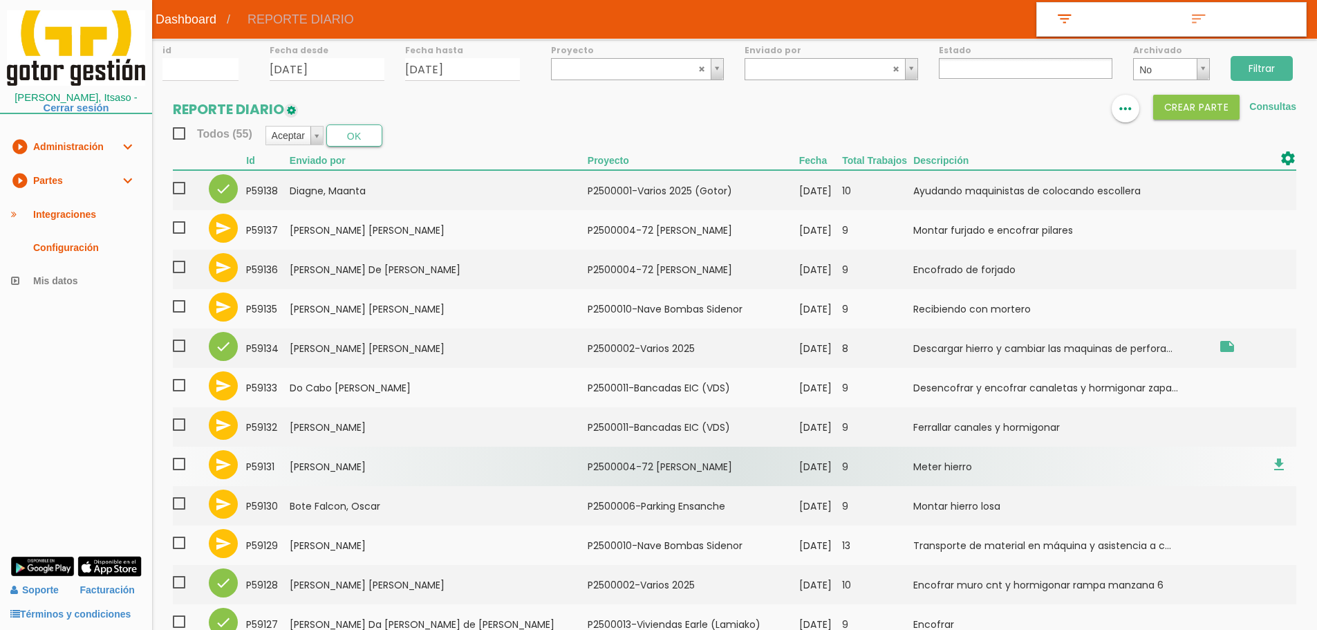
click at [426, 457] on td "Nieto Garcia, Manuel" at bounding box center [439, 465] width 298 height 39
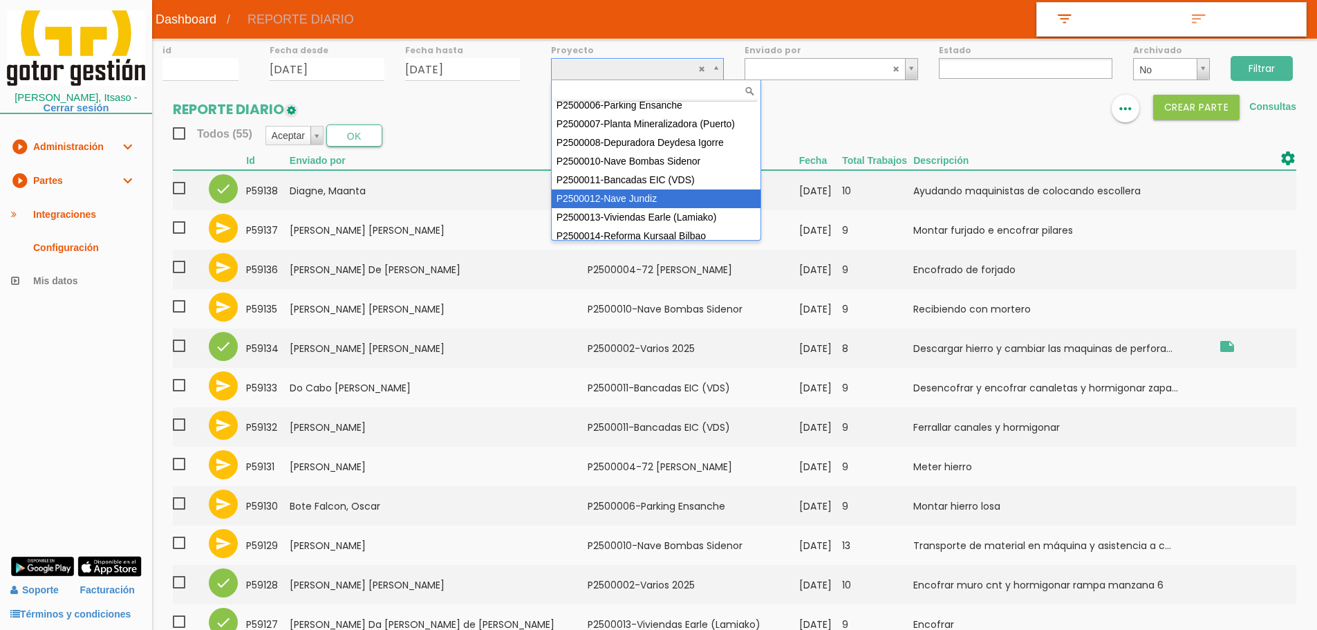
scroll to position [104, 0]
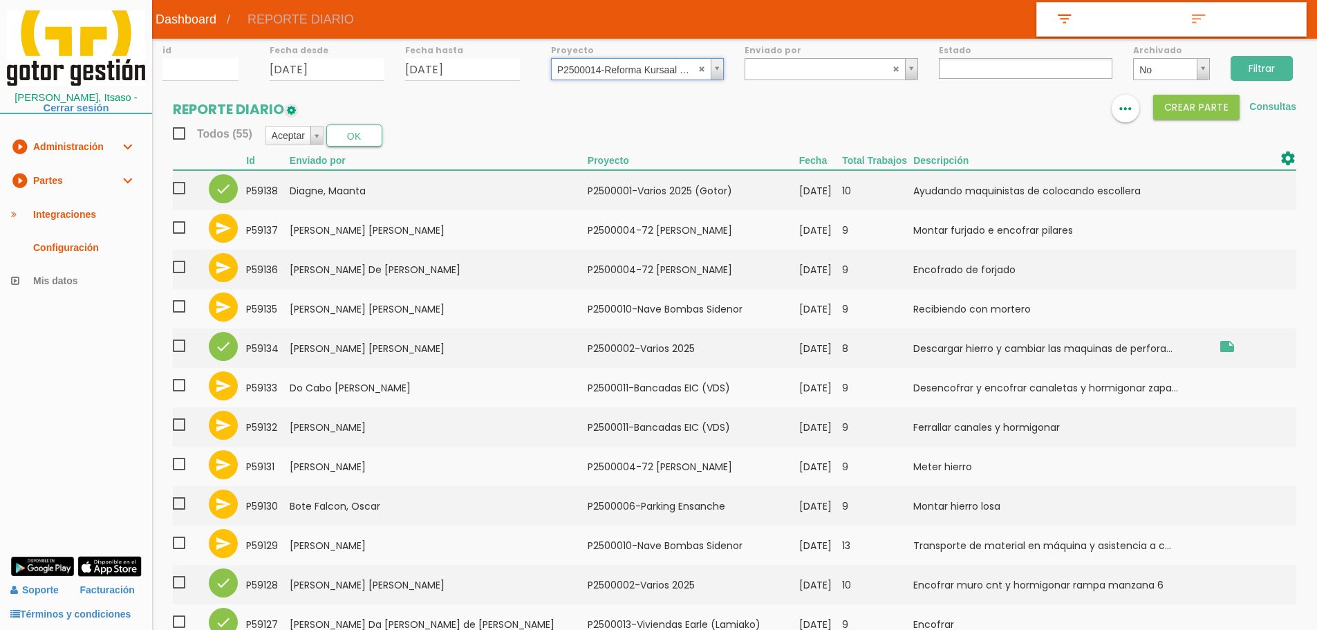
select select "97"
click at [1259, 79] on input "Filtrar" at bounding box center [1261, 68] width 62 height 25
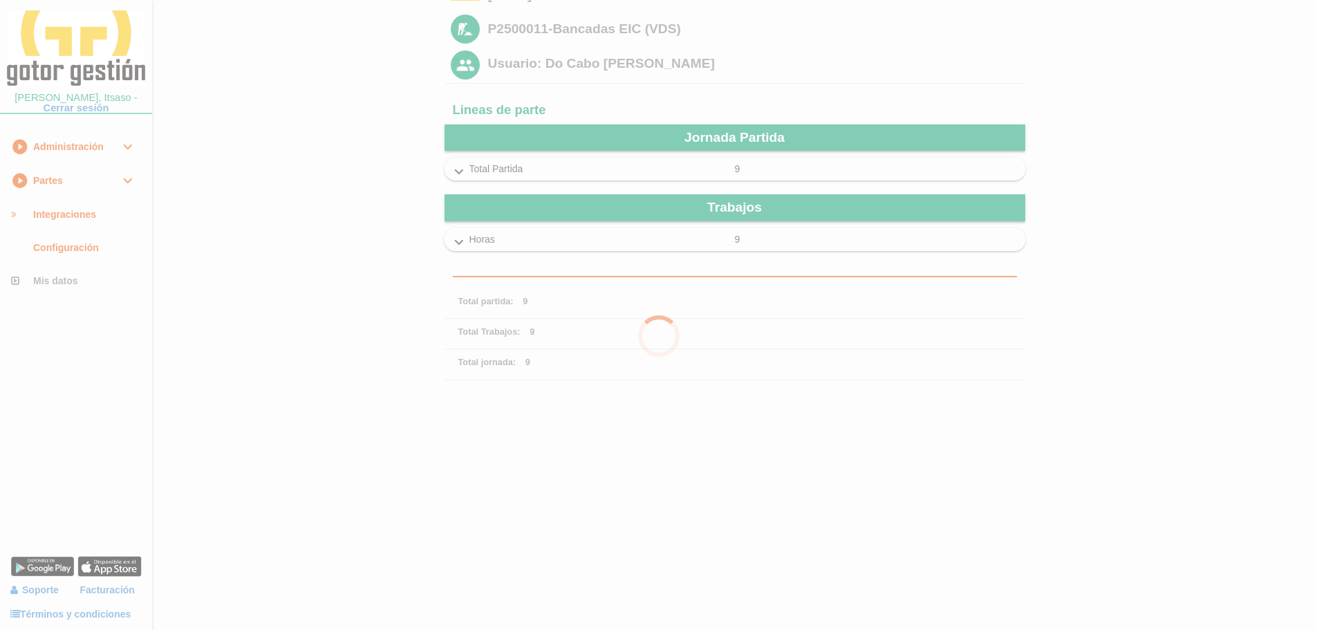
scroll to position [346, 0]
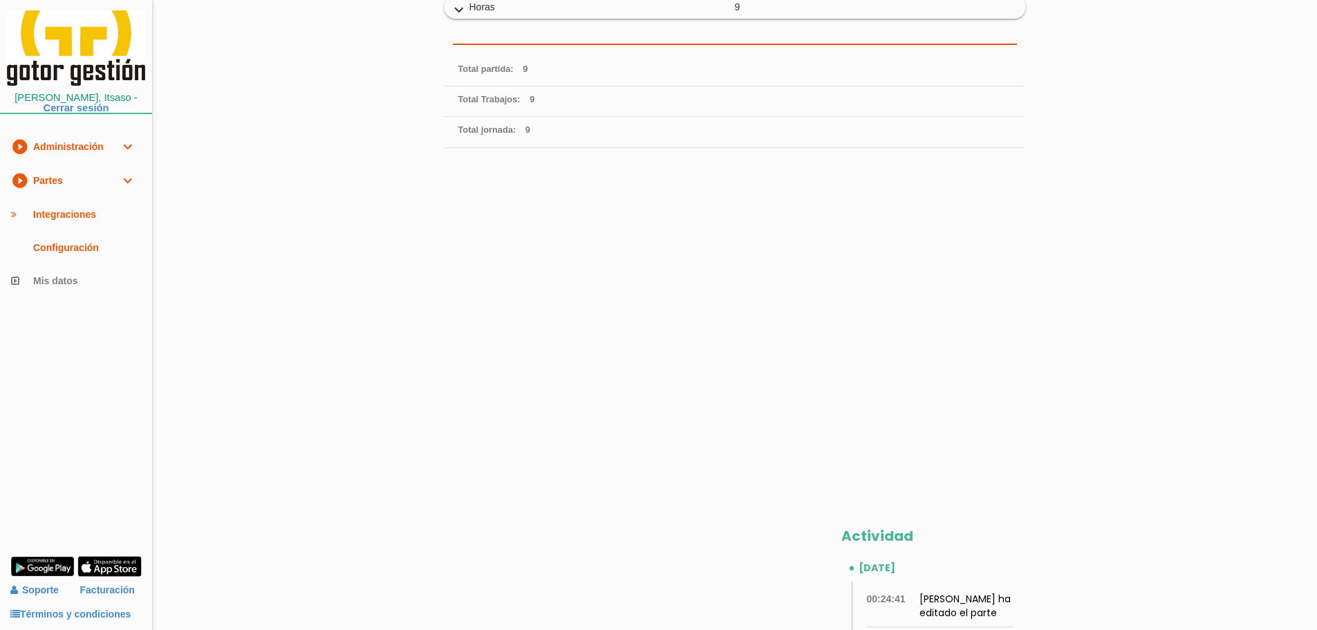
scroll to position [415, 0]
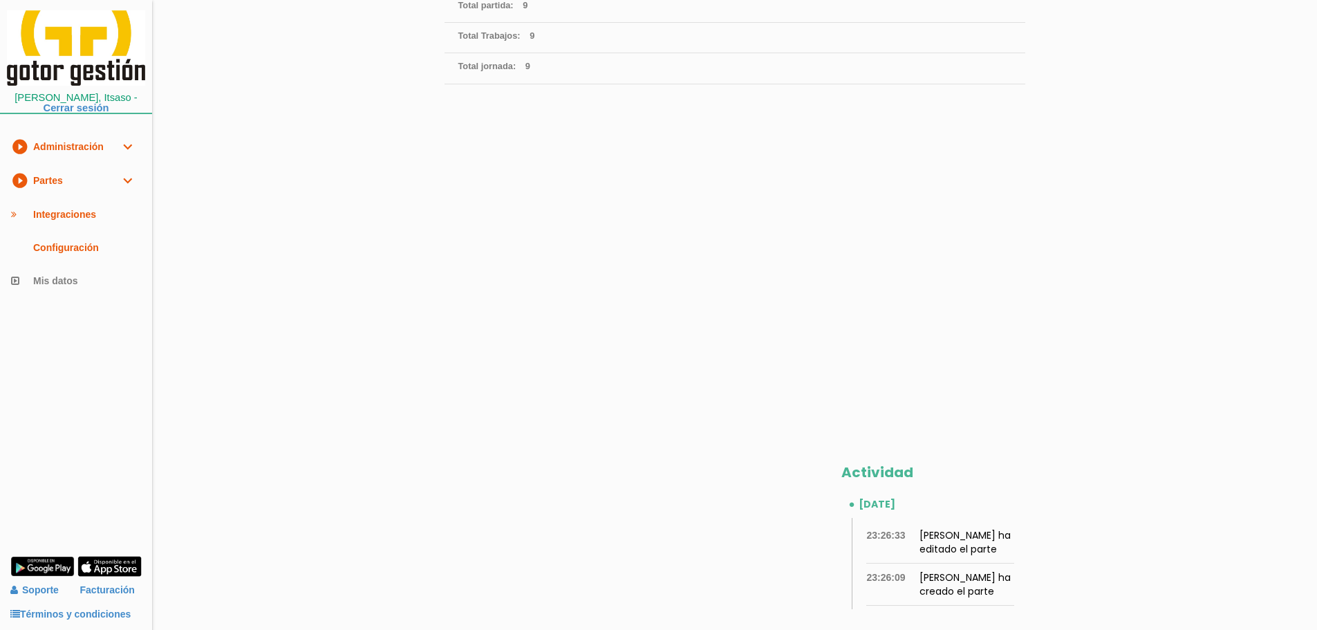
scroll to position [415, 0]
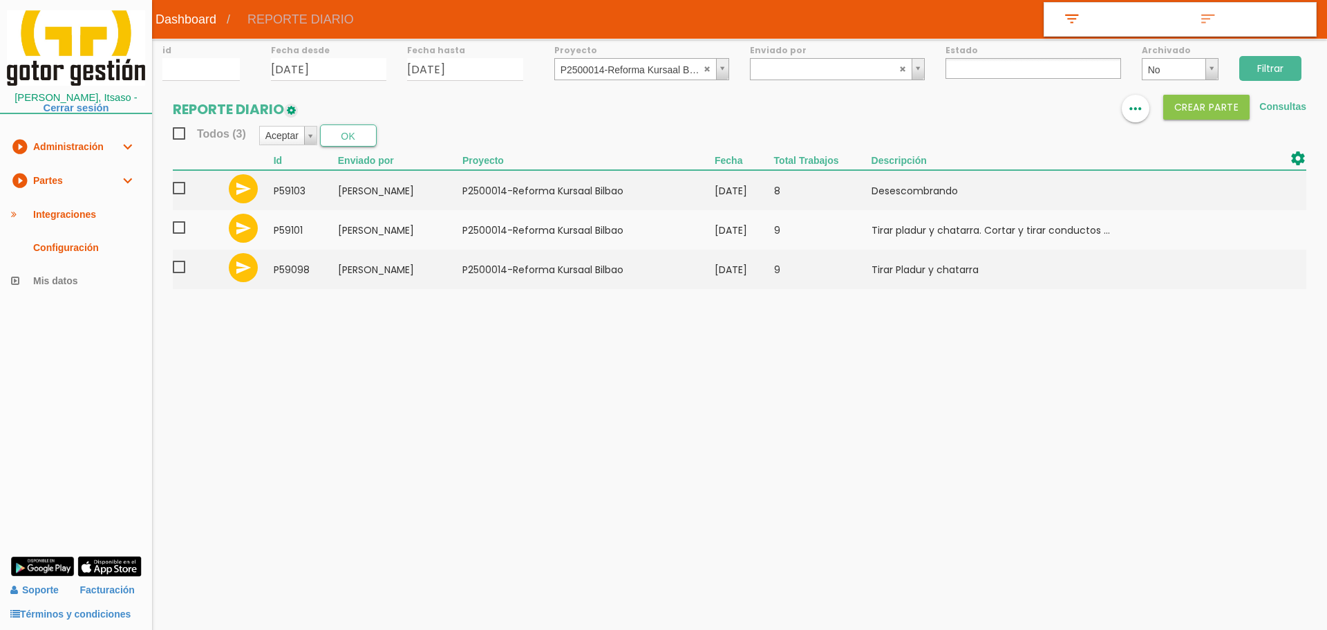
select select
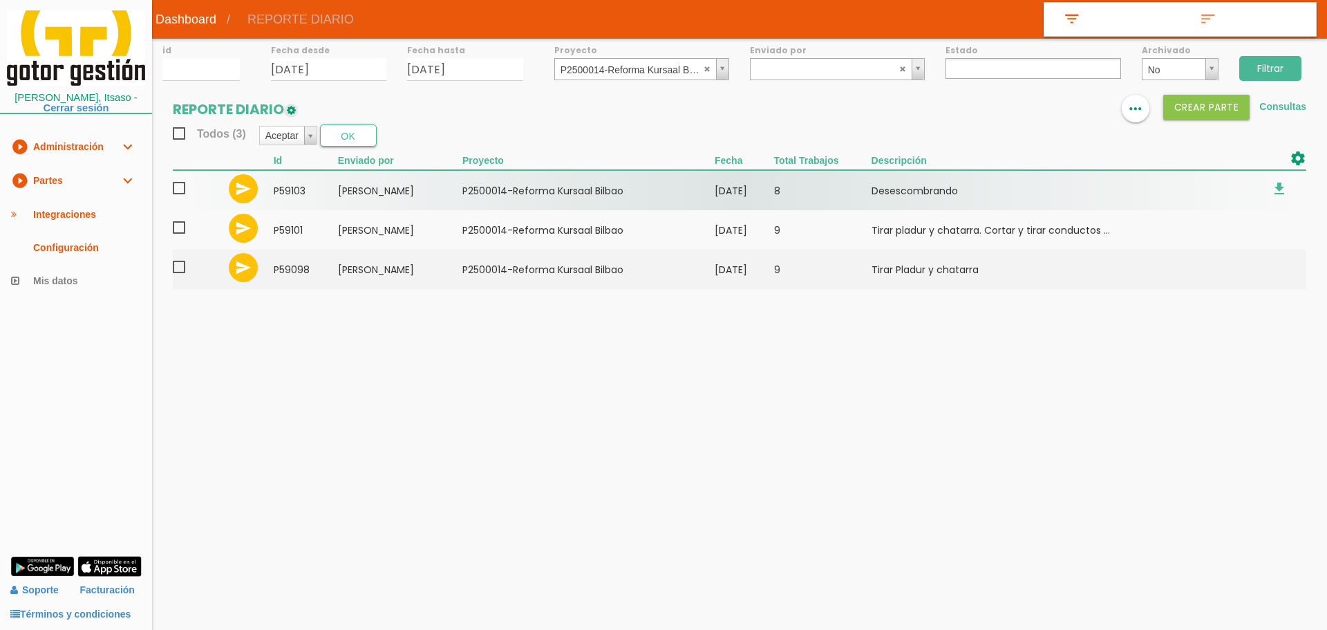
click at [186, 190] on span at bounding box center [185, 188] width 24 height 17
click at [0, 0] on input "checkbox" at bounding box center [0, 0] width 0 height 0
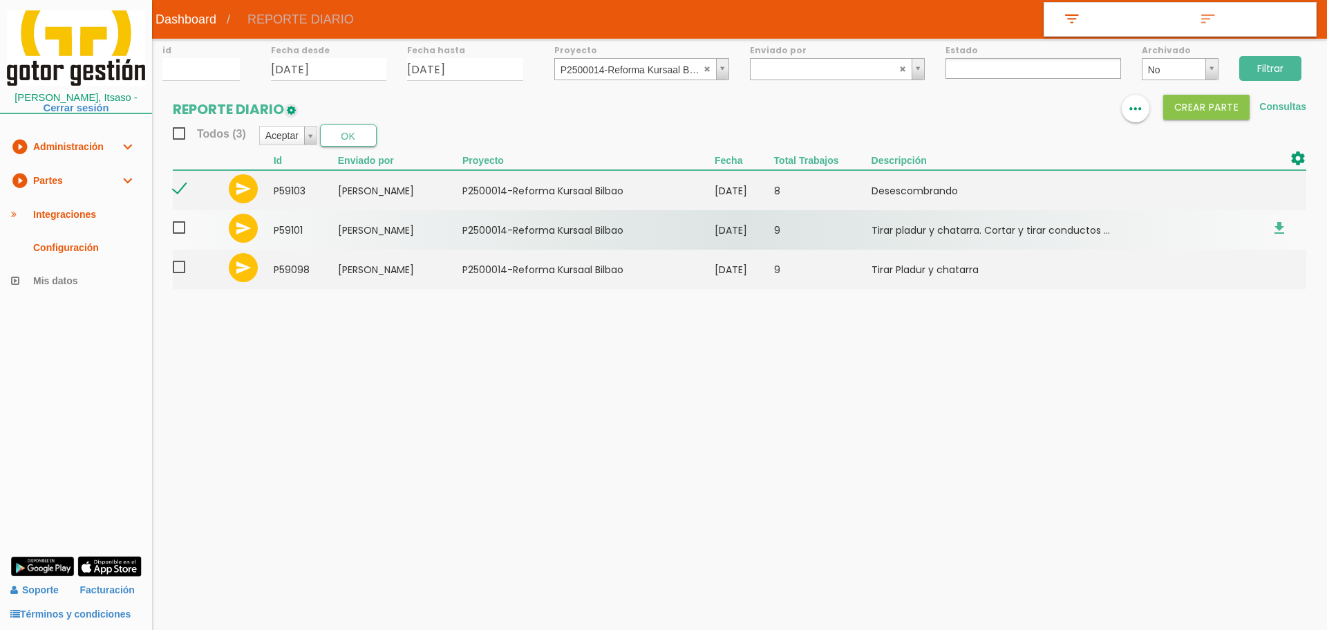
click at [180, 230] on span at bounding box center [185, 227] width 24 height 17
click at [0, 0] on input "checkbox" at bounding box center [0, 0] width 0 height 0
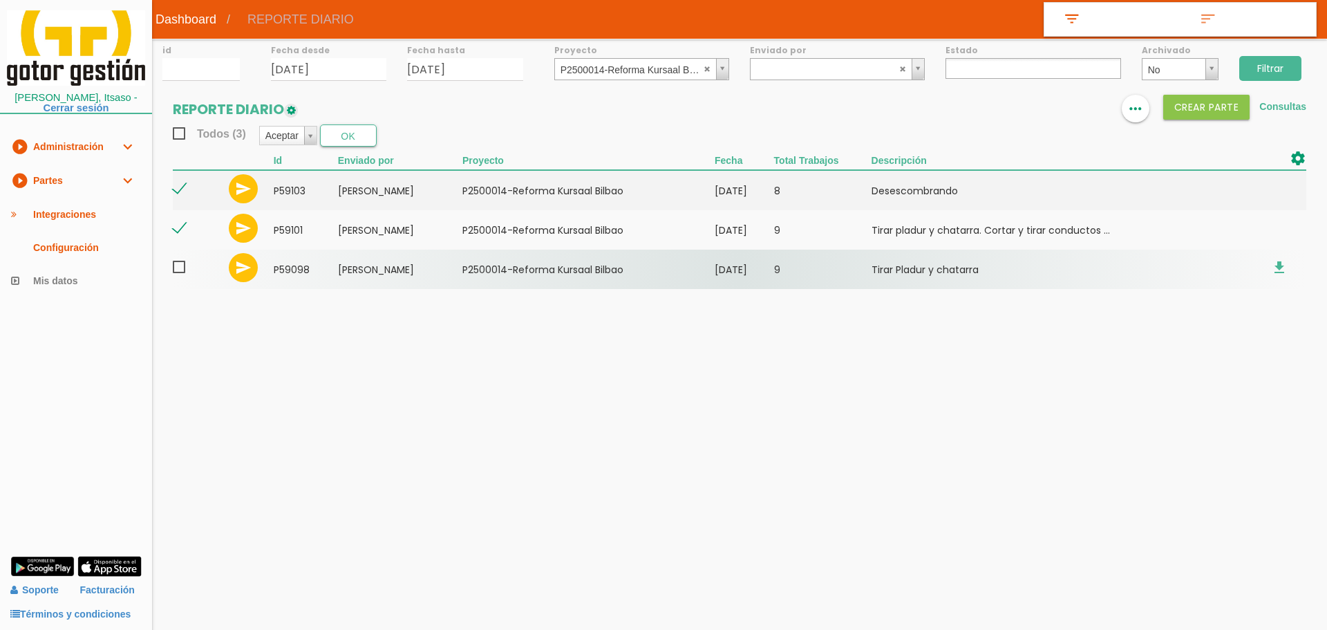
click at [178, 266] on span at bounding box center [185, 266] width 24 height 17
click at [0, 0] on input "checkbox" at bounding box center [0, 0] width 0 height 0
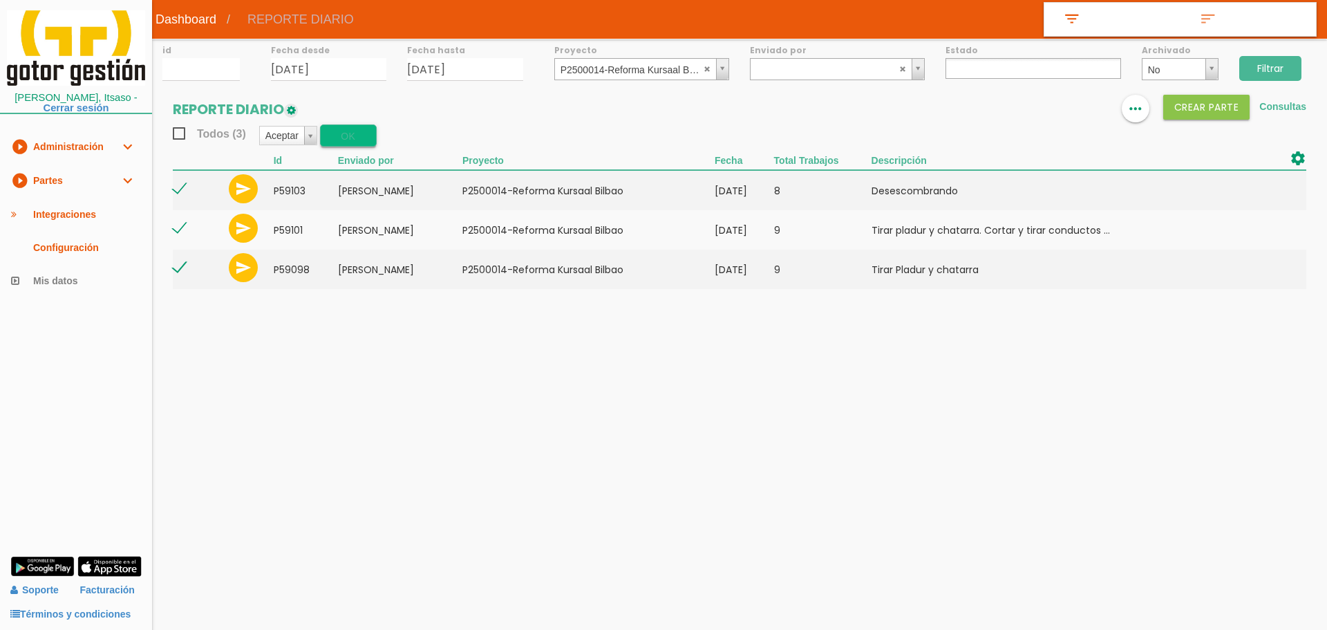
click at [351, 133] on button "OK" at bounding box center [348, 135] width 57 height 22
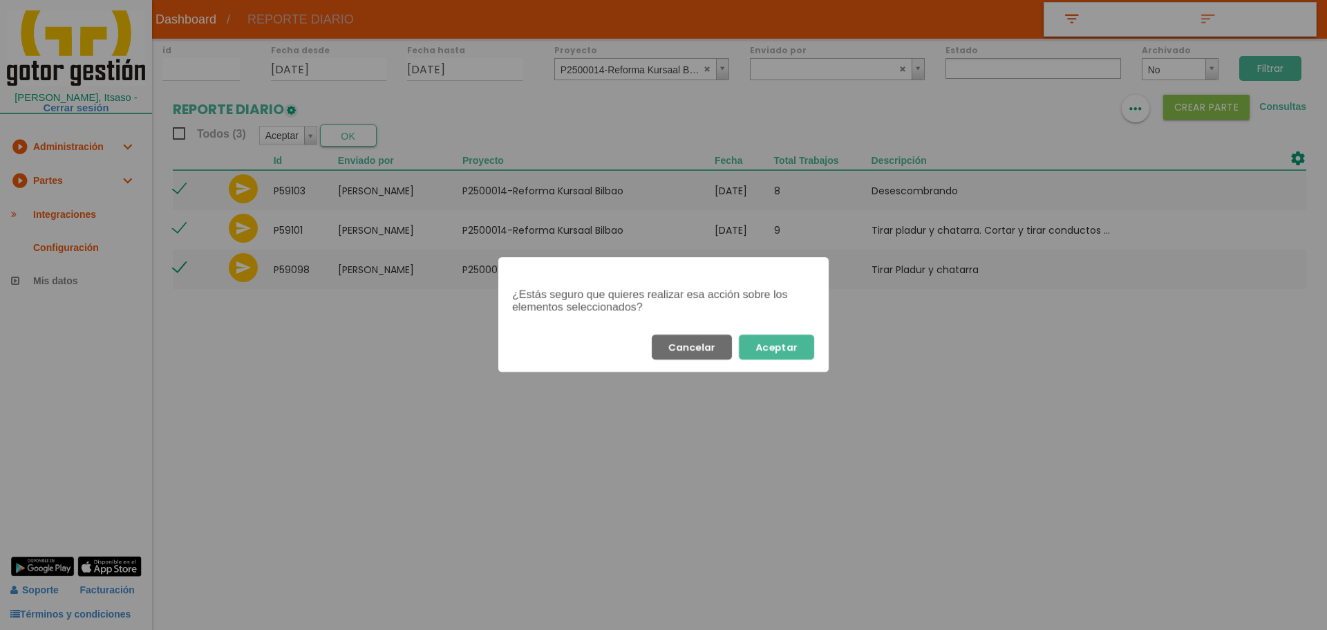
click at [793, 359] on button "Aceptar" at bounding box center [776, 347] width 75 height 25
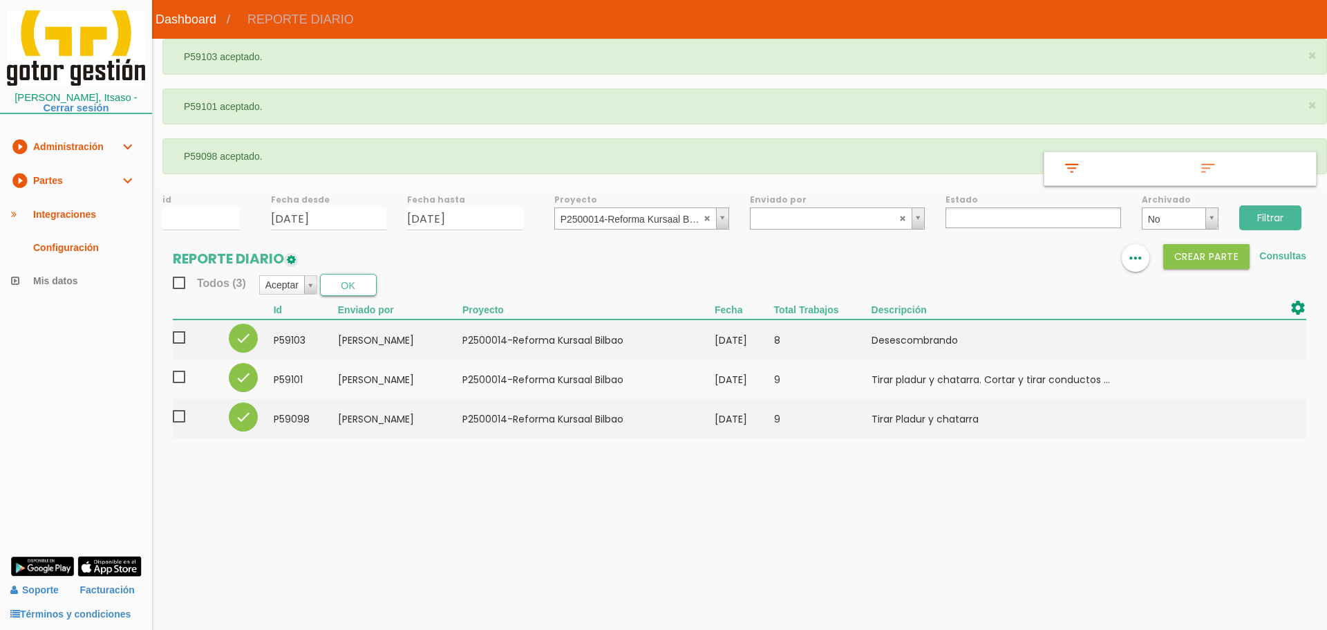
select select
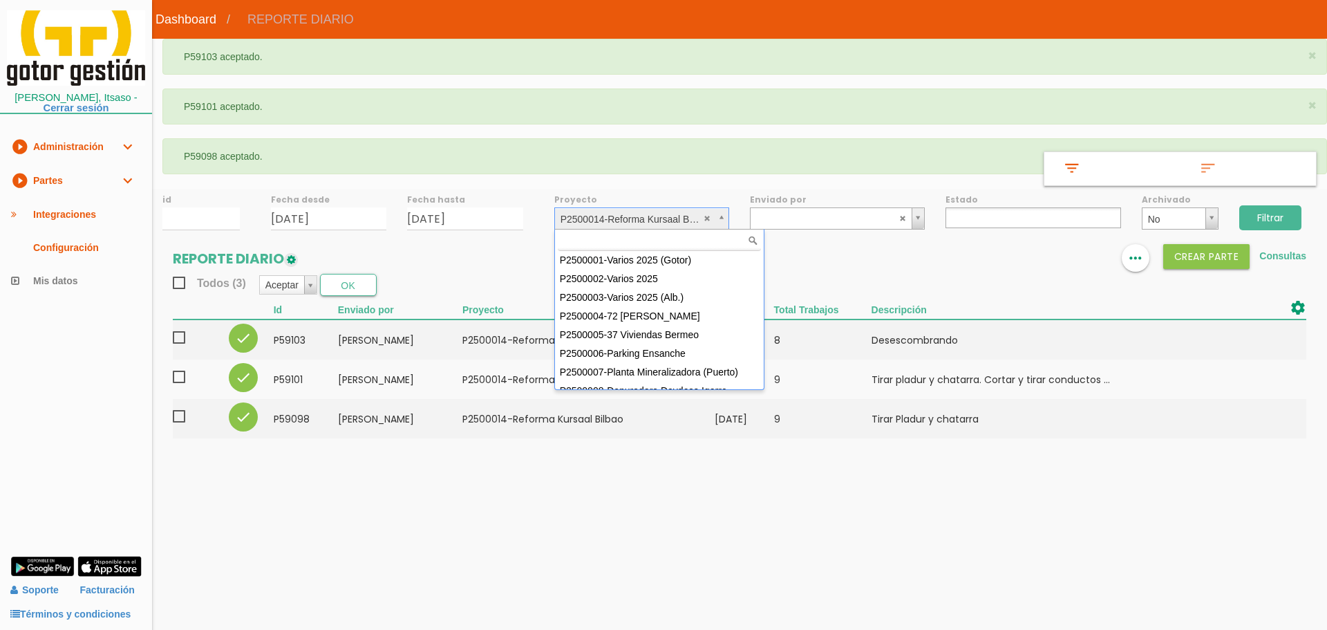
scroll to position [104, 0]
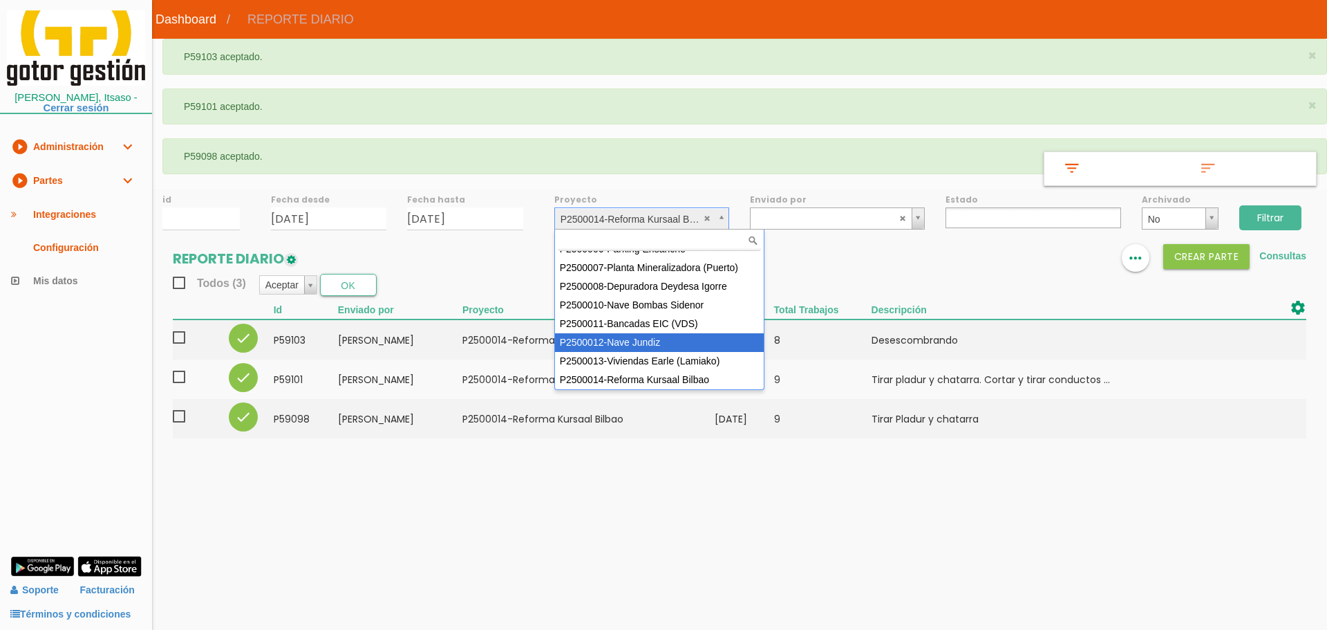
select select "95"
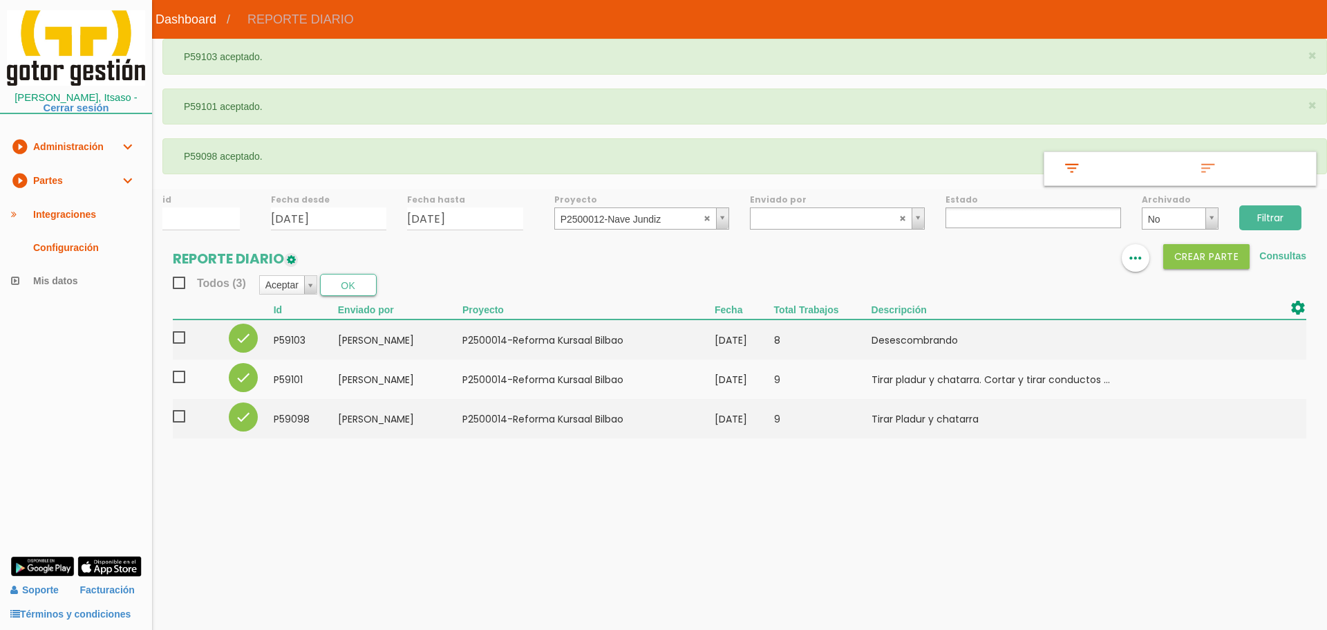
click at [1271, 228] on input "Filtrar" at bounding box center [1270, 217] width 62 height 25
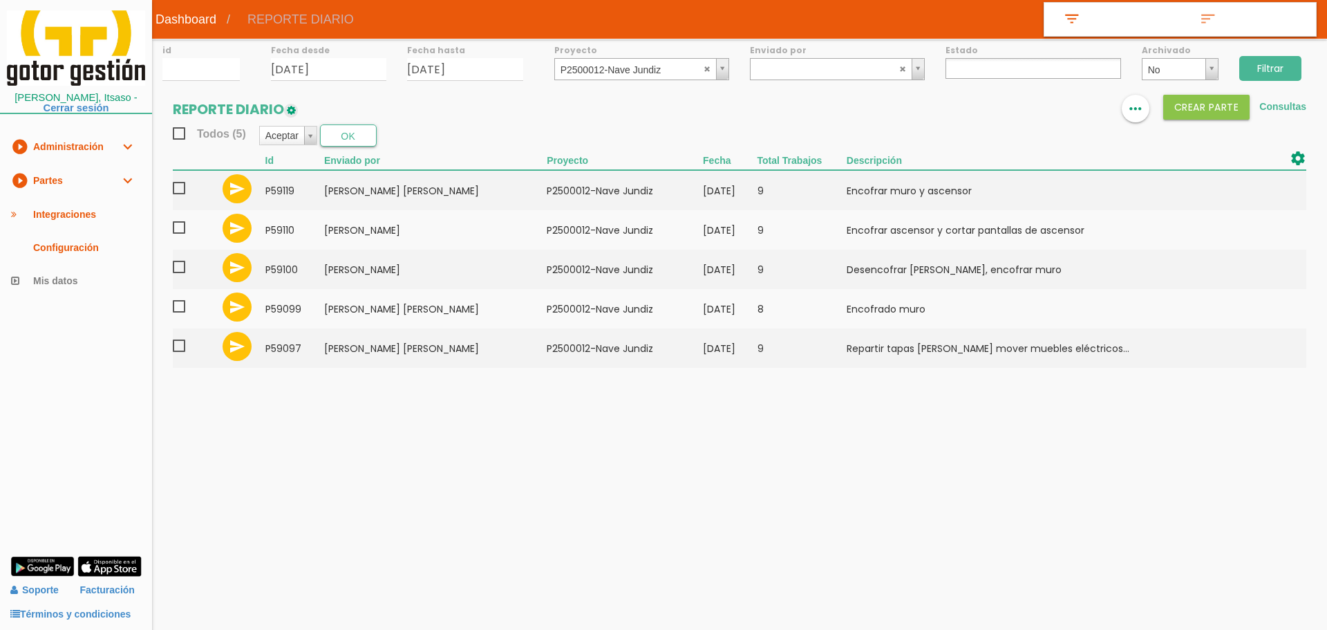
select select
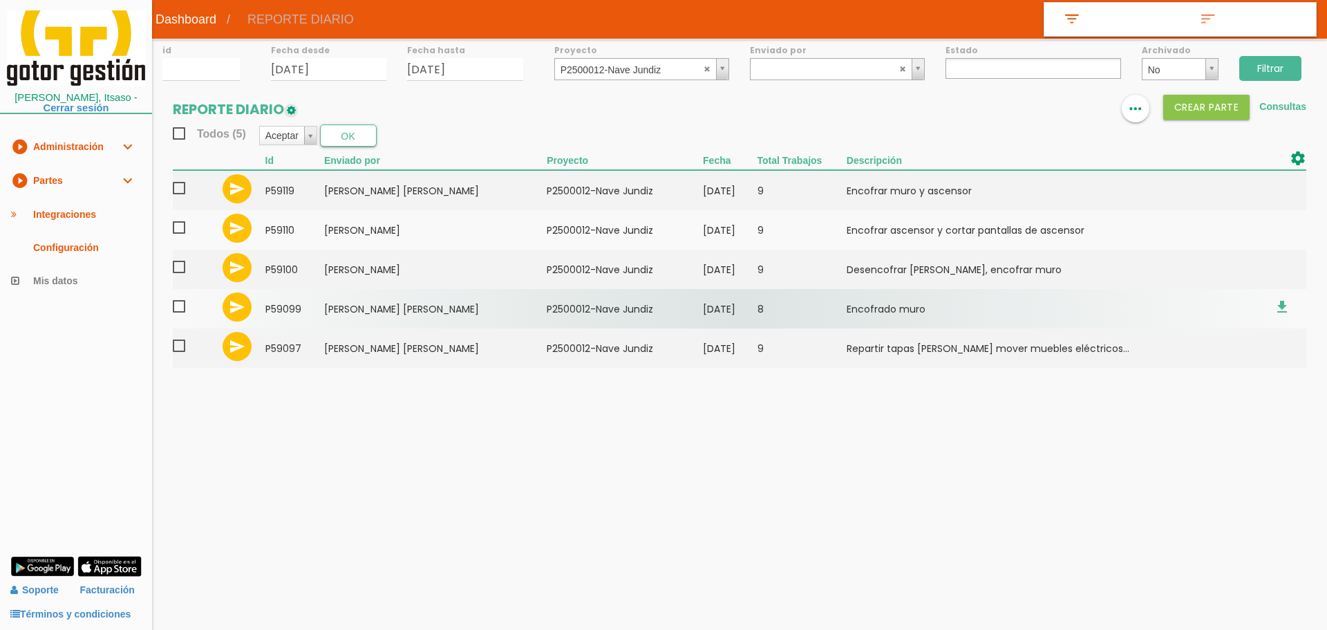
click at [441, 308] on td "Oliete Redondo, Jose Luis" at bounding box center [435, 308] width 223 height 39
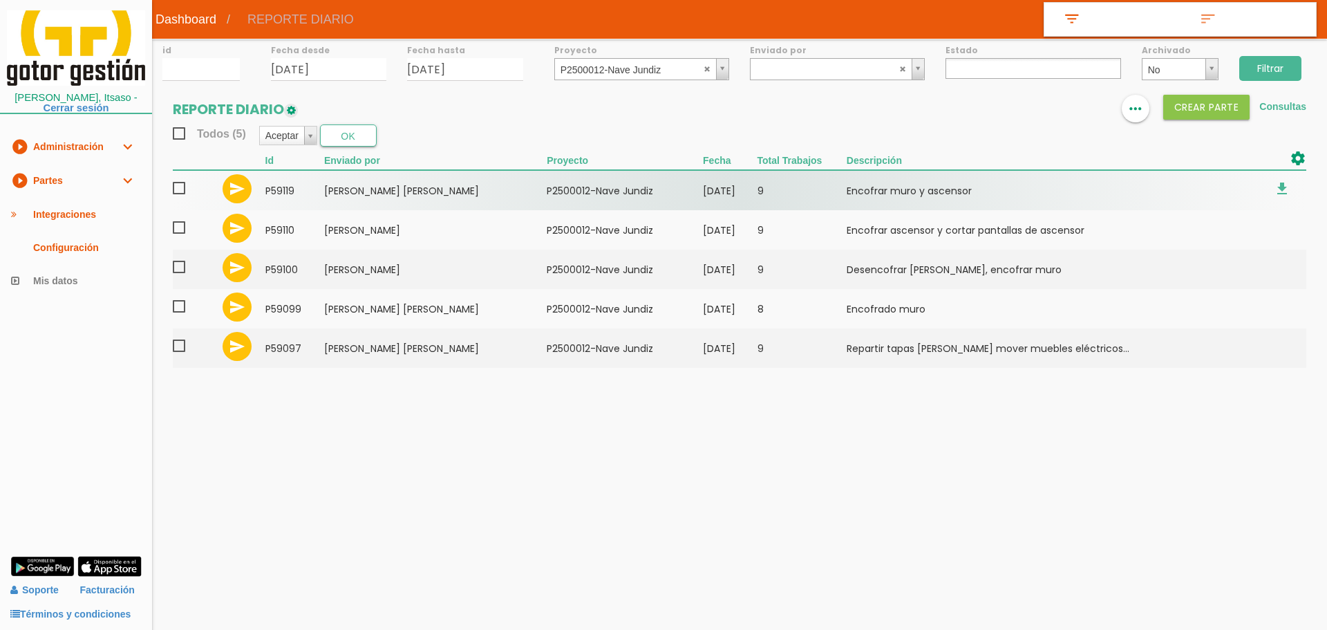
click at [180, 189] on span at bounding box center [185, 188] width 24 height 17
click at [0, 0] on input "checkbox" at bounding box center [0, 0] width 0 height 0
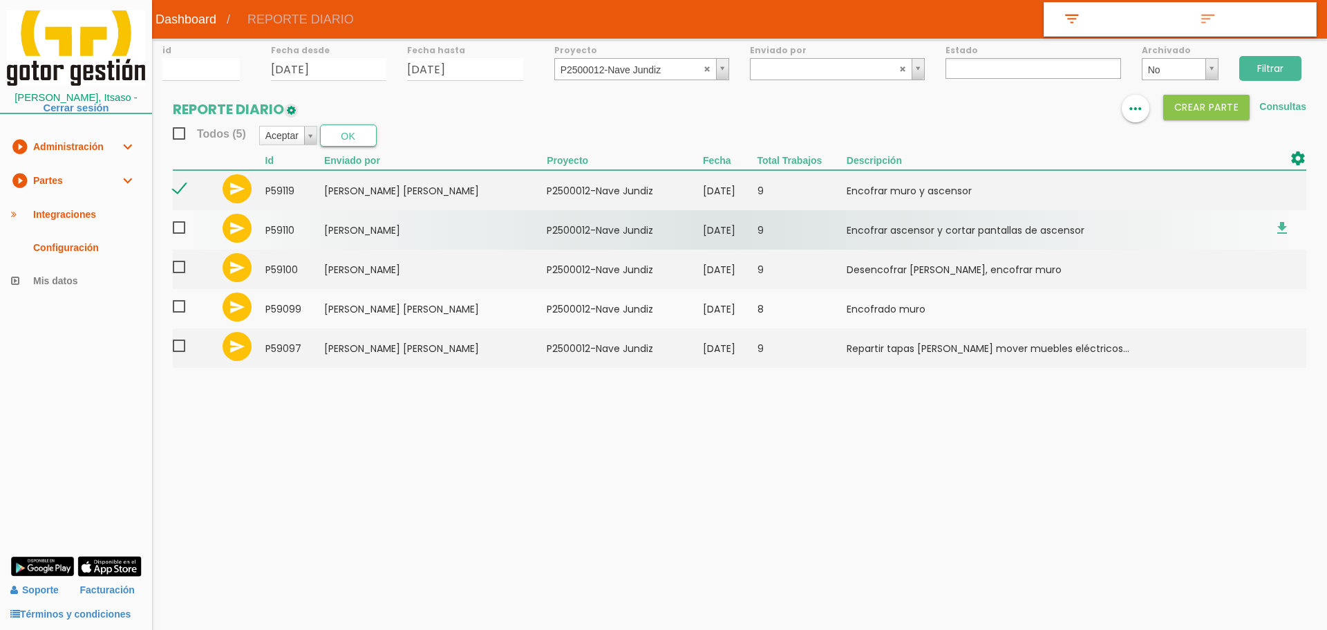
click at [182, 229] on span at bounding box center [185, 227] width 24 height 17
click at [0, 0] on input "checkbox" at bounding box center [0, 0] width 0 height 0
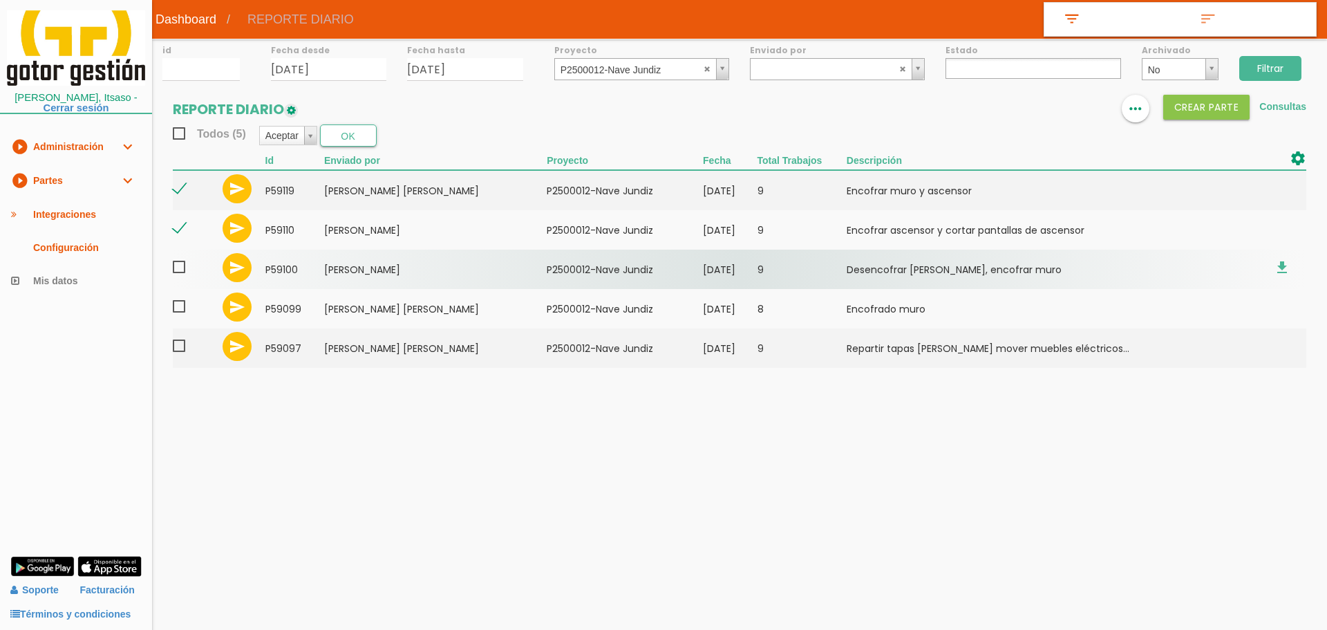
click at [178, 271] on span at bounding box center [185, 266] width 24 height 17
click at [0, 0] on input "checkbox" at bounding box center [0, 0] width 0 height 0
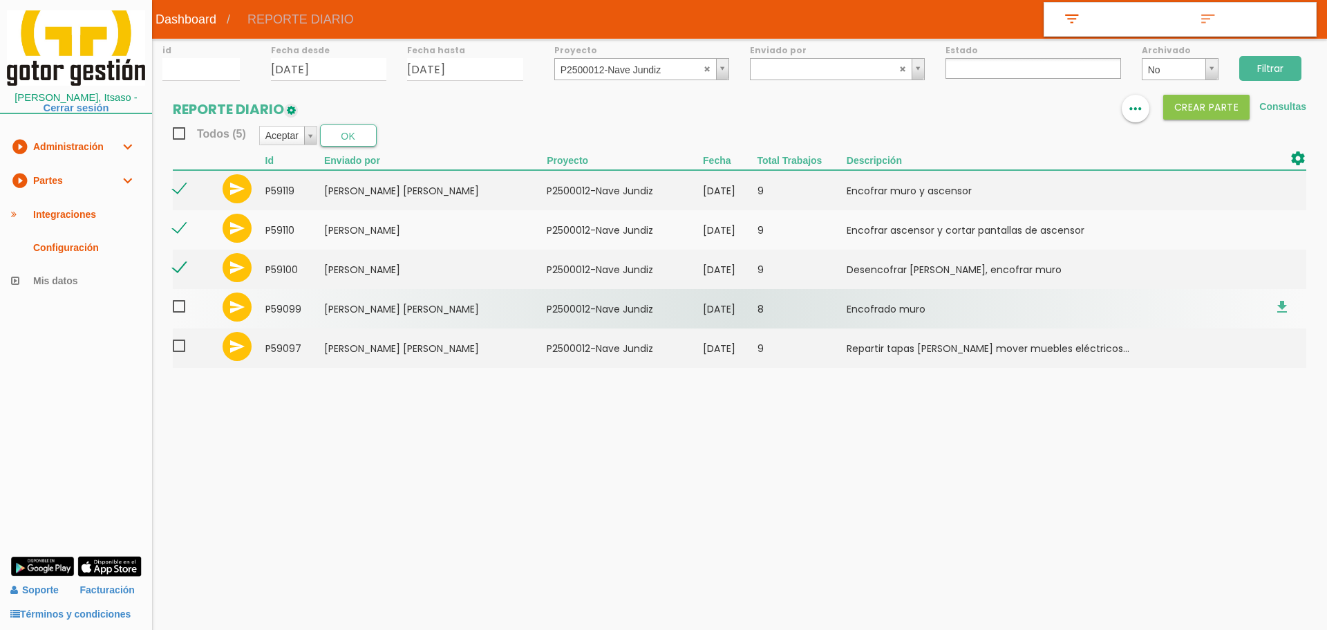
click at [178, 313] on span at bounding box center [185, 306] width 24 height 17
click at [0, 0] on input "checkbox" at bounding box center [0, 0] width 0 height 0
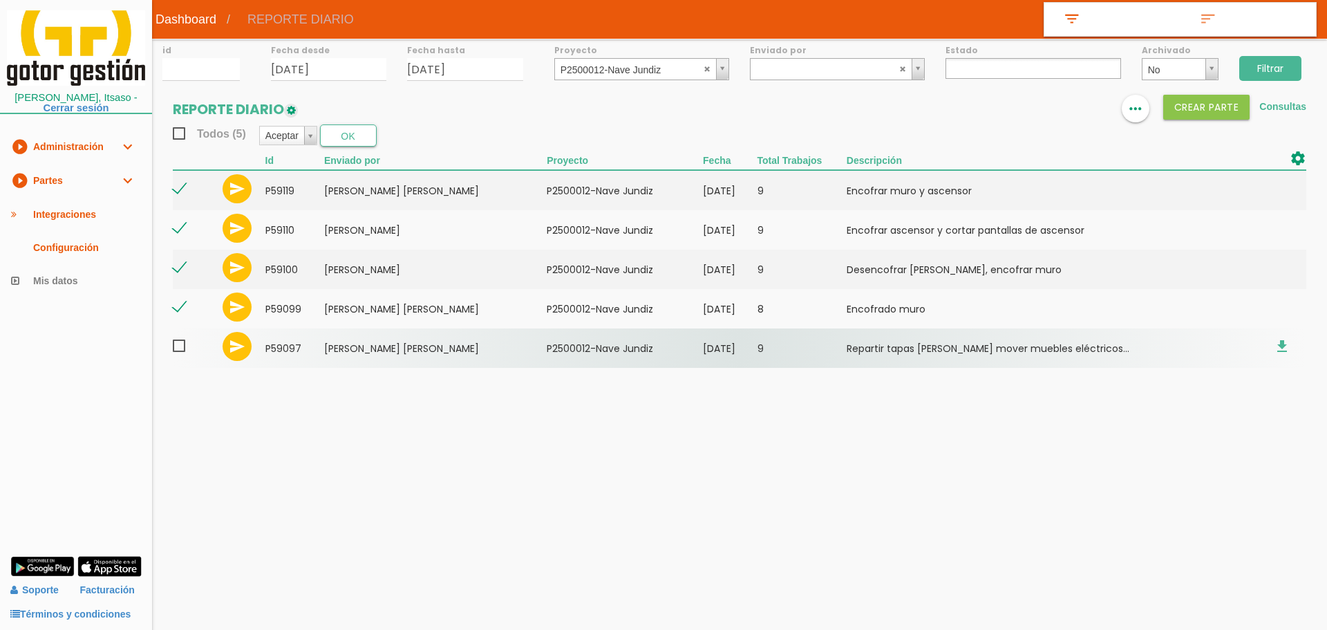
click at [178, 344] on span at bounding box center [185, 345] width 24 height 17
click at [0, 0] on input "checkbox" at bounding box center [0, 0] width 0 height 0
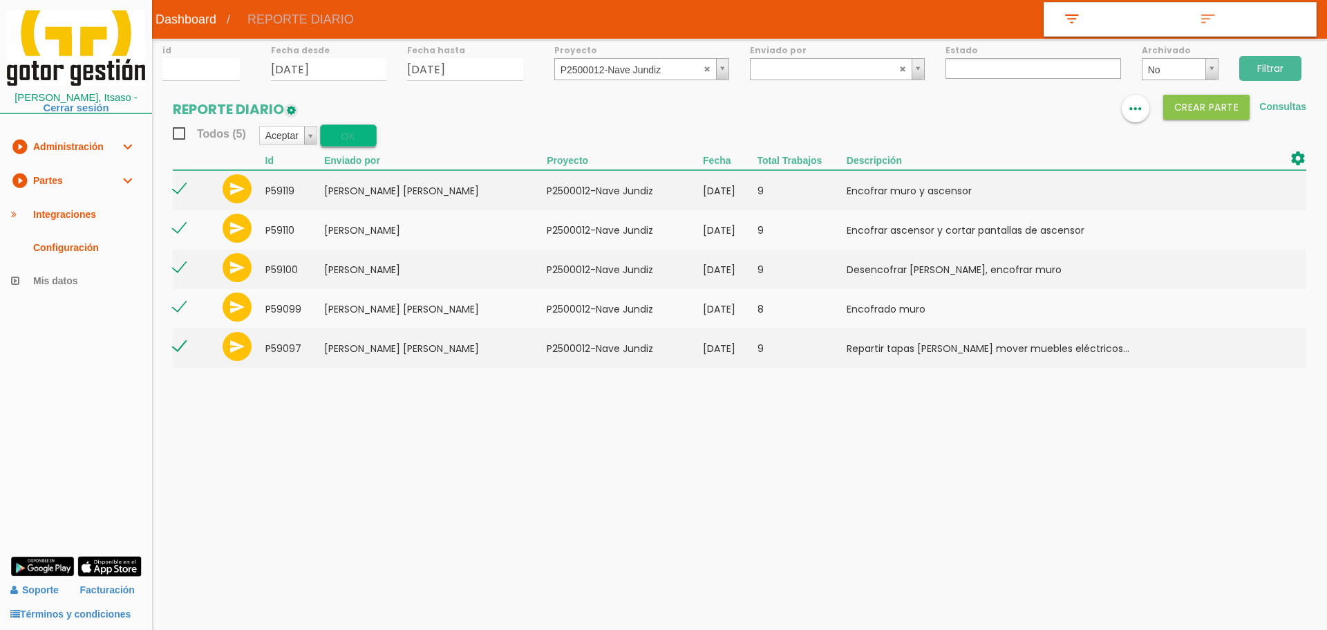
click at [330, 135] on button "OK" at bounding box center [348, 135] width 57 height 22
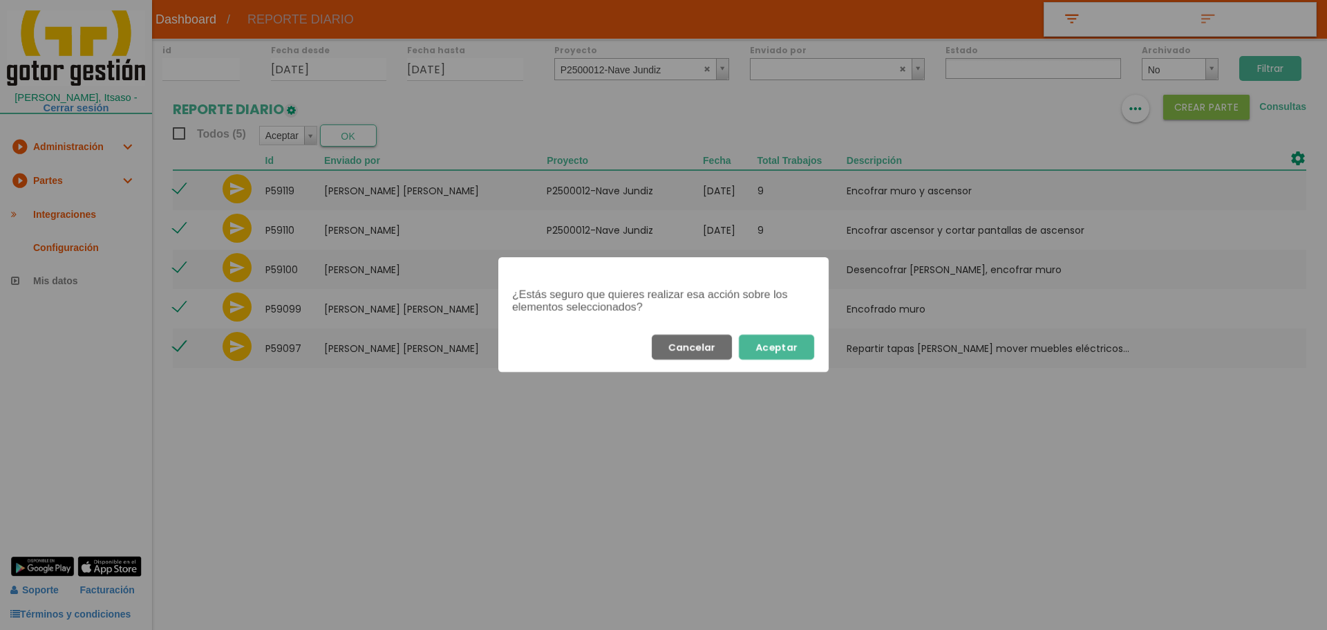
click at [790, 362] on div "Cancelar Aceptar" at bounding box center [663, 347] width 330 height 50
click at [778, 347] on button "Aceptar" at bounding box center [776, 347] width 75 height 25
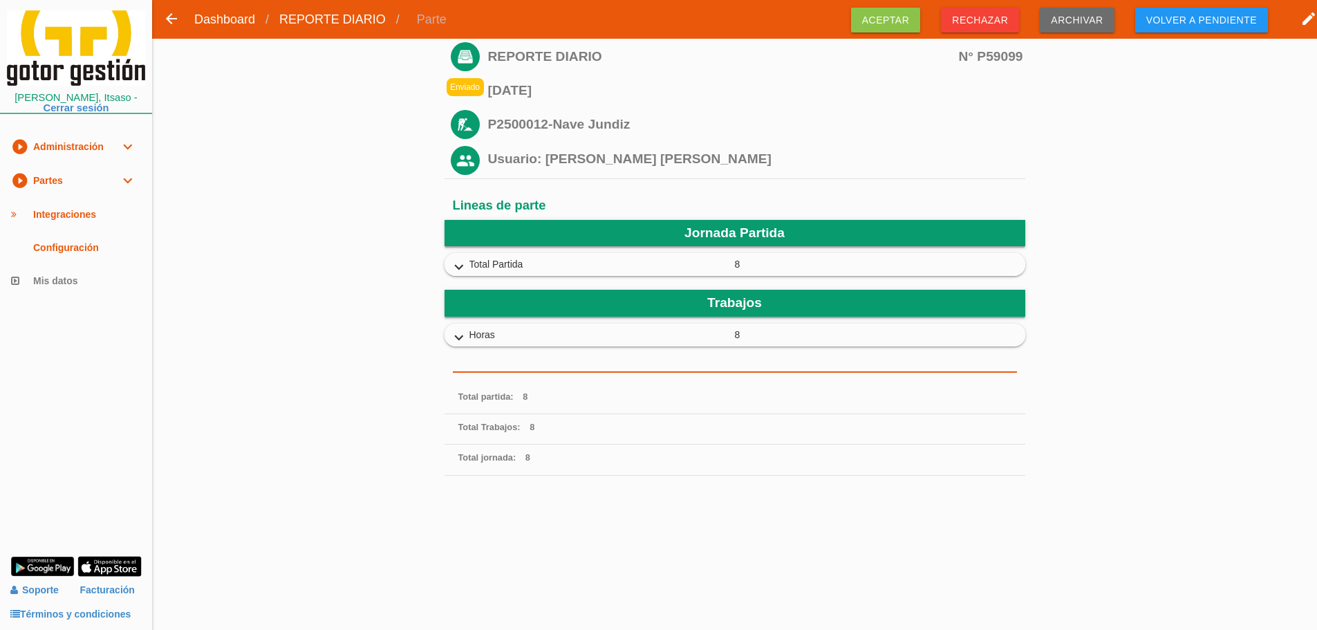
click at [464, 269] on icon "expand_more" at bounding box center [459, 267] width 22 height 18
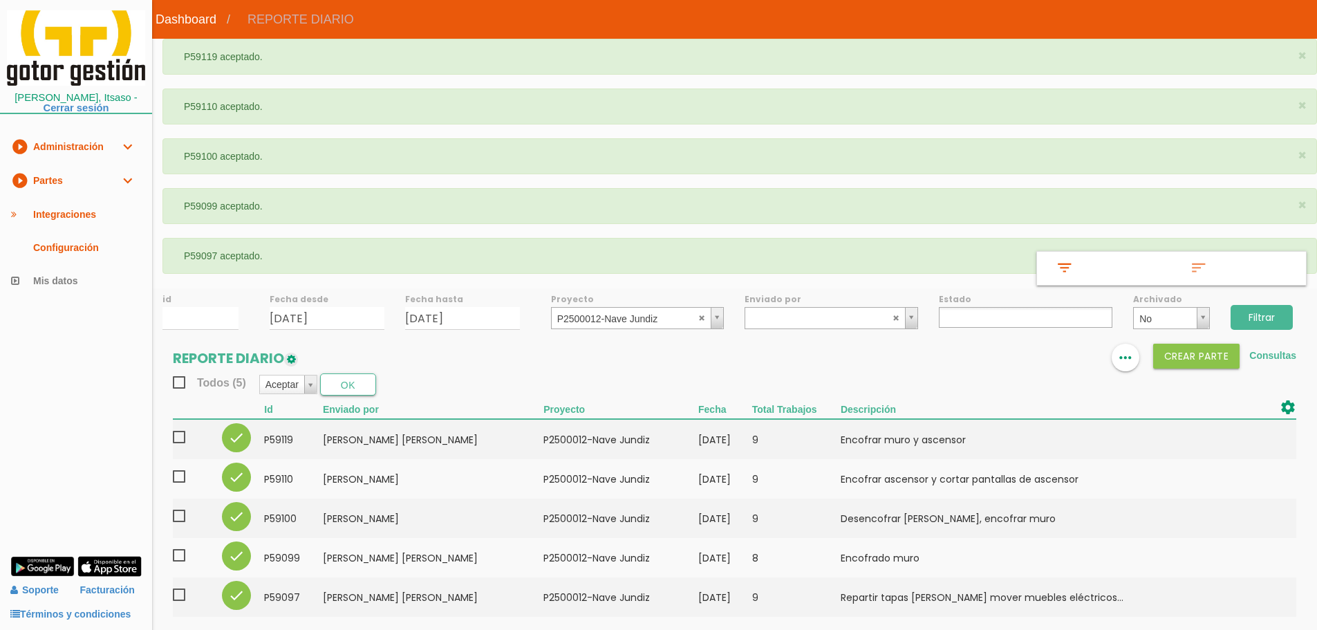
select select
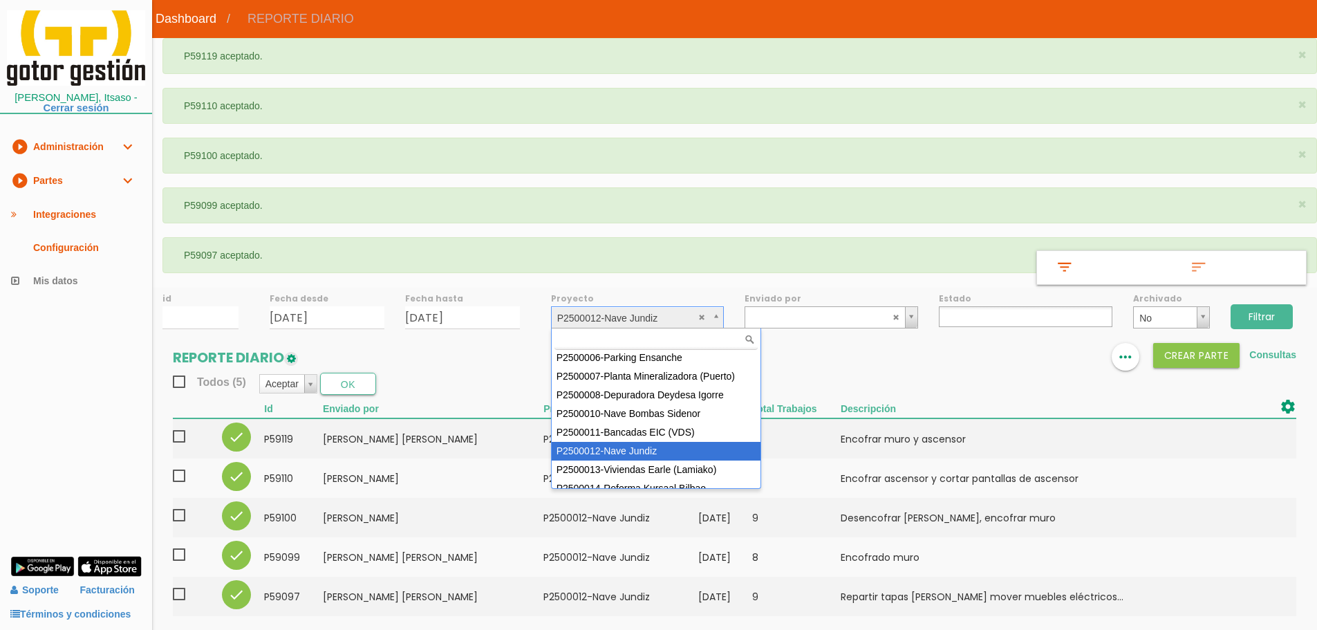
scroll to position [93, 0]
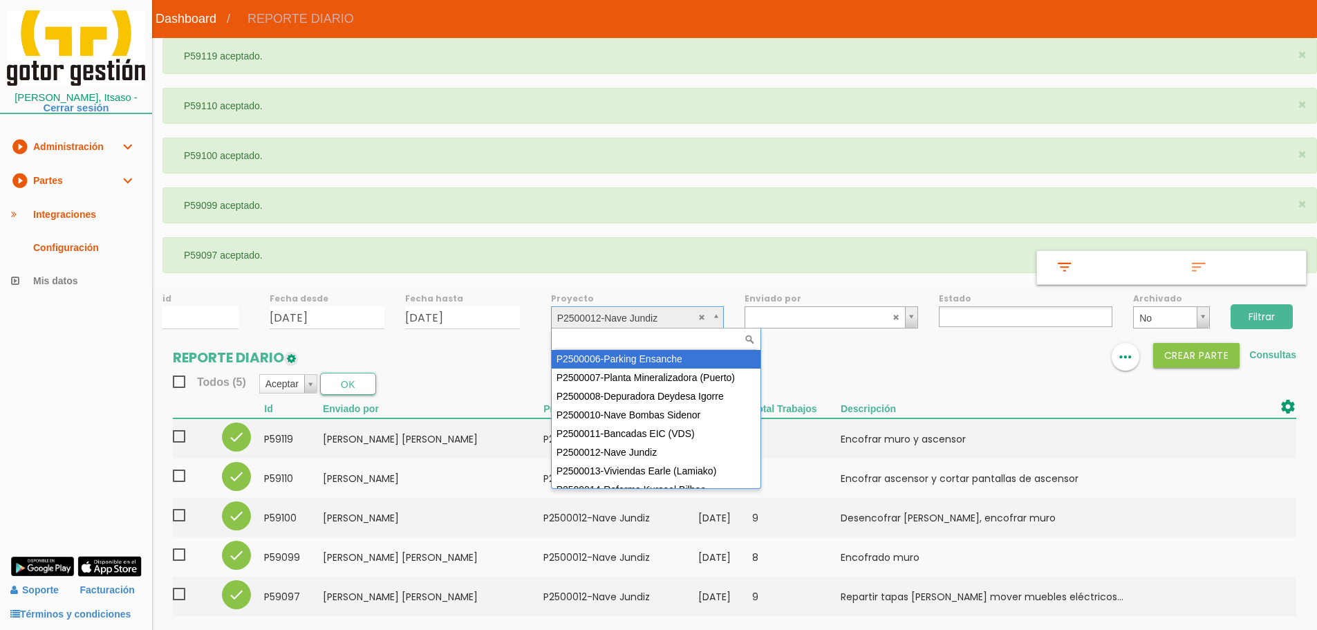
select select "88"
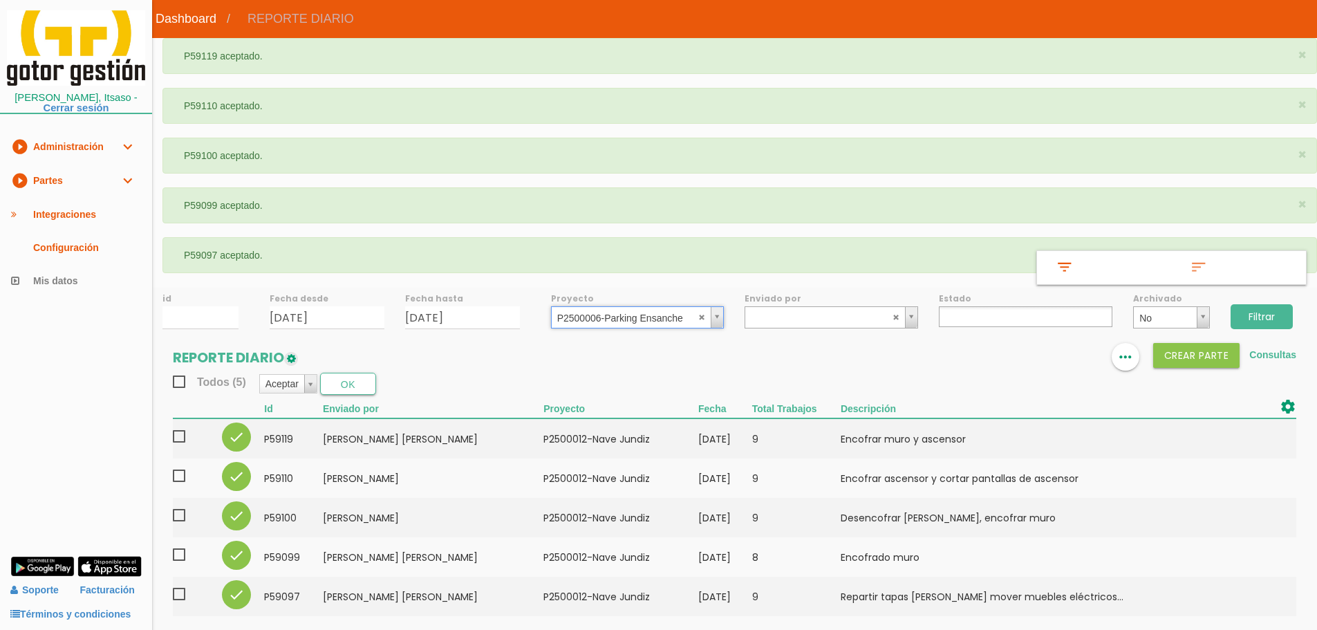
click at [1274, 313] on input "Filtrar" at bounding box center [1261, 316] width 62 height 25
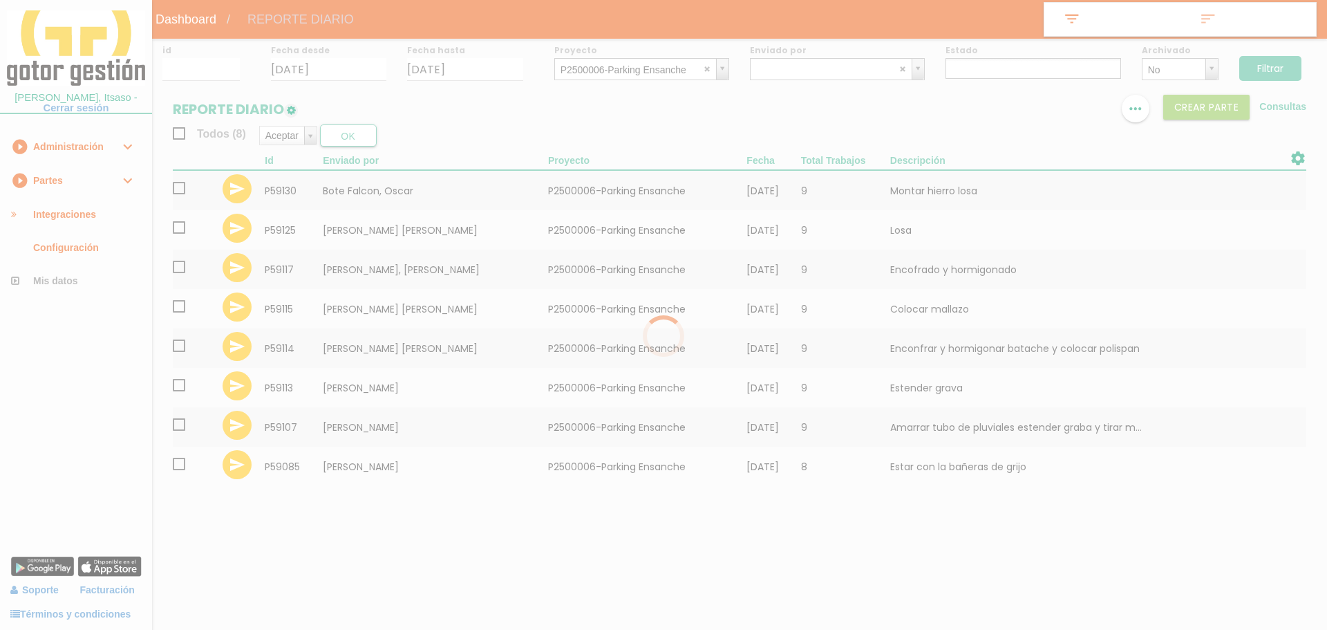
select select
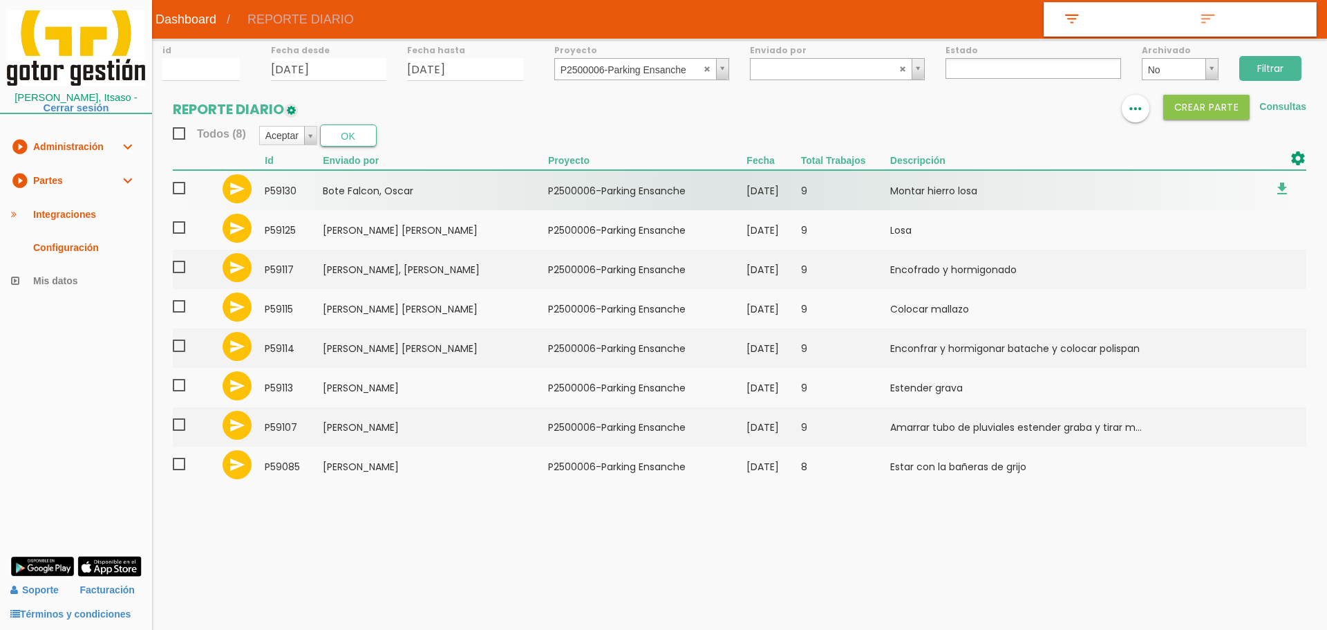
click at [178, 189] on span at bounding box center [185, 188] width 24 height 17
click at [0, 0] on input "checkbox" at bounding box center [0, 0] width 0 height 0
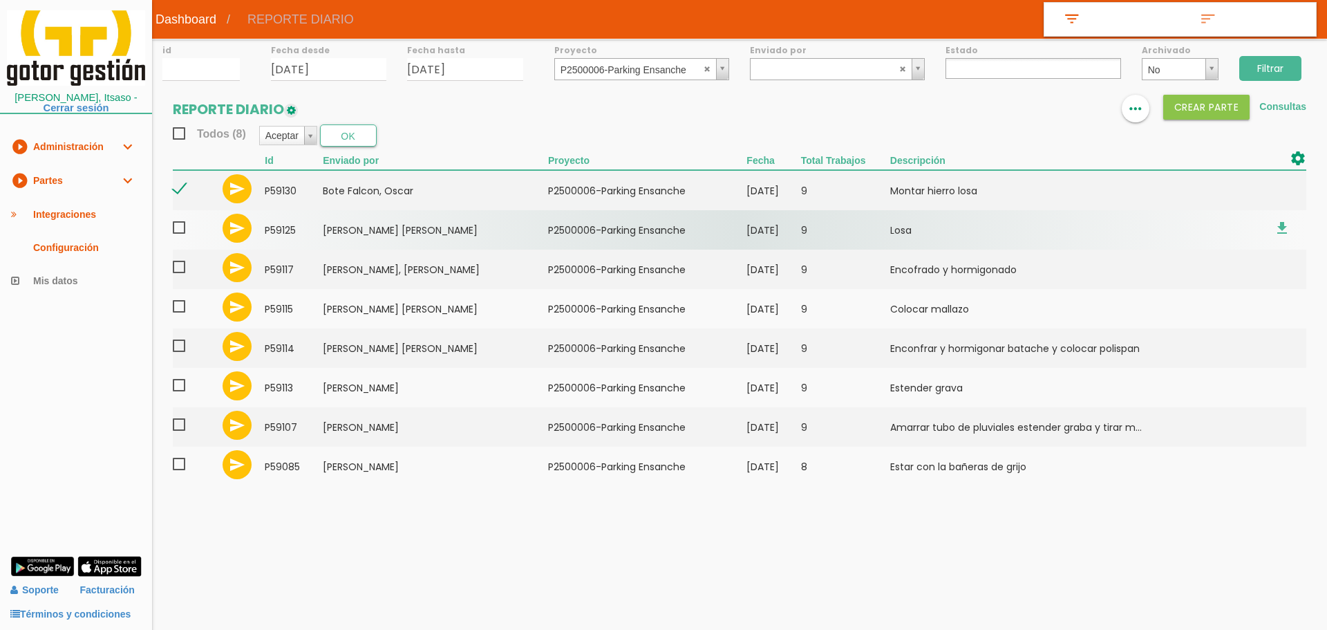
click at [181, 233] on span at bounding box center [185, 227] width 24 height 17
click at [0, 0] on input "checkbox" at bounding box center [0, 0] width 0 height 0
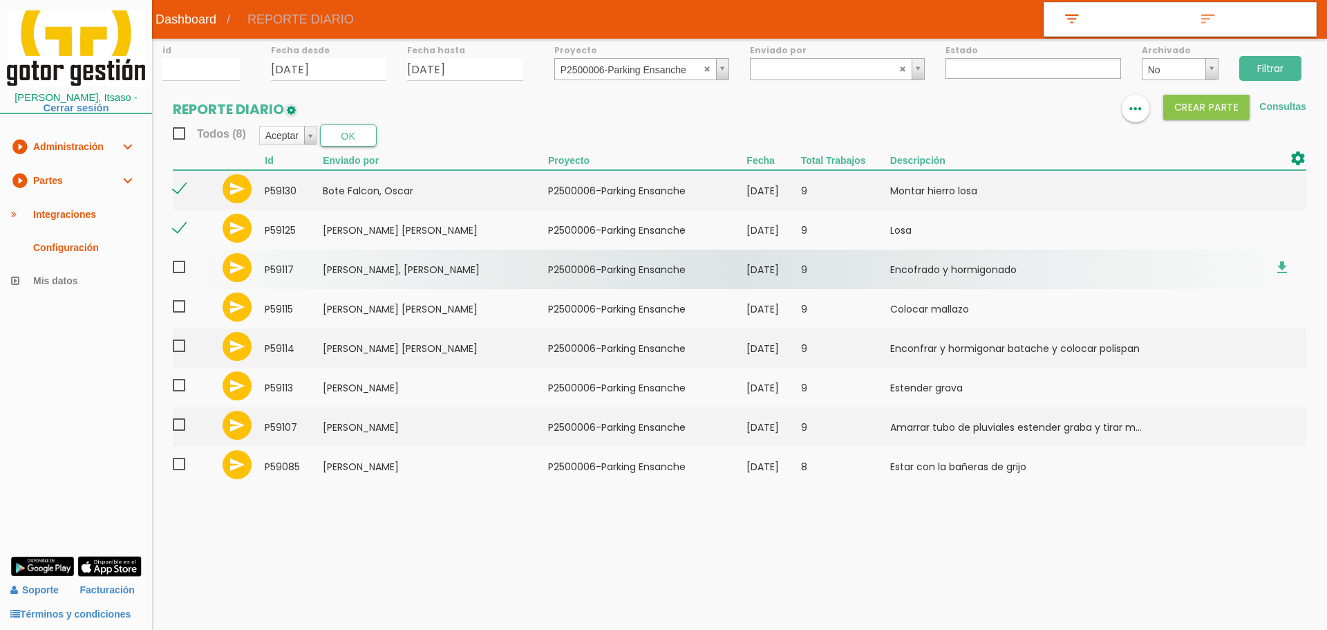
click at [178, 270] on span at bounding box center [185, 266] width 24 height 17
click at [0, 0] on input "checkbox" at bounding box center [0, 0] width 0 height 0
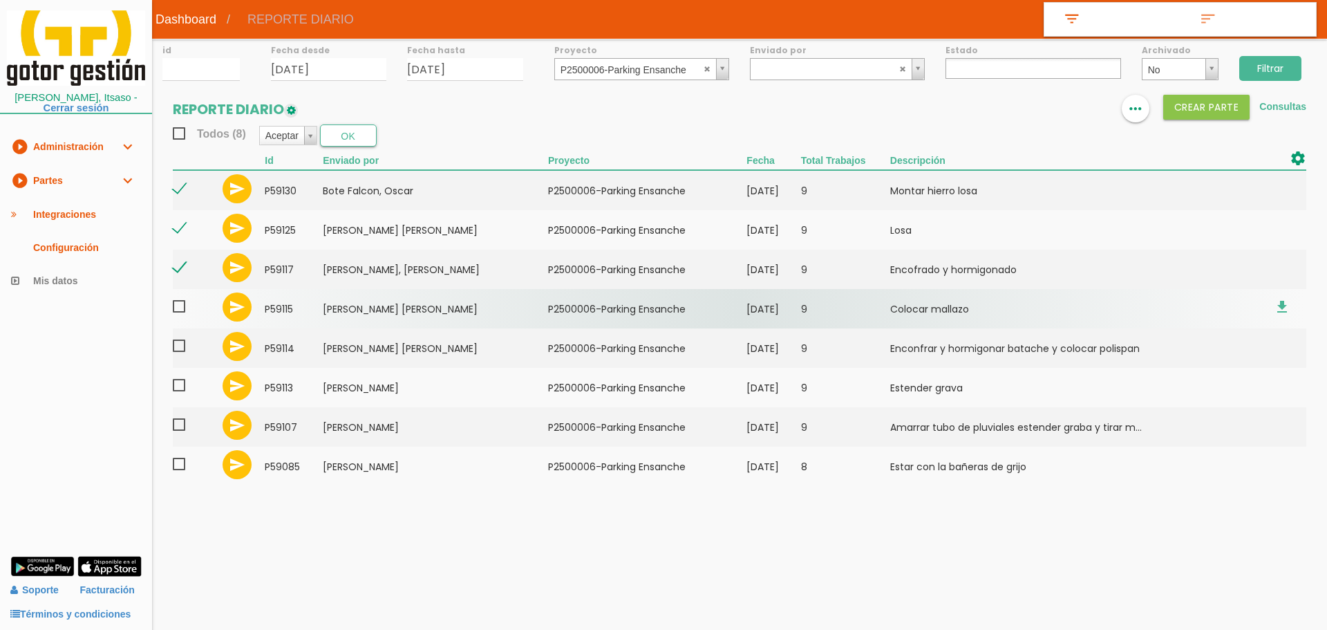
click at [179, 309] on span at bounding box center [185, 306] width 24 height 17
click at [0, 0] on input "checkbox" at bounding box center [0, 0] width 0 height 0
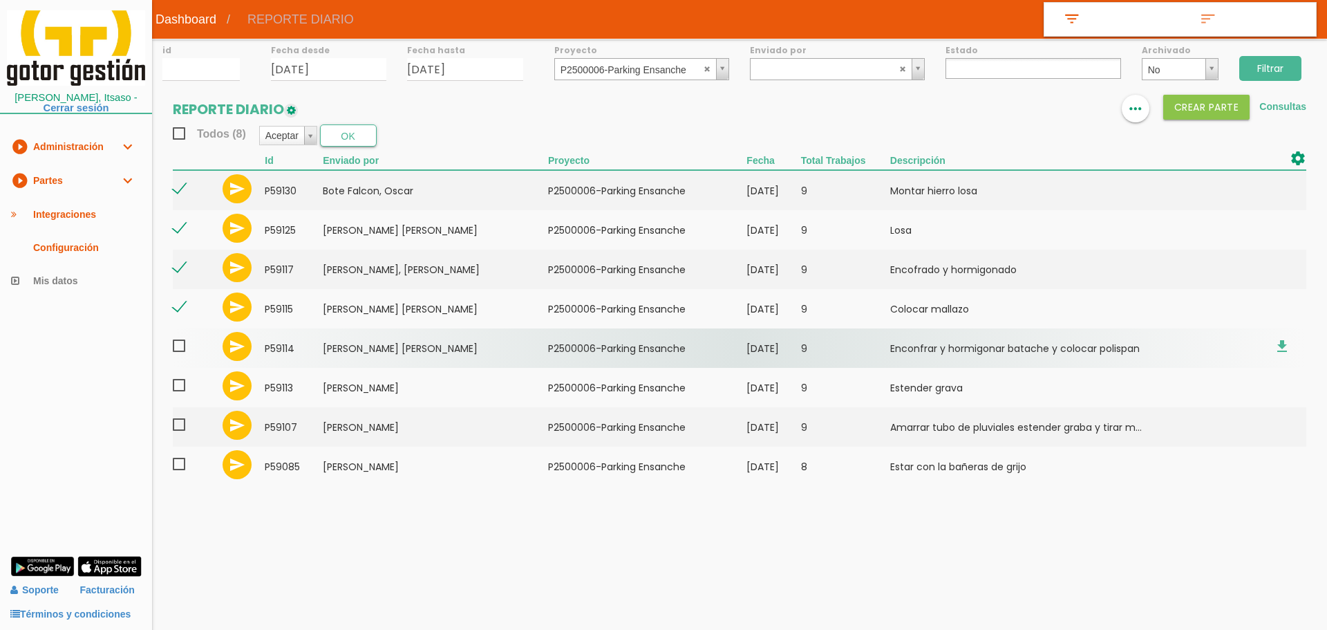
click at [173, 349] on span at bounding box center [185, 345] width 24 height 17
click at [0, 0] on input "checkbox" at bounding box center [0, 0] width 0 height 0
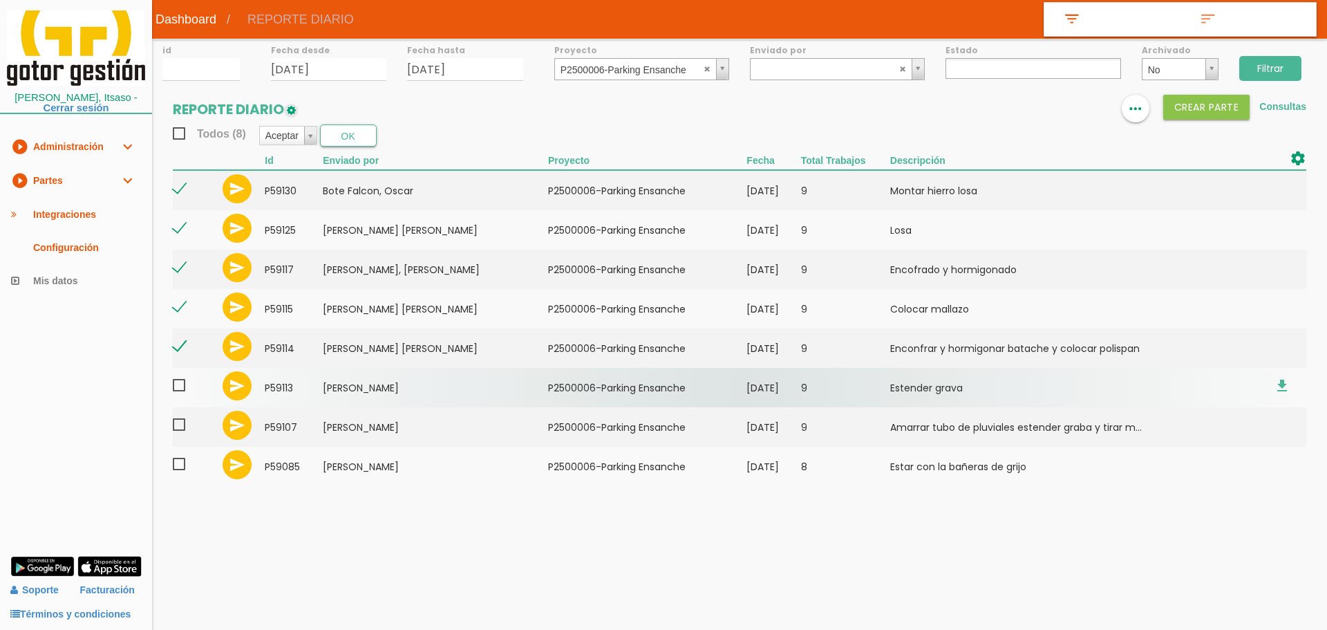
drag, startPoint x: 178, startPoint y: 384, endPoint x: 178, endPoint y: 424, distance: 39.4
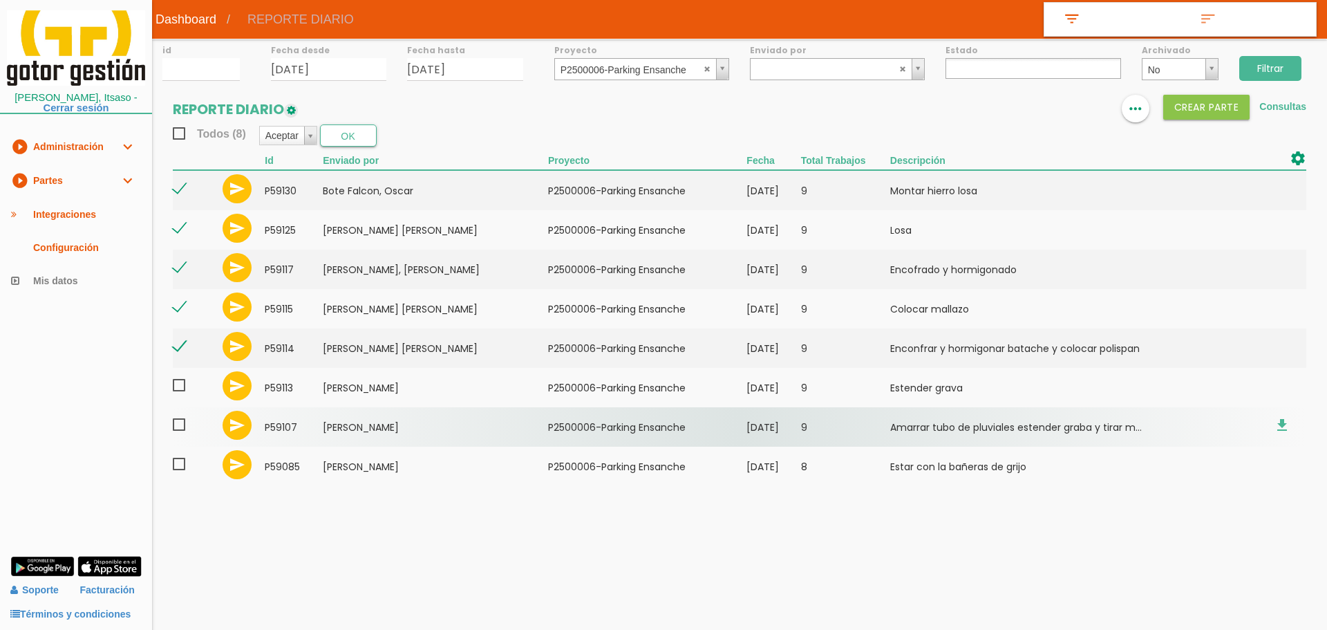
click at [178, 385] on span at bounding box center [185, 385] width 24 height 17
click at [0, 0] on input "checkbox" at bounding box center [0, 0] width 0 height 0
click at [180, 431] on span at bounding box center [185, 424] width 24 height 17
click at [0, 0] on input "checkbox" at bounding box center [0, 0] width 0 height 0
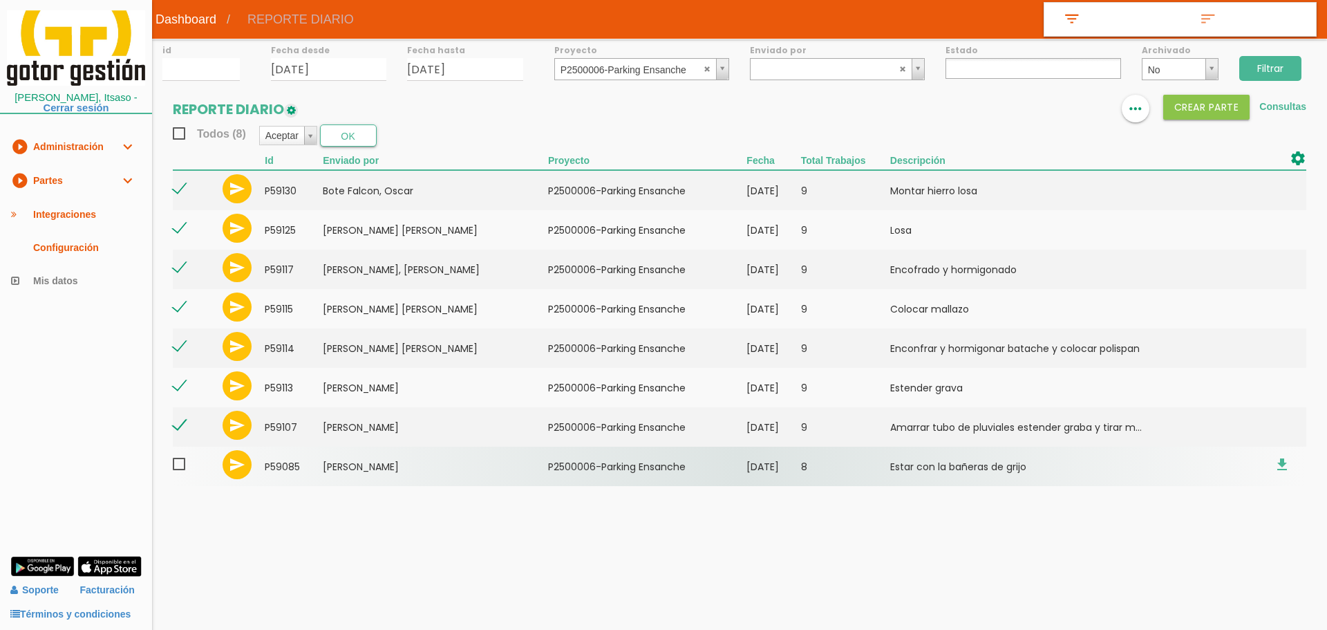
drag, startPoint x: 178, startPoint y: 467, endPoint x: 218, endPoint y: 353, distance: 120.9
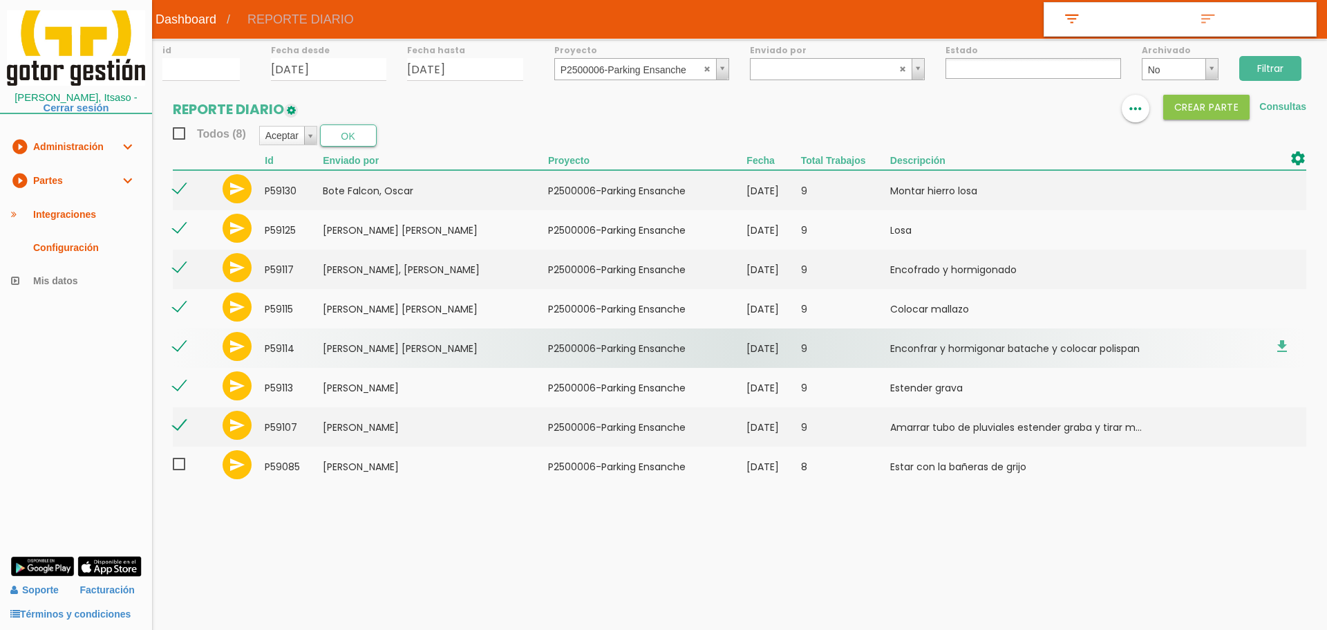
click at [179, 467] on span at bounding box center [185, 463] width 24 height 17
click at [0, 0] on input "checkbox" at bounding box center [0, 0] width 0 height 0
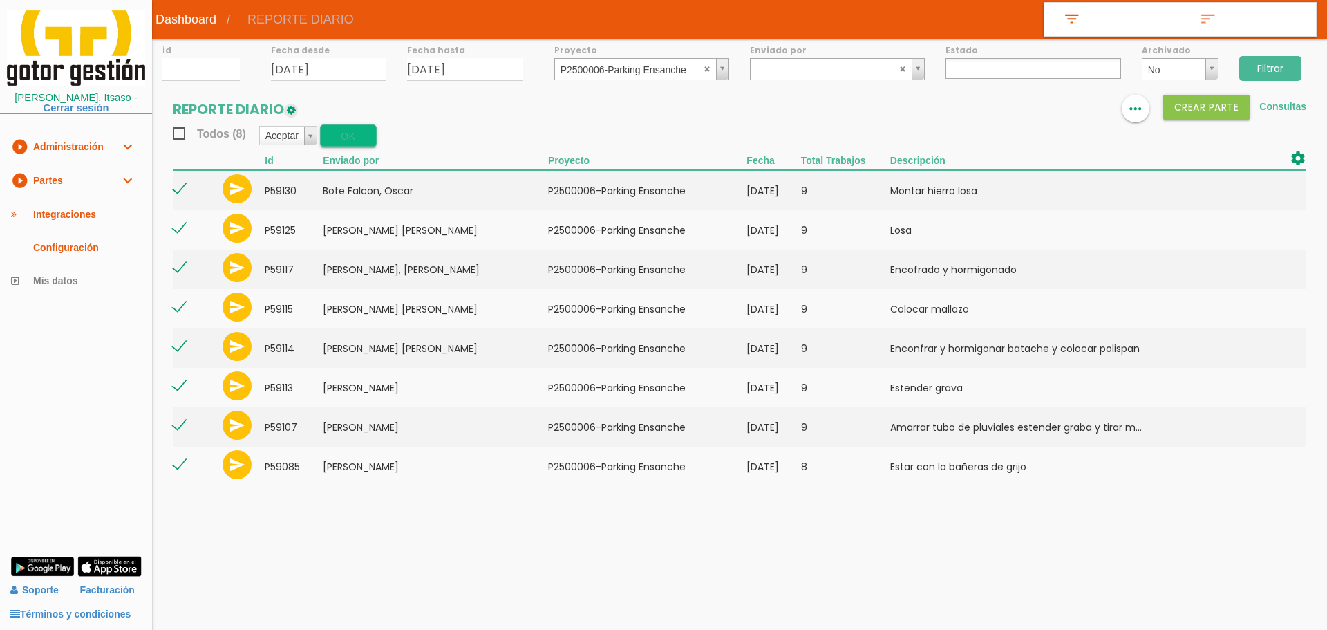
click at [359, 134] on button "OK" at bounding box center [348, 135] width 57 height 22
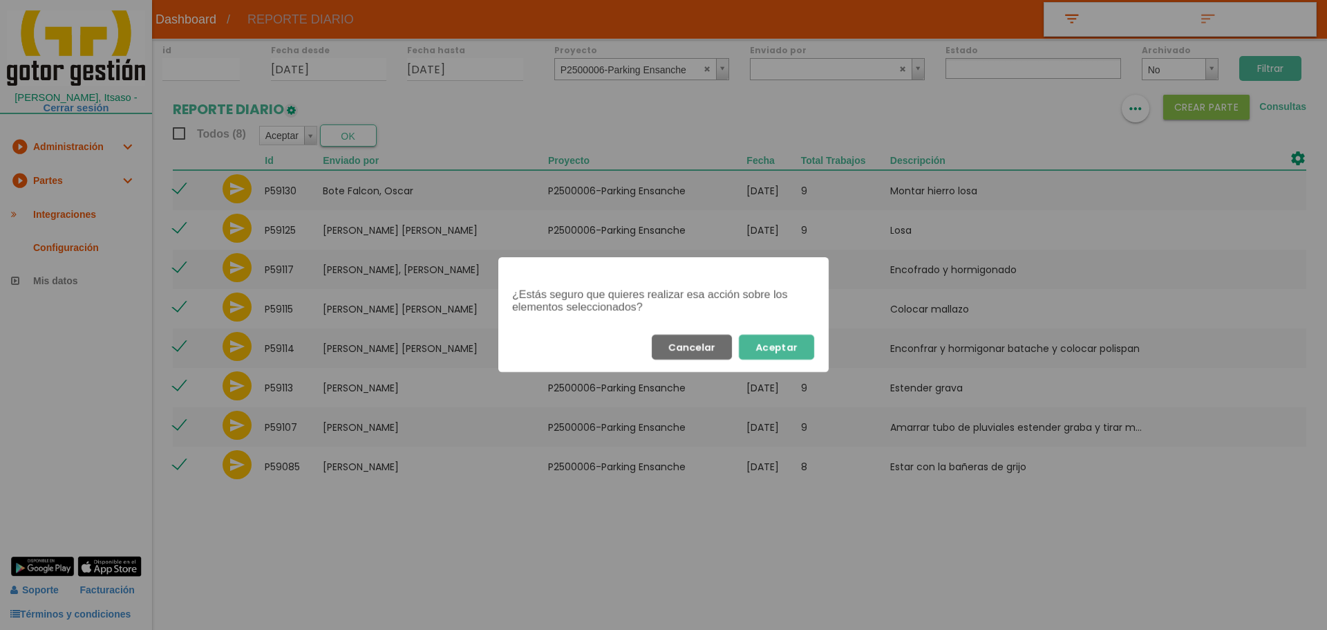
click at [775, 355] on button "Aceptar" at bounding box center [776, 347] width 75 height 25
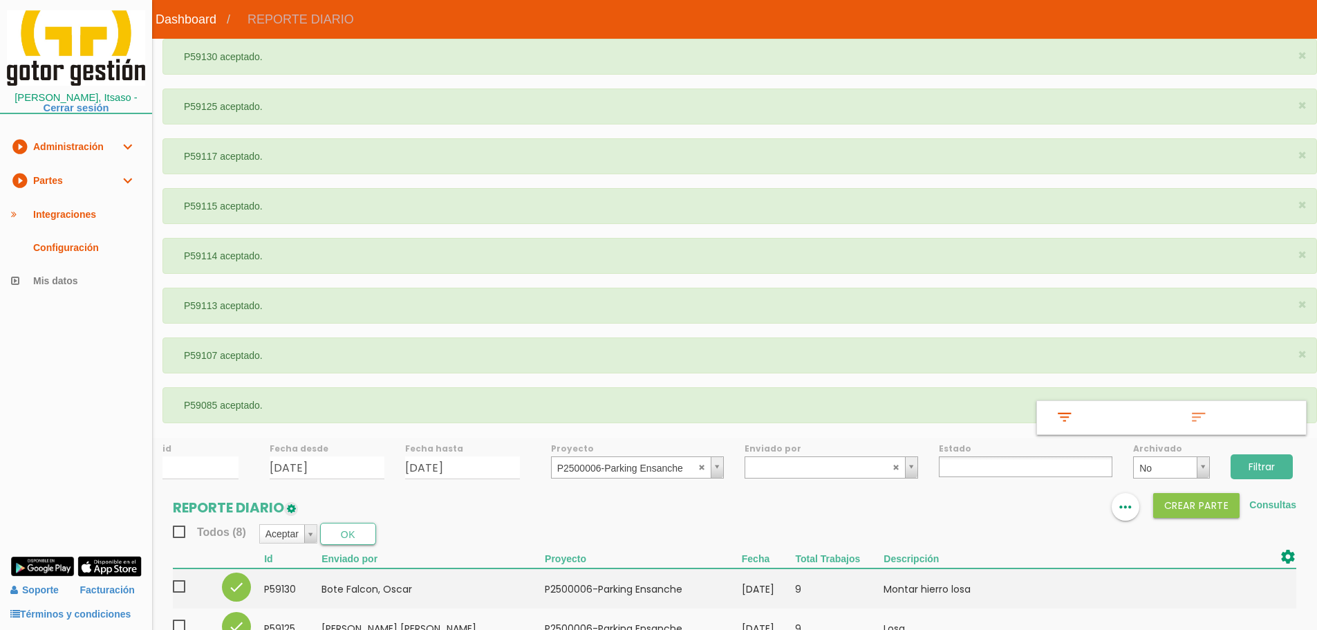
select select
drag, startPoint x: 669, startPoint y: 446, endPoint x: 666, endPoint y: 453, distance: 7.4
click at [669, 446] on label "Proyecto" at bounding box center [637, 448] width 173 height 12
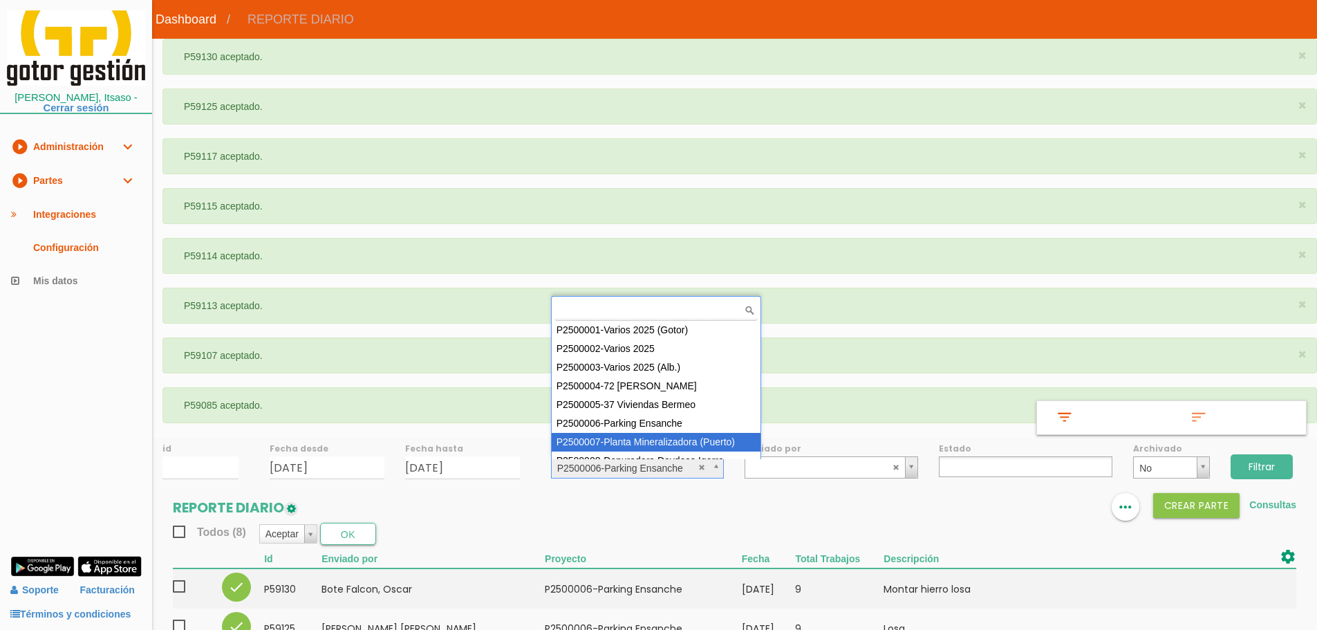
scroll to position [11, 0]
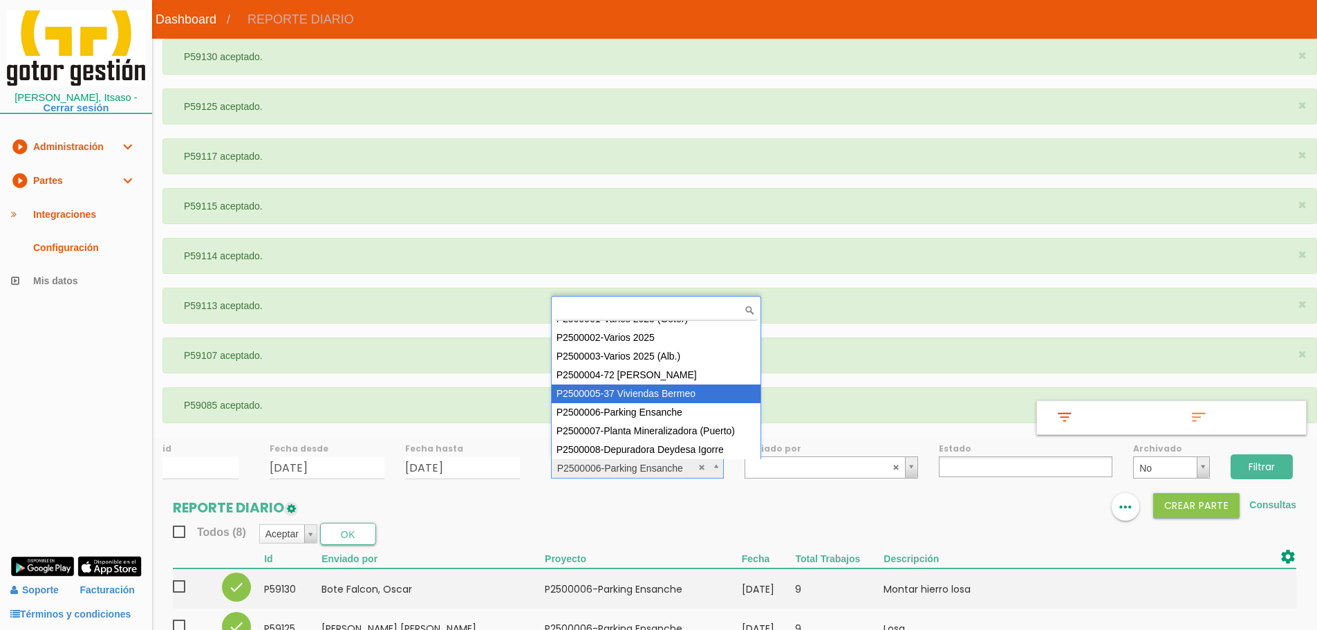
select select "87"
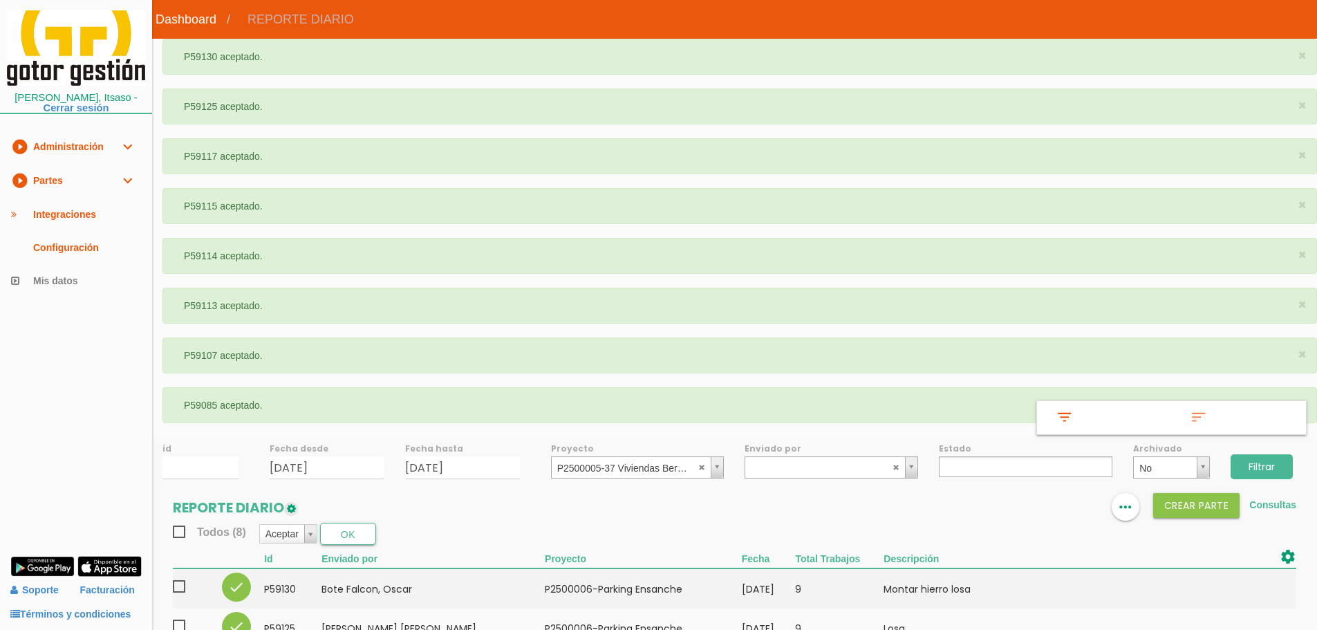
click at [1259, 465] on input "Filtrar" at bounding box center [1261, 466] width 62 height 25
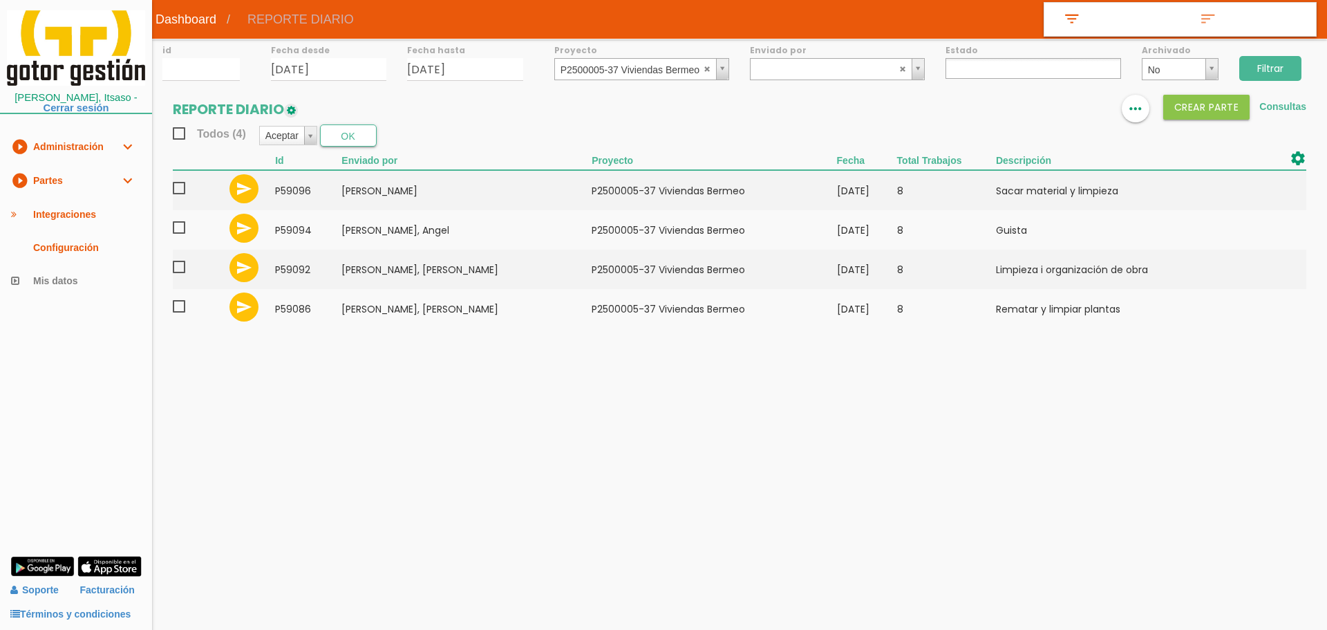
select select
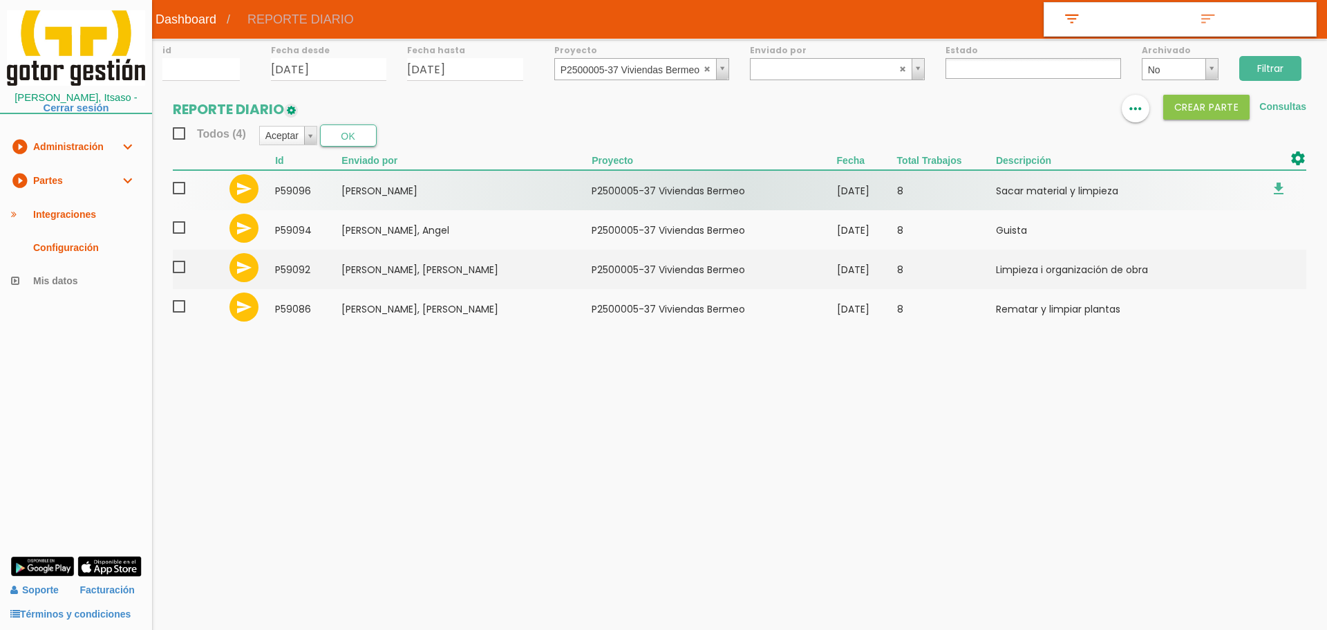
click at [181, 191] on span at bounding box center [185, 188] width 24 height 17
click at [0, 0] on input "checkbox" at bounding box center [0, 0] width 0 height 0
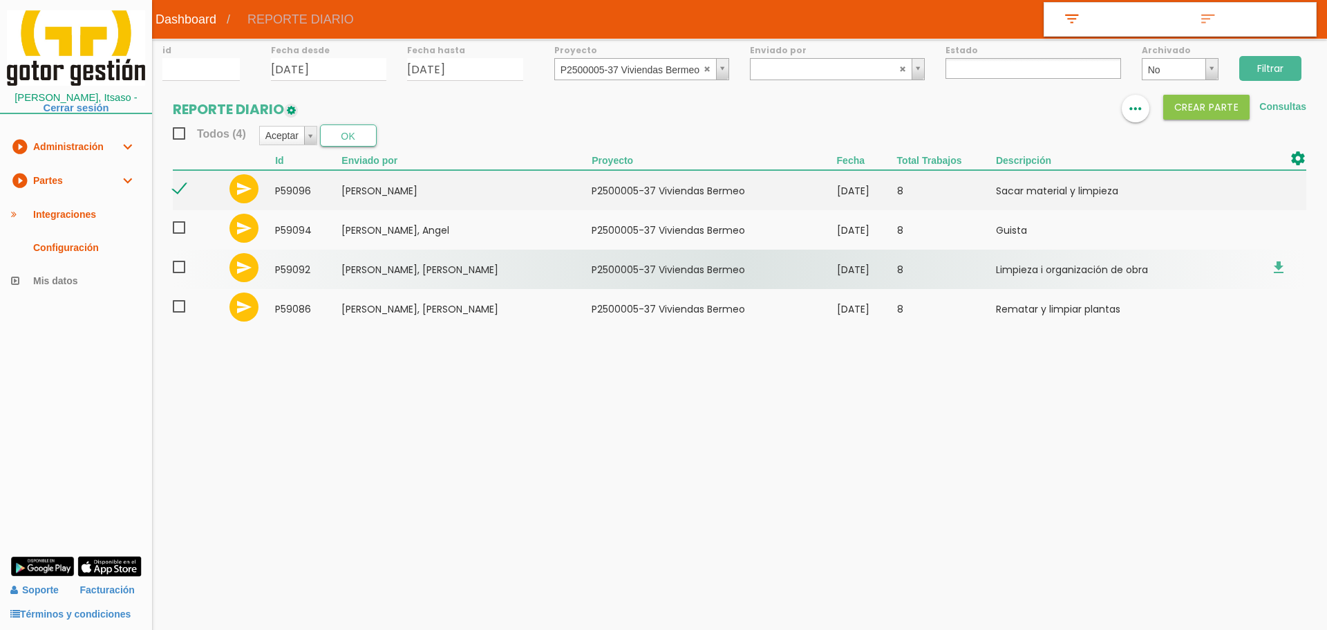
drag, startPoint x: 183, startPoint y: 224, endPoint x: 177, endPoint y: 257, distance: 33.8
click at [182, 226] on span at bounding box center [185, 227] width 24 height 17
click at [0, 0] on input "checkbox" at bounding box center [0, 0] width 0 height 0
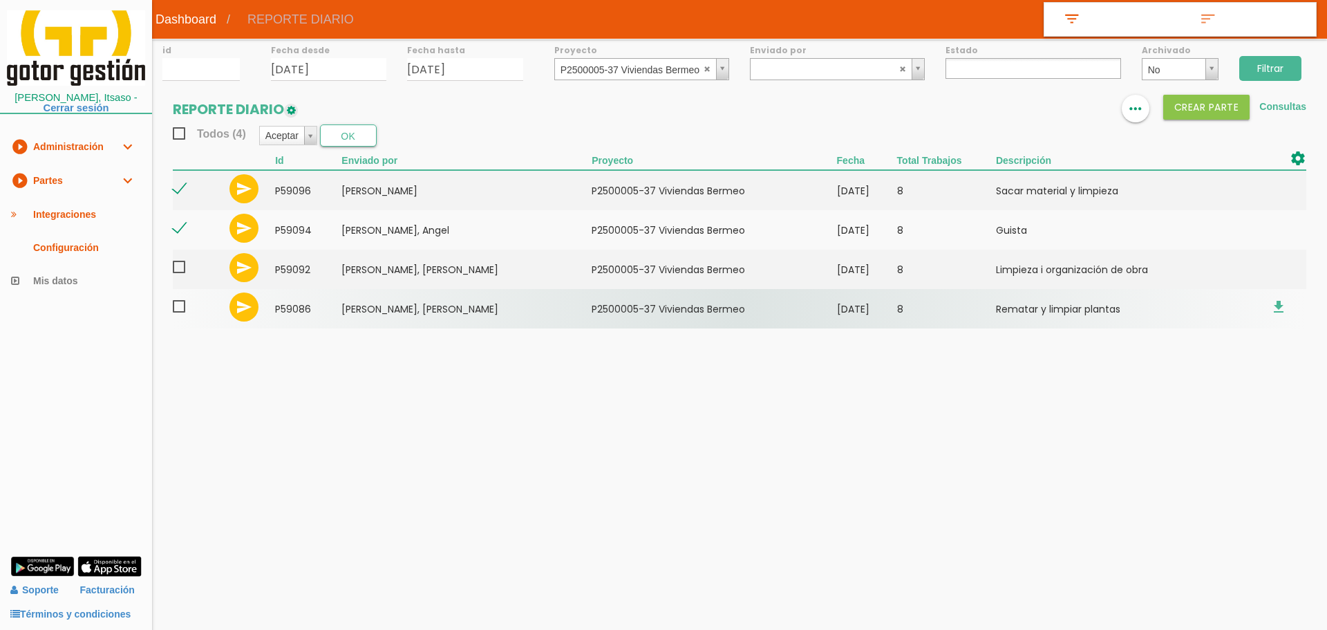
drag, startPoint x: 177, startPoint y: 269, endPoint x: 179, endPoint y: 300, distance: 31.2
click at [177, 270] on span at bounding box center [185, 266] width 24 height 17
click at [0, 0] on input "checkbox" at bounding box center [0, 0] width 0 height 0
click at [180, 310] on span at bounding box center [185, 306] width 24 height 17
click at [0, 0] on input "checkbox" at bounding box center [0, 0] width 0 height 0
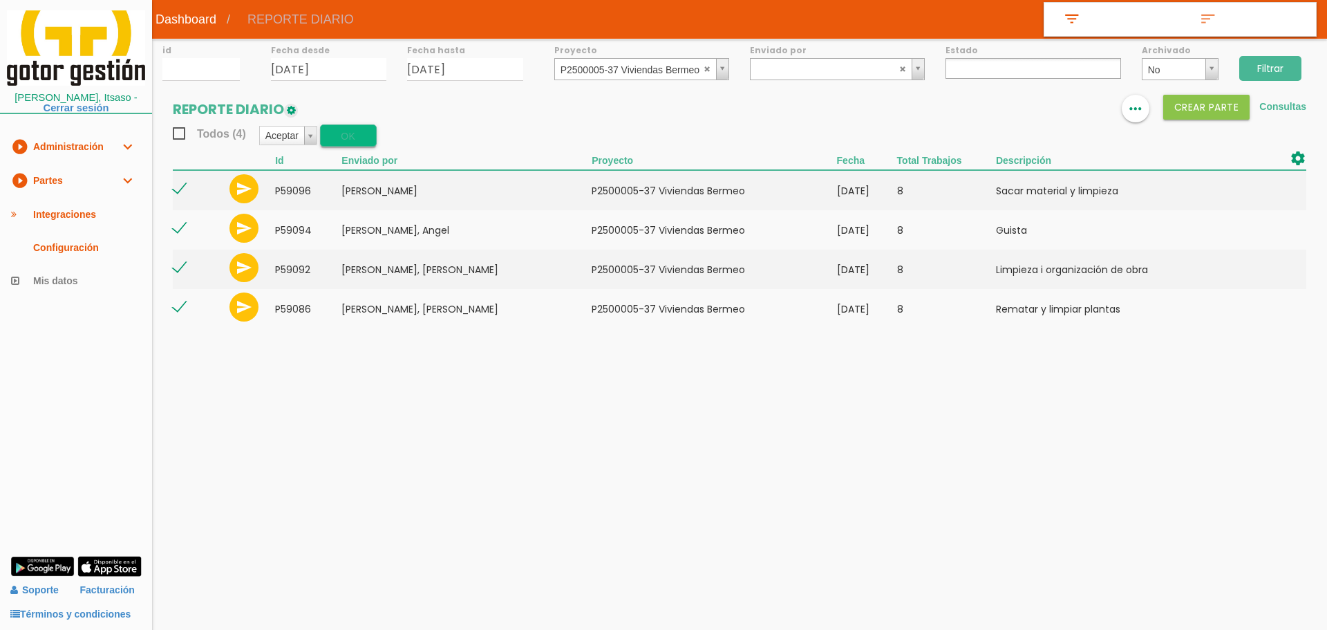
click at [340, 141] on button "OK" at bounding box center [348, 135] width 57 height 22
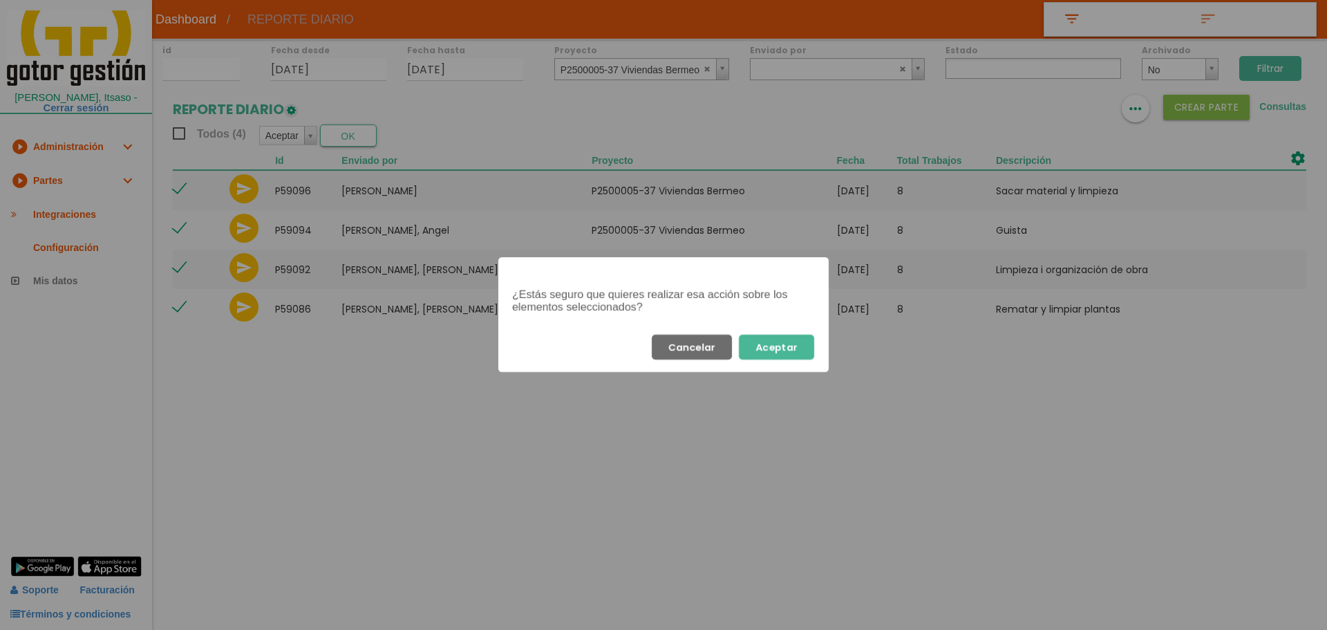
click at [773, 345] on button "Aceptar" at bounding box center [776, 347] width 75 height 25
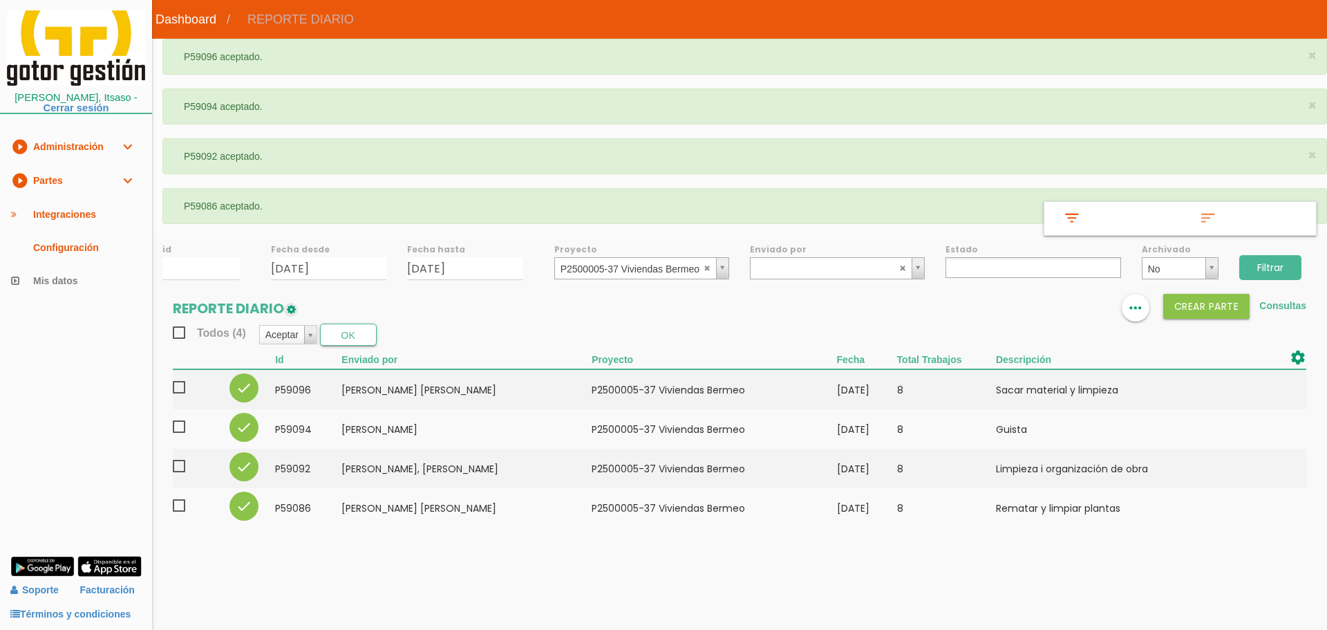
select select
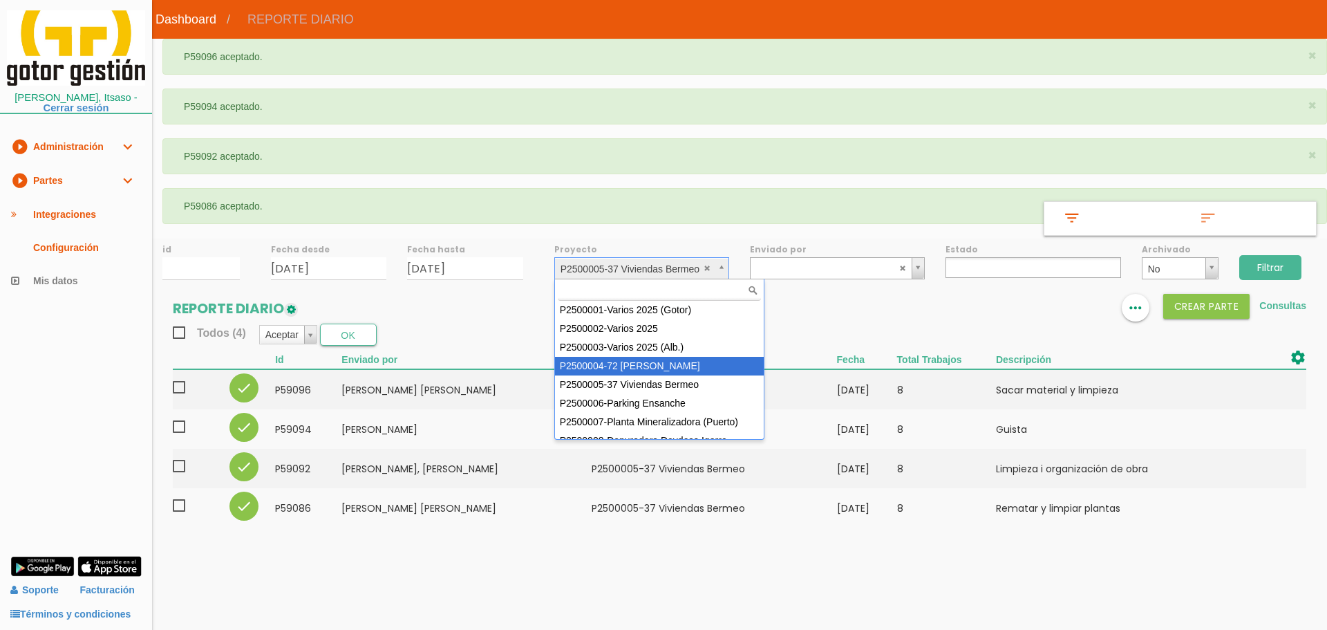
select select "86"
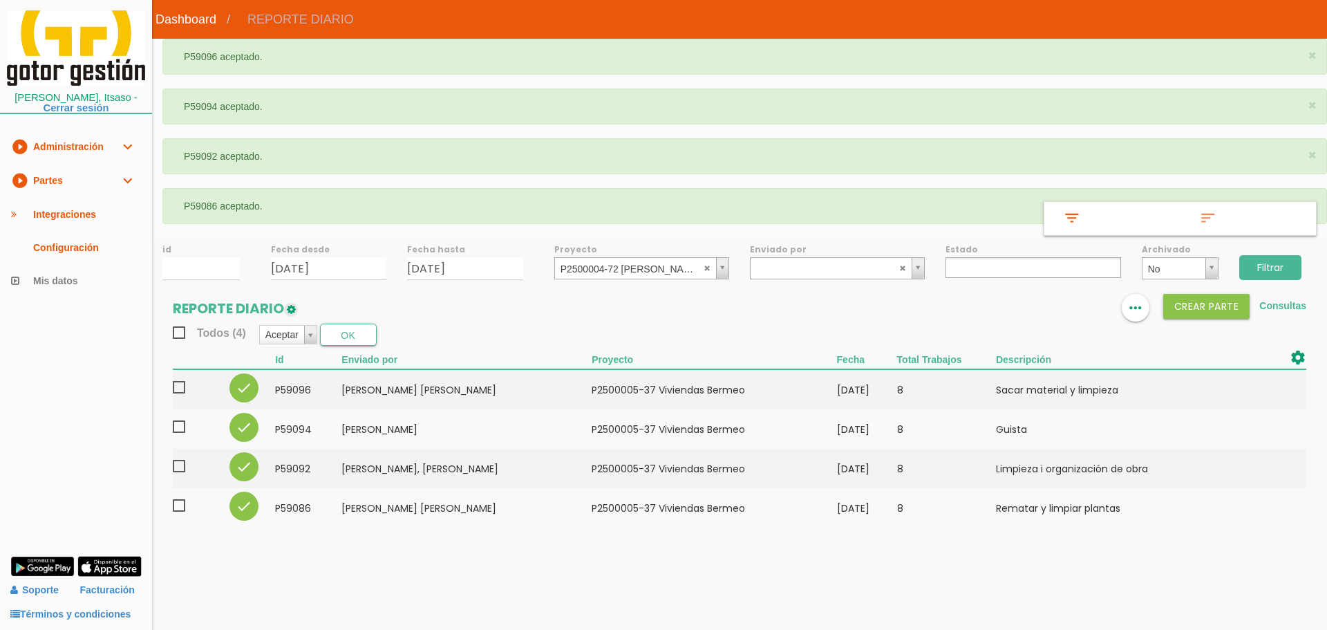
click at [1281, 272] on input "Filtrar" at bounding box center [1270, 267] width 62 height 25
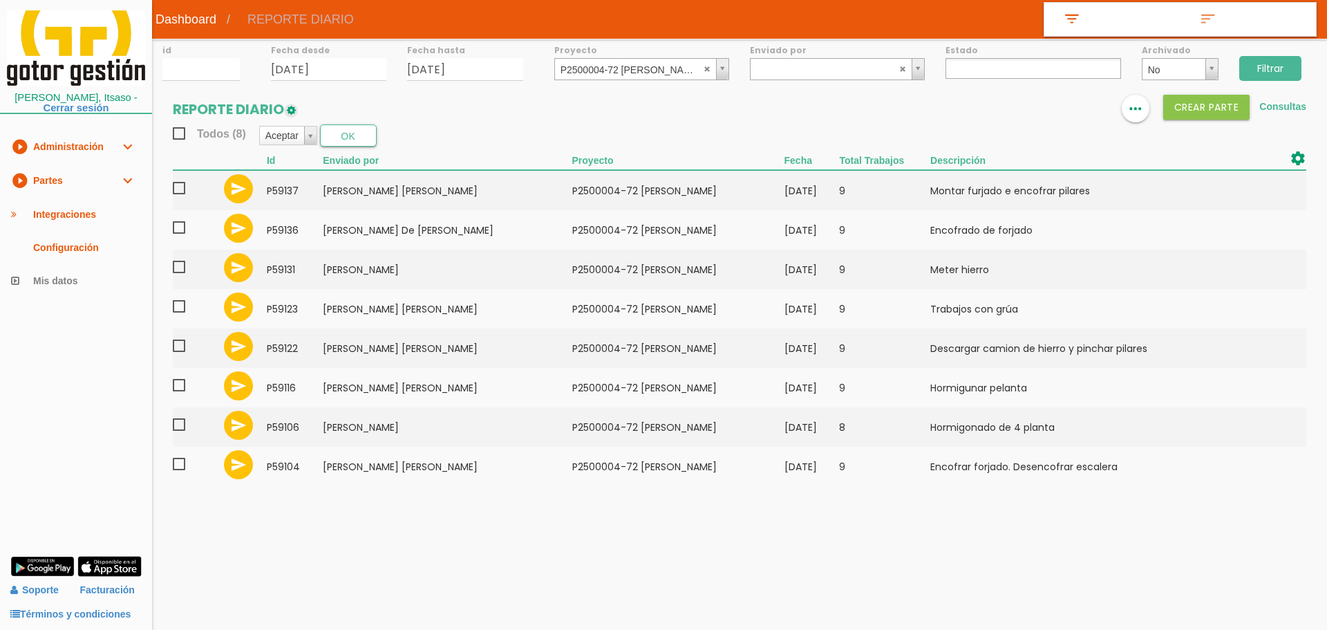
select select
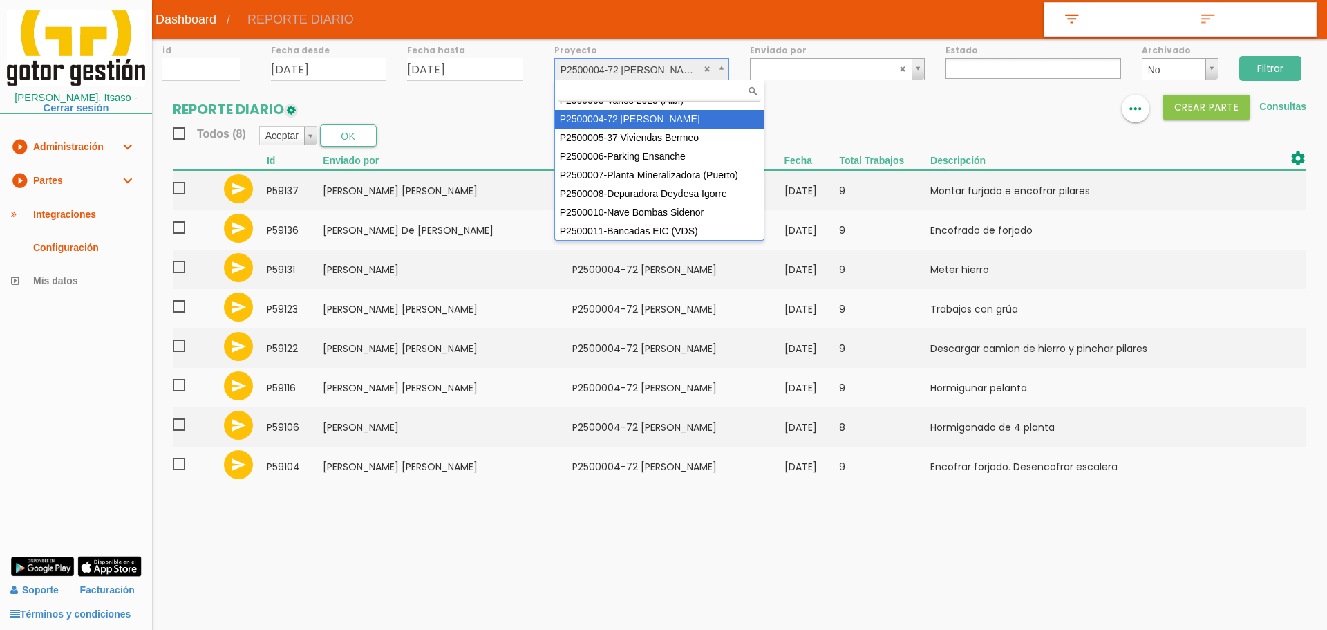
scroll to position [104, 0]
select select "89"
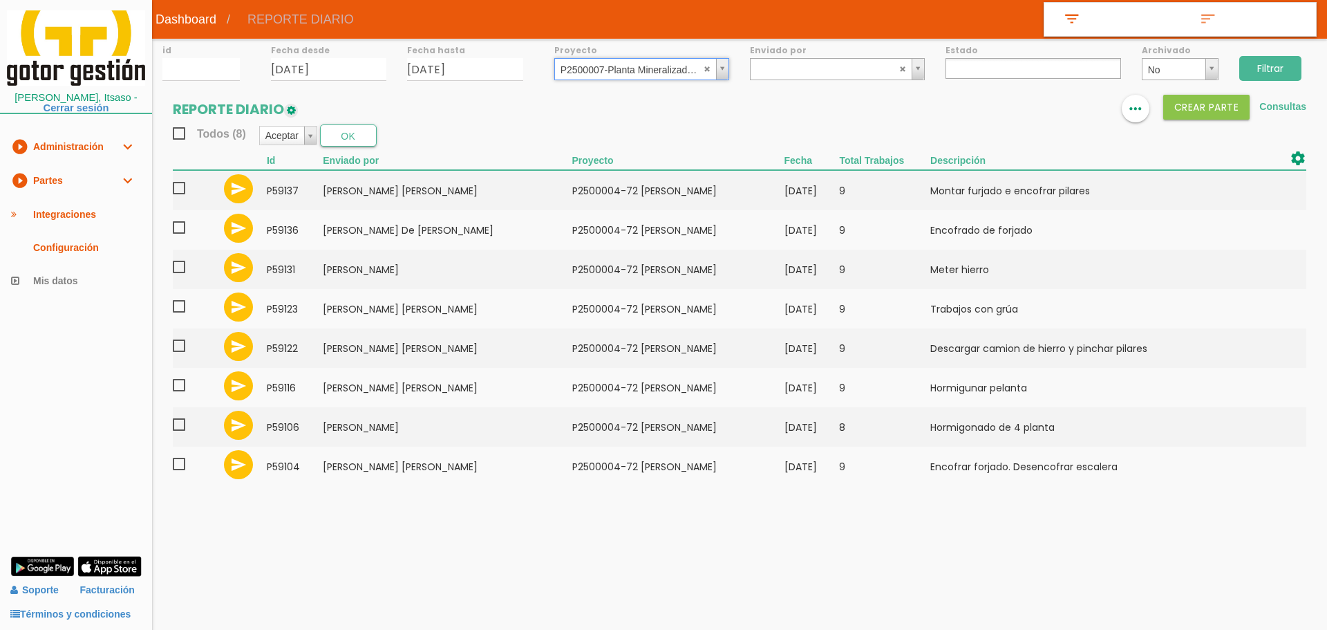
click at [1257, 70] on input "Filtrar" at bounding box center [1270, 68] width 62 height 25
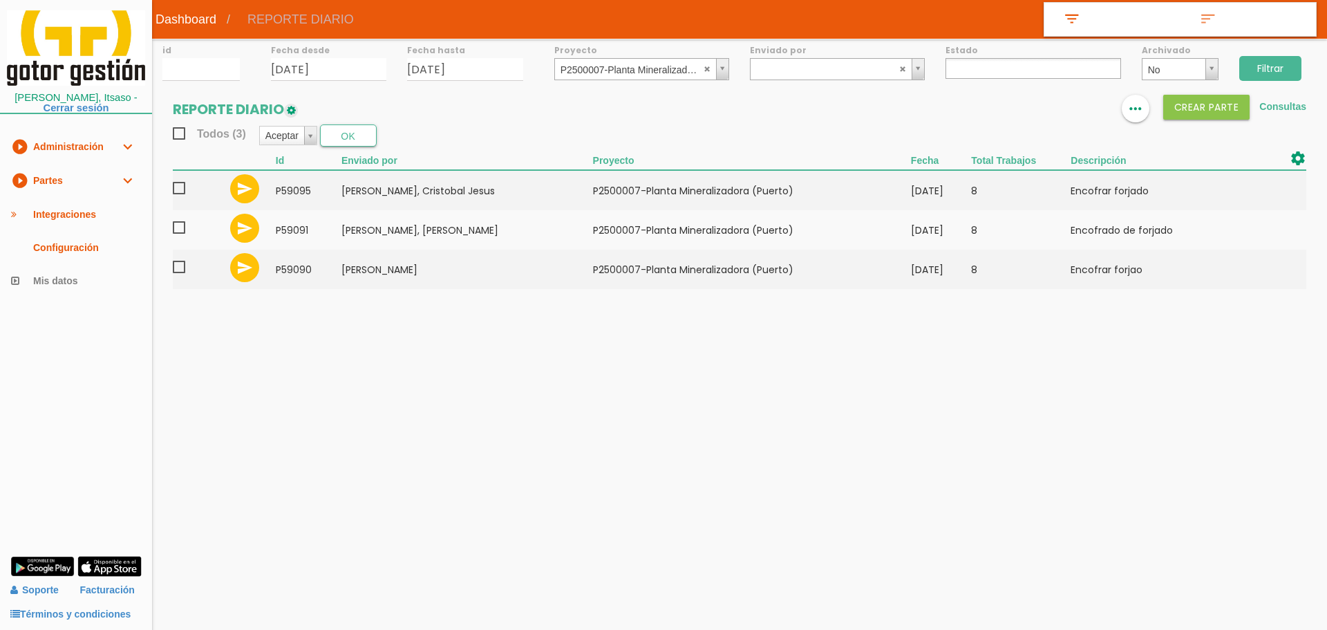
select select
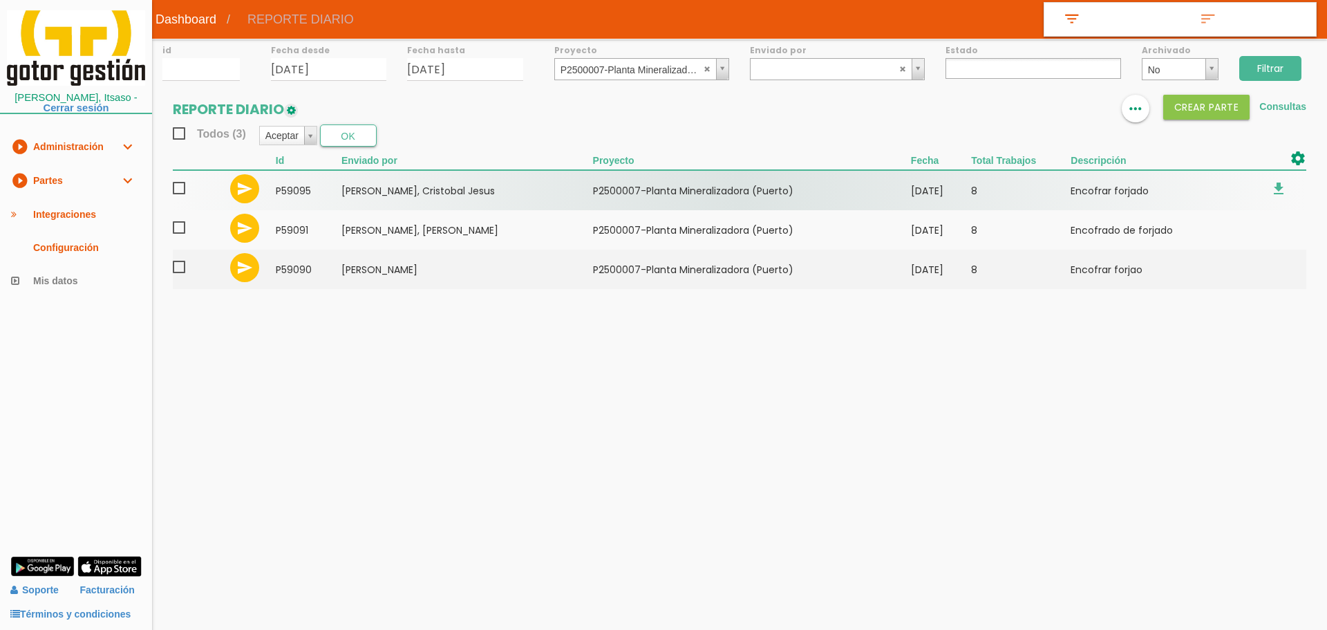
click at [180, 187] on span at bounding box center [185, 188] width 24 height 17
click at [0, 0] on input "checkbox" at bounding box center [0, 0] width 0 height 0
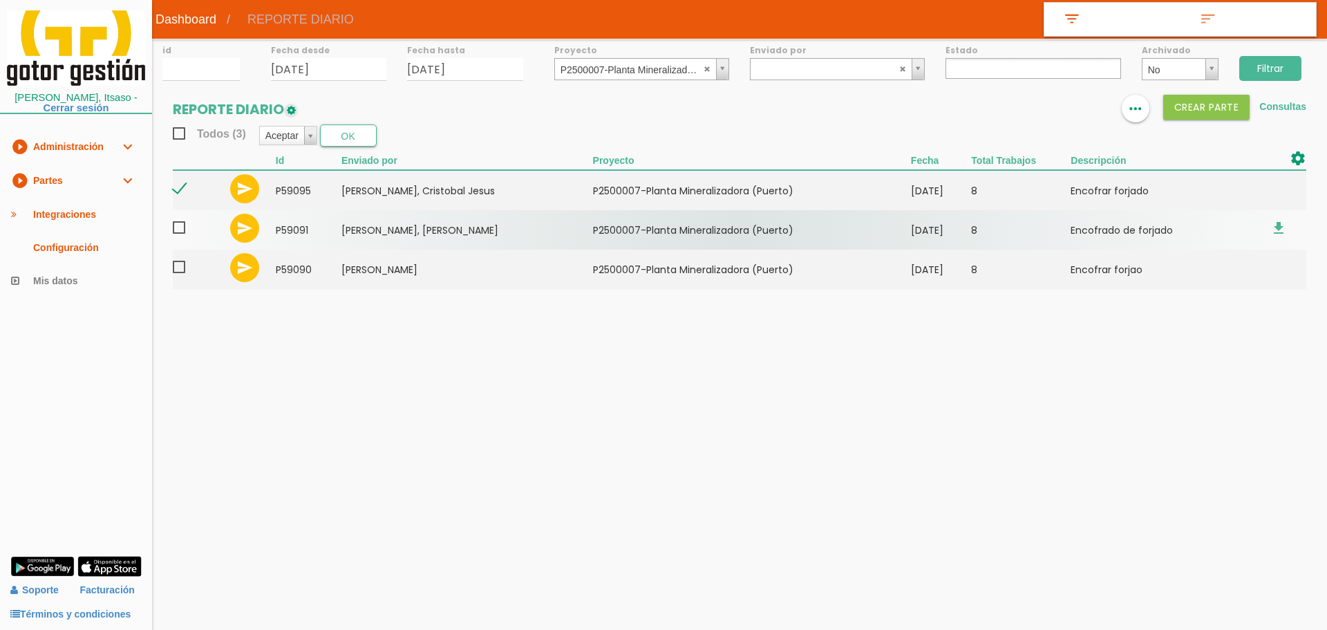
click at [182, 229] on span at bounding box center [185, 227] width 24 height 17
click at [0, 0] on input "checkbox" at bounding box center [0, 0] width 0 height 0
drag, startPoint x: 179, startPoint y: 265, endPoint x: 217, endPoint y: 233, distance: 50.0
click at [180, 266] on span at bounding box center [185, 266] width 24 height 17
click at [0, 0] on input "checkbox" at bounding box center [0, 0] width 0 height 0
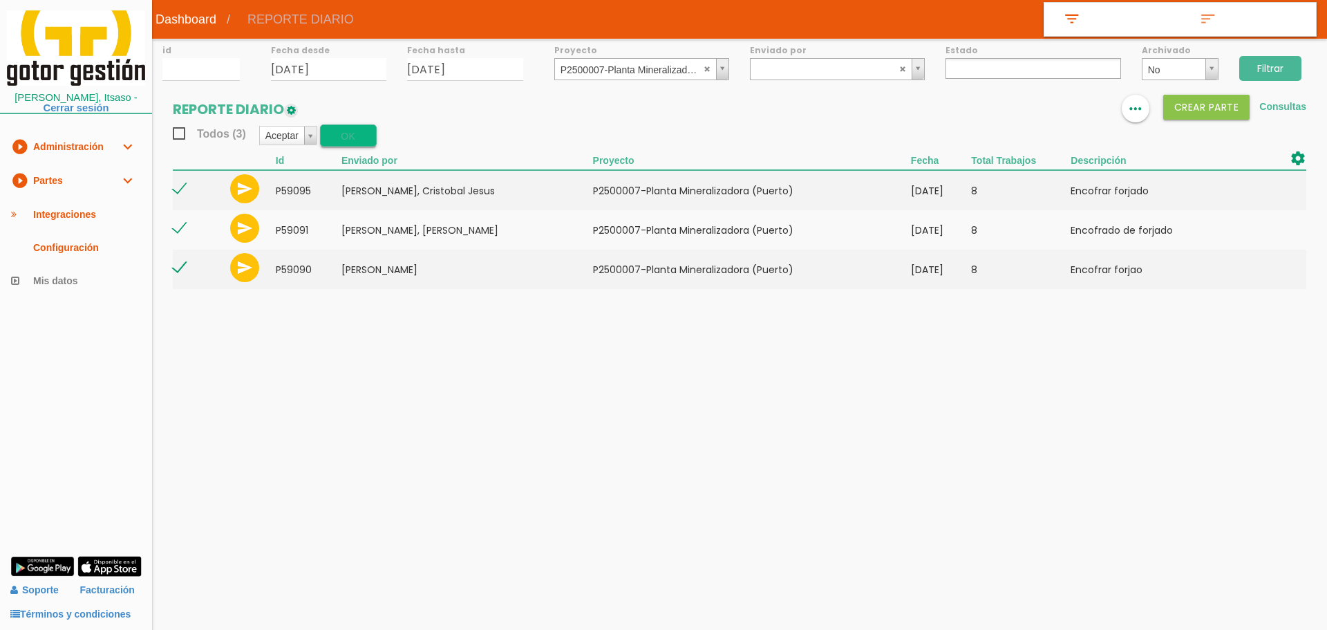
click at [348, 133] on button "OK" at bounding box center [348, 135] width 57 height 22
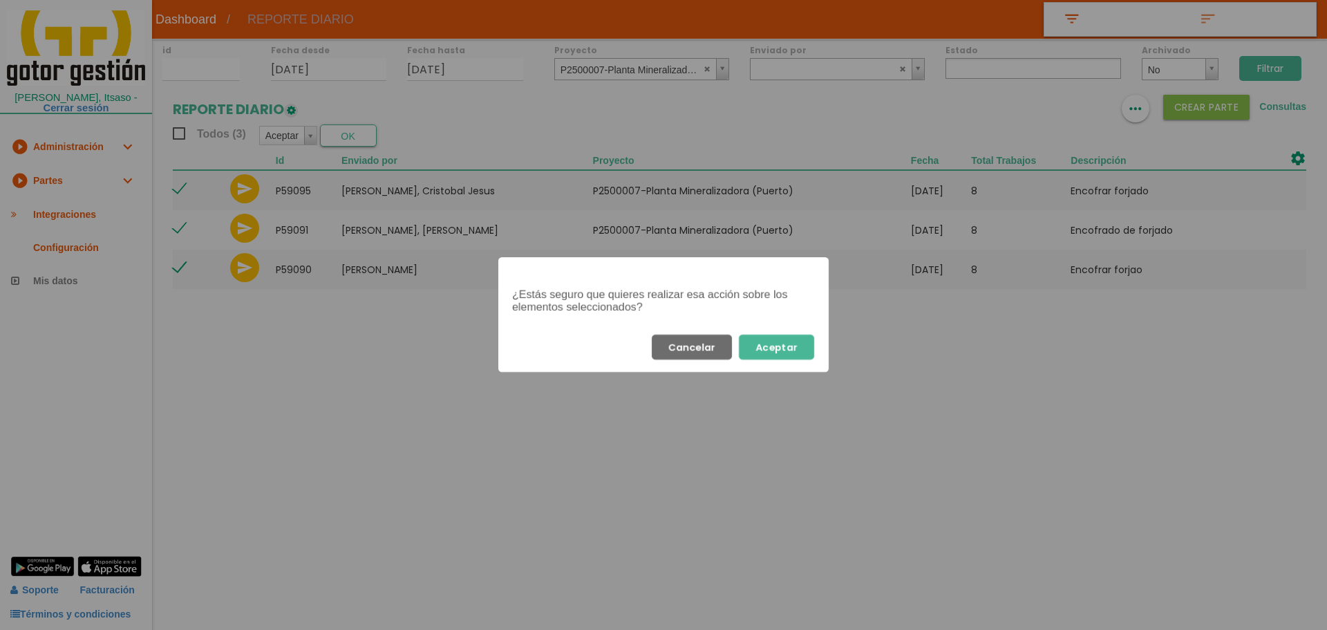
click at [798, 350] on button "Aceptar" at bounding box center [776, 347] width 75 height 25
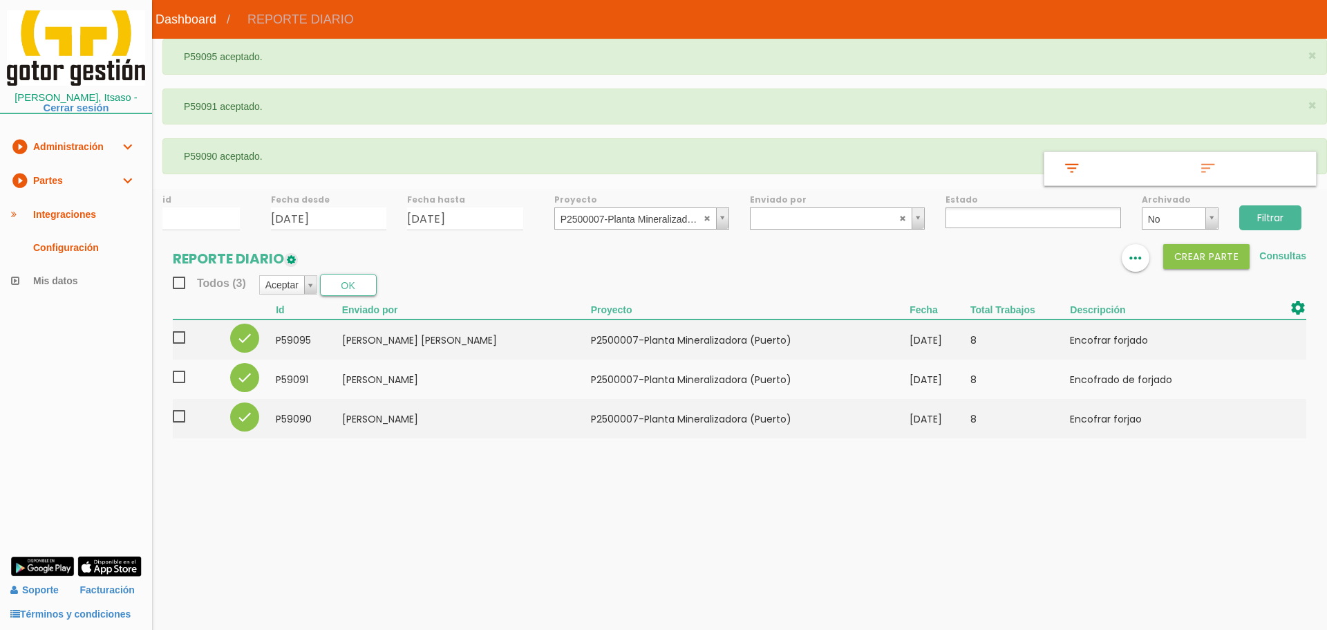
select select
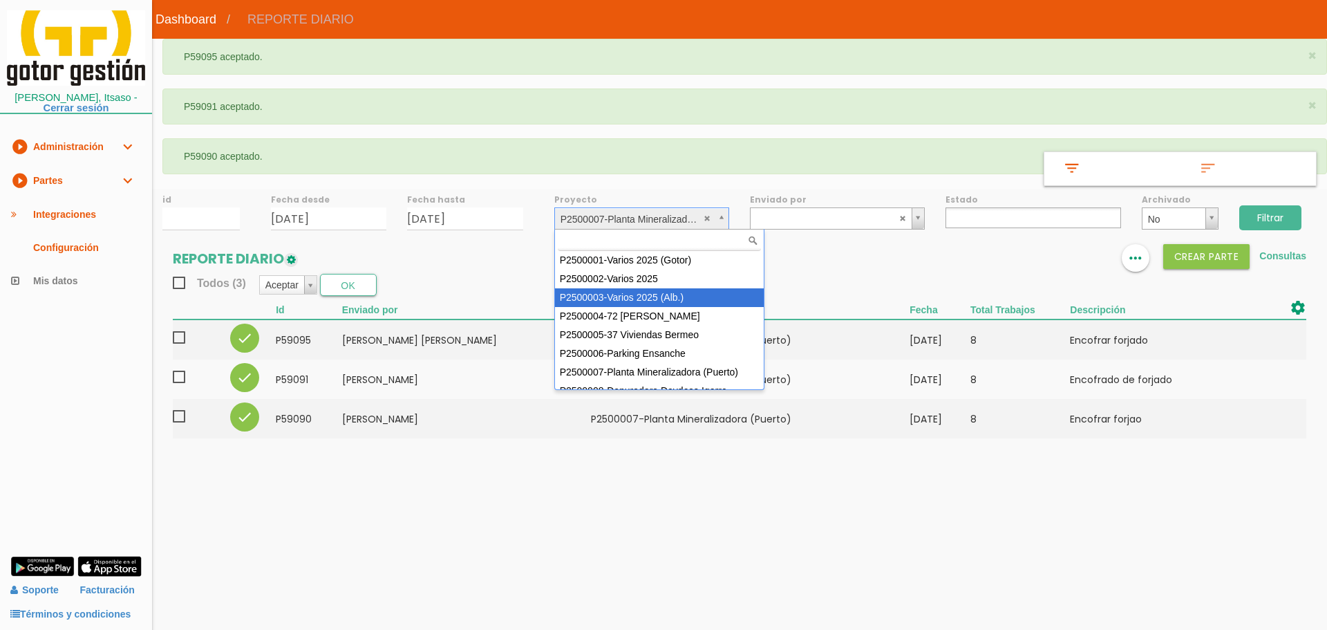
scroll to position [69, 0]
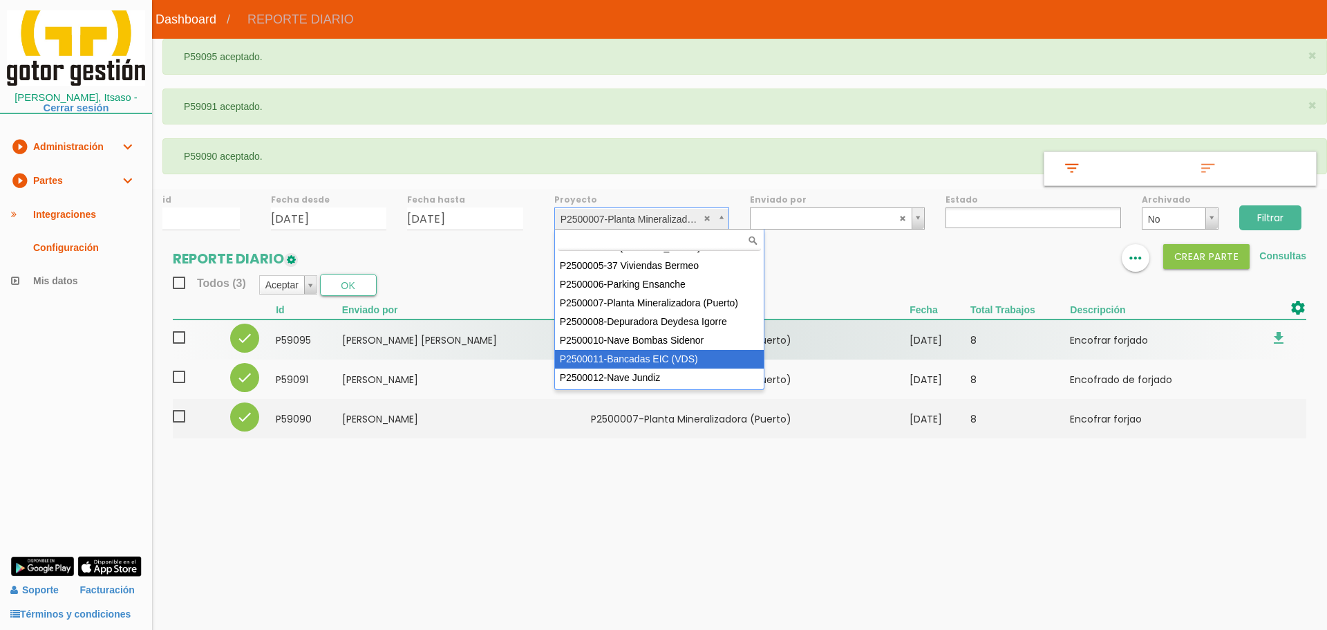
select select "93"
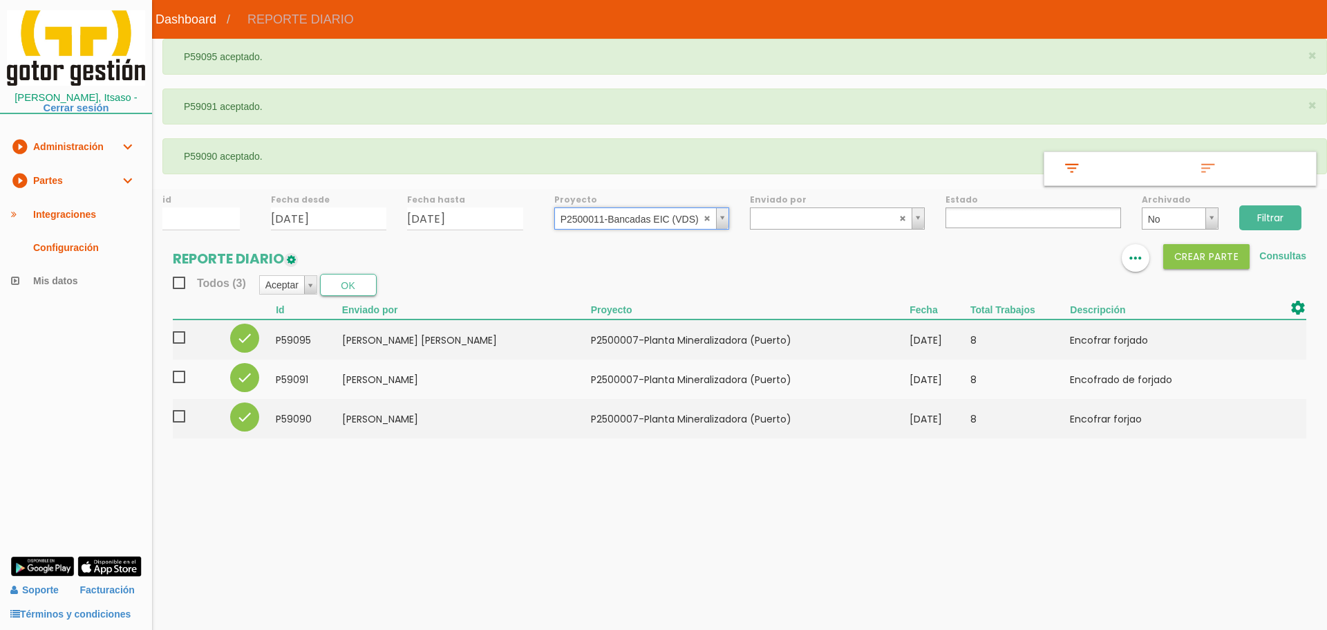
click at [1271, 209] on input "Filtrar" at bounding box center [1270, 217] width 62 height 25
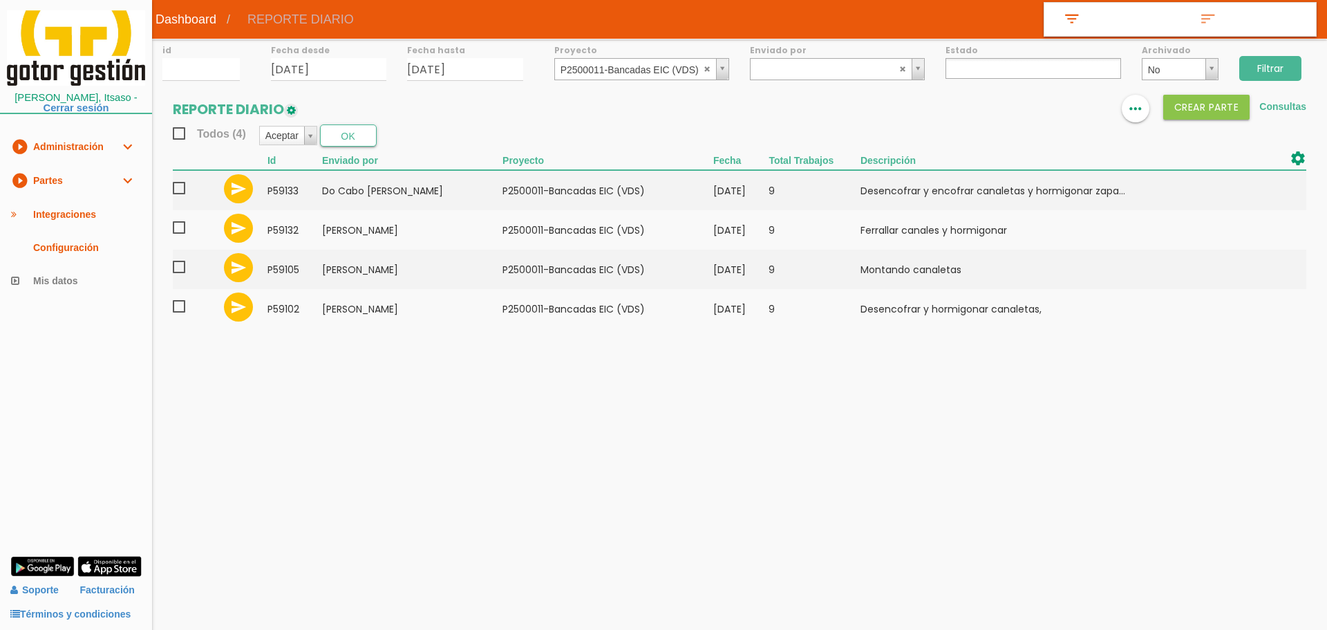
select select
click at [706, 68] on abbr at bounding box center [708, 68] width 8 height 8
click at [1270, 66] on input "Filtrar" at bounding box center [1270, 68] width 62 height 25
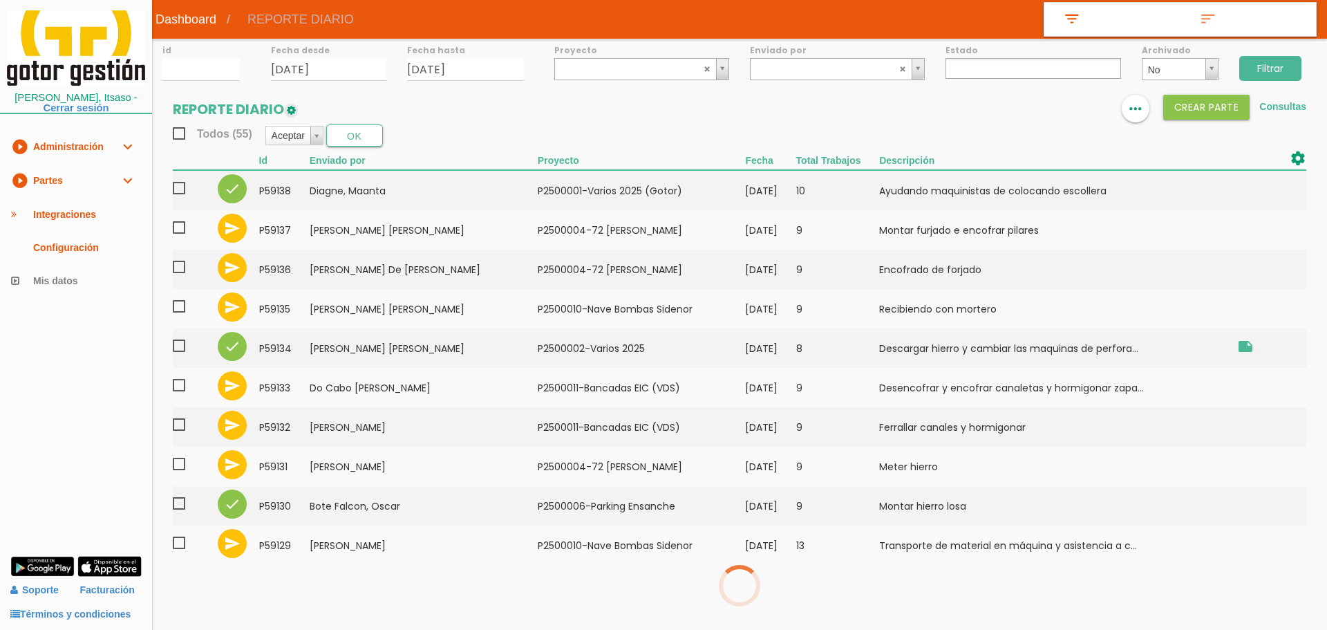
select select
